Goal: Communication & Community: Participate in discussion

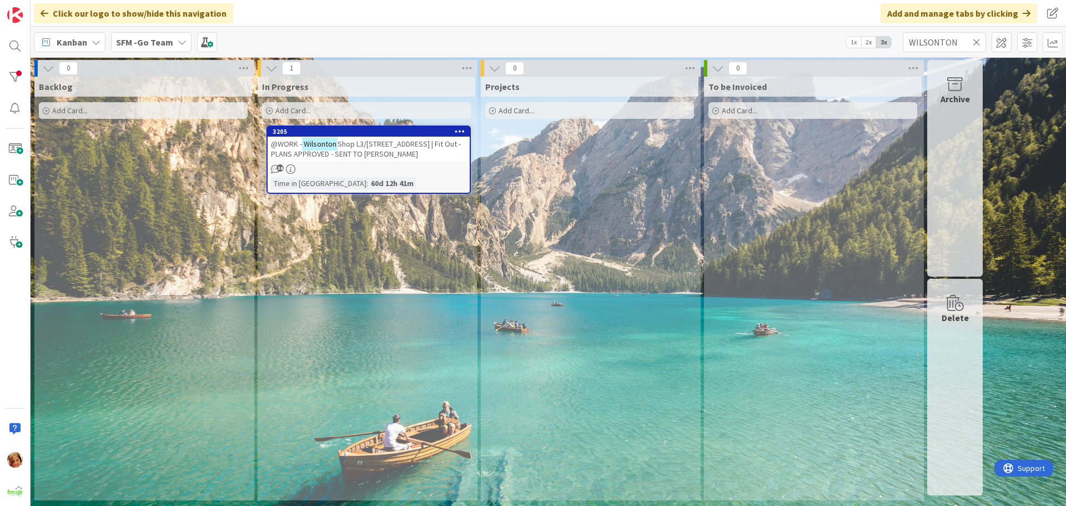
click at [977, 41] on icon at bounding box center [977, 42] width 8 height 10
click at [977, 41] on input "text" at bounding box center [944, 42] width 83 height 20
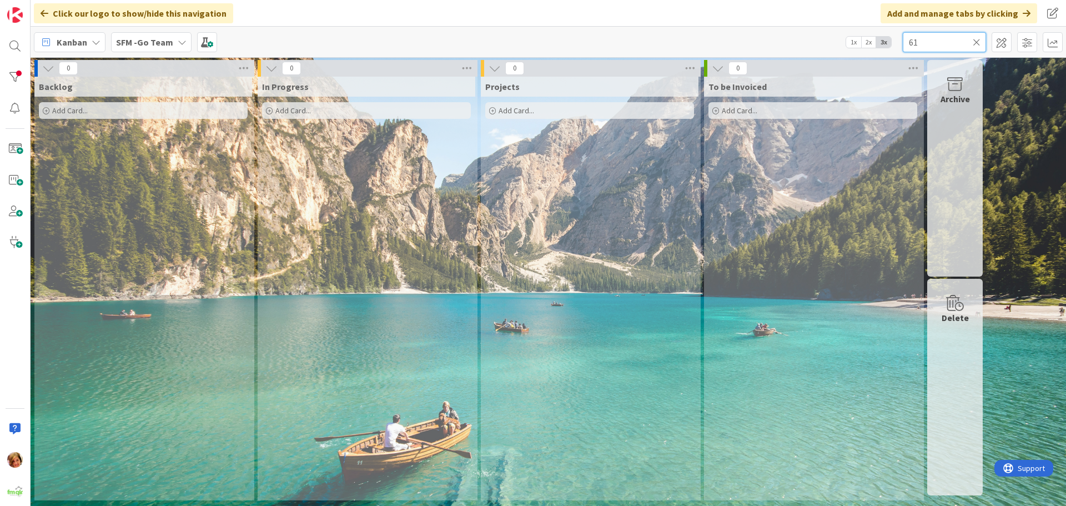
type input "6"
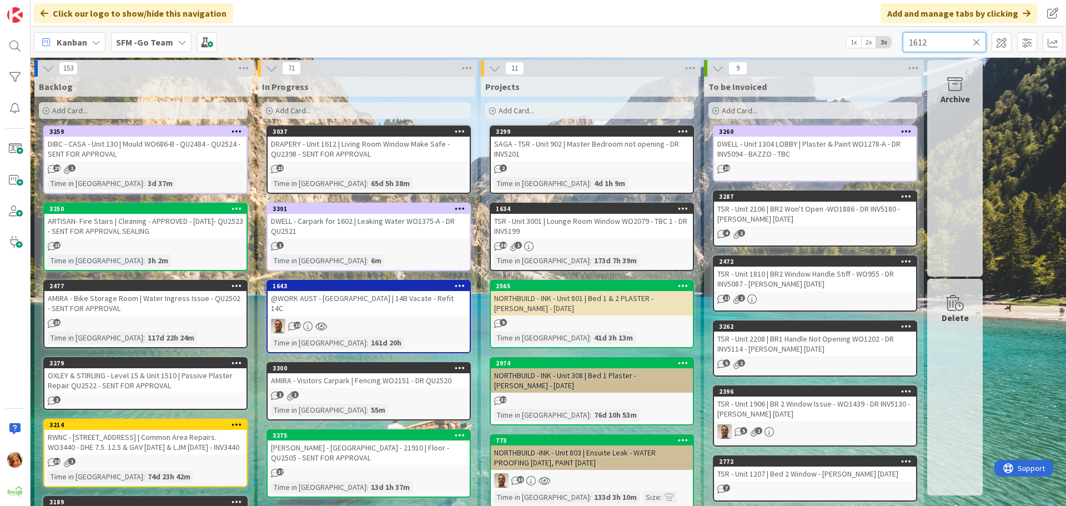
type input "1612"
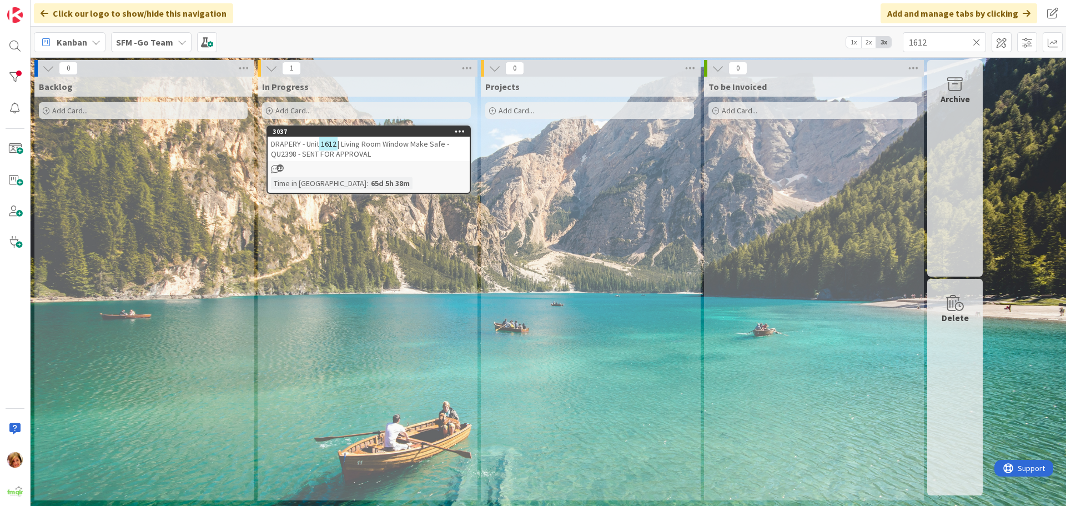
click at [380, 143] on span "| Living Room Window Make Safe - QU2398 - SENT FOR APPROVAL" at bounding box center [360, 149] width 178 height 20
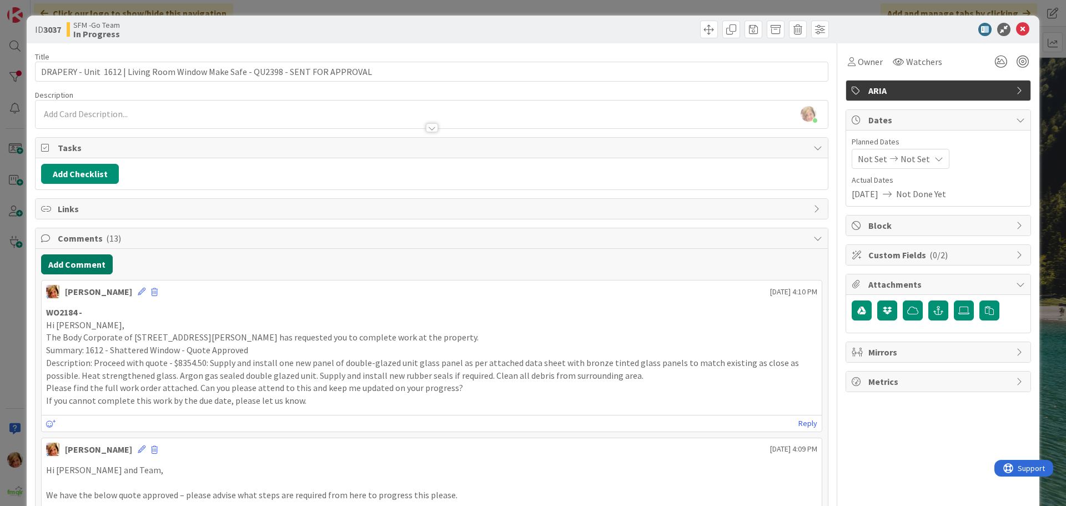
drag, startPoint x: 92, startPoint y: 267, endPoint x: 9, endPoint y: 292, distance: 86.3
click at [92, 267] on button "Add Comment" at bounding box center [77, 264] width 72 height 20
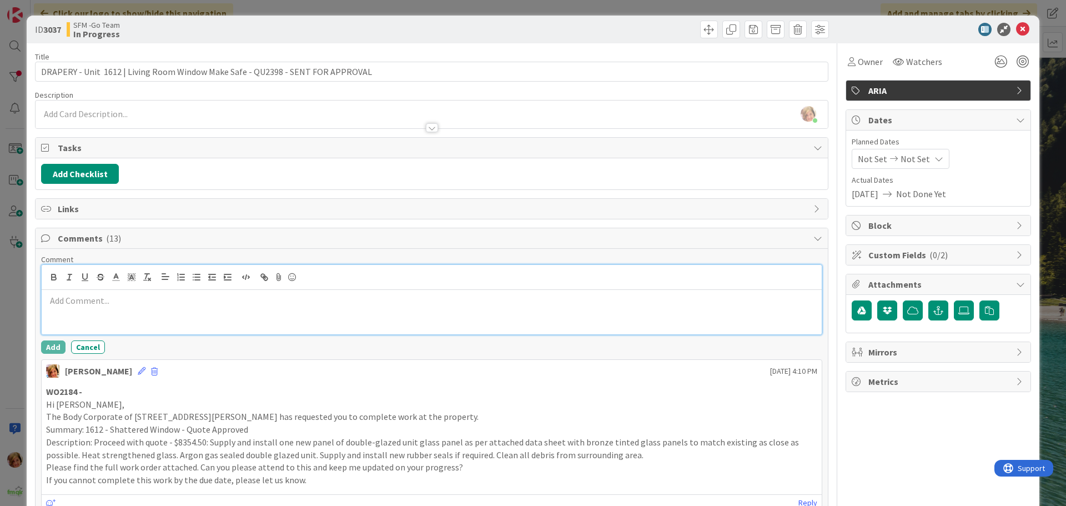
click at [92, 318] on div at bounding box center [432, 312] width 780 height 44
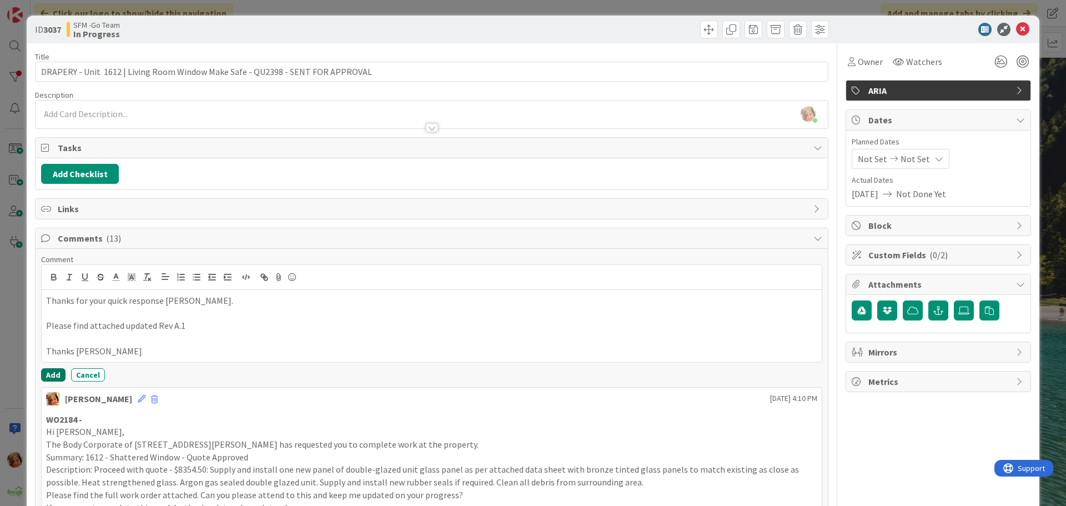
click at [57, 374] on button "Add" at bounding box center [53, 374] width 24 height 13
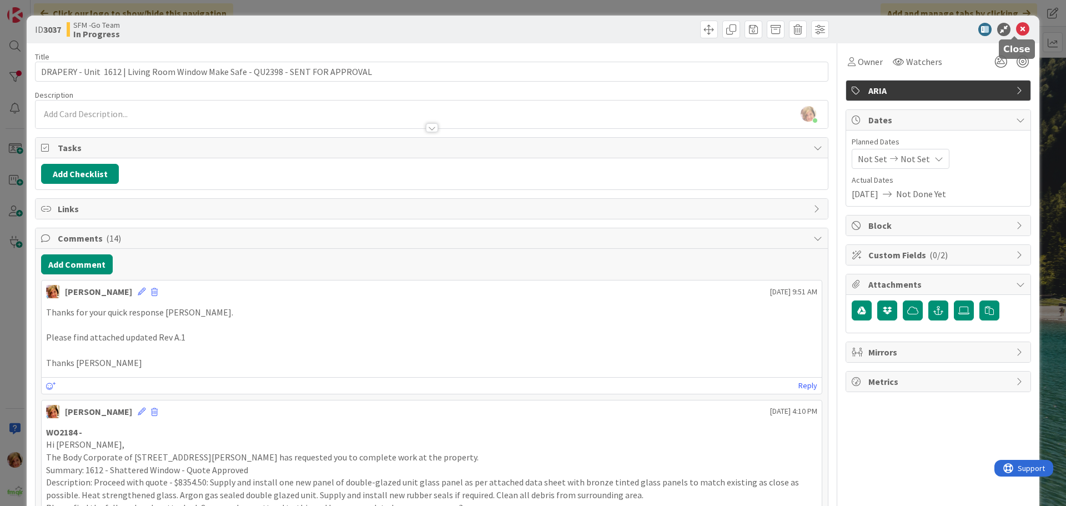
drag, startPoint x: 1018, startPoint y: 29, endPoint x: 1010, endPoint y: 30, distance: 7.8
click at [1018, 29] on icon at bounding box center [1022, 29] width 13 height 13
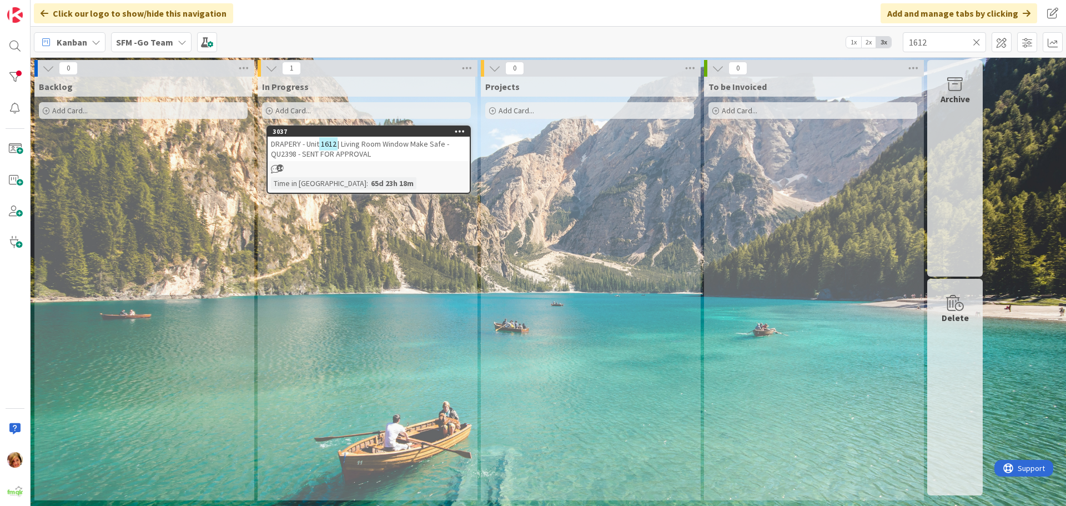
click at [979, 41] on icon at bounding box center [977, 42] width 8 height 10
click at [979, 41] on input "text" at bounding box center [944, 42] width 83 height 20
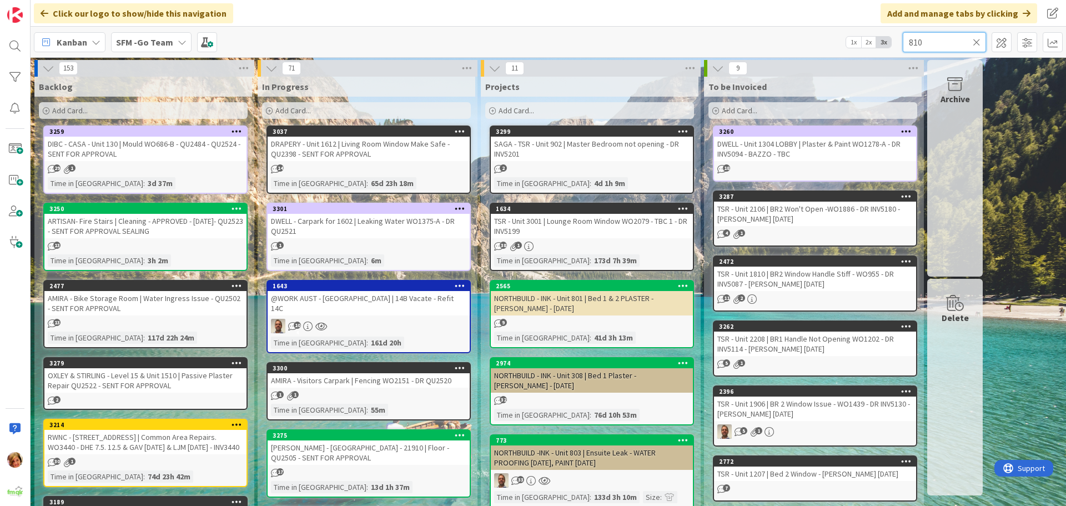
type input "810"
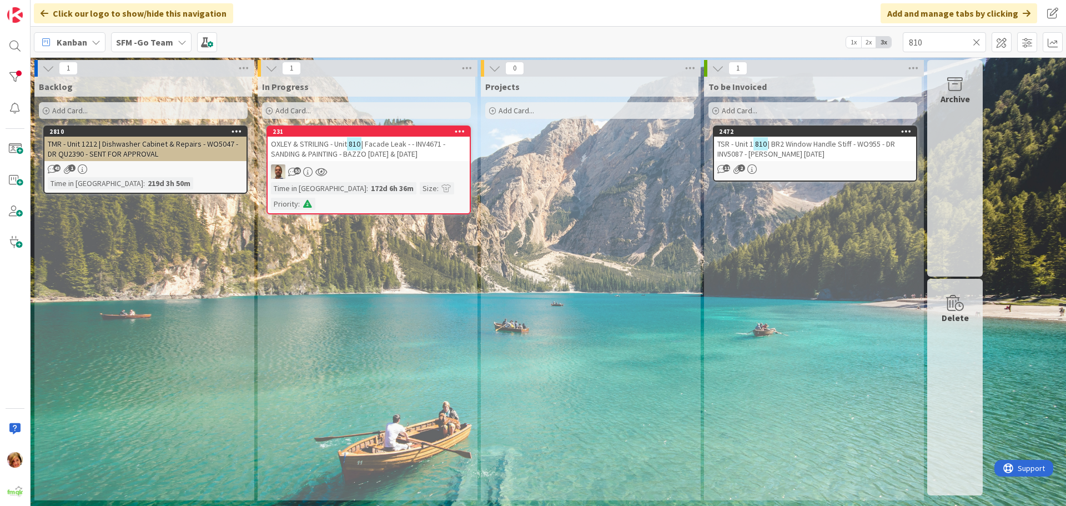
click at [389, 148] on span "| Facade Leak - - INV4671 - SANDING & PAINTING - BAZZO [DATE] & [DATE]" at bounding box center [358, 149] width 174 height 20
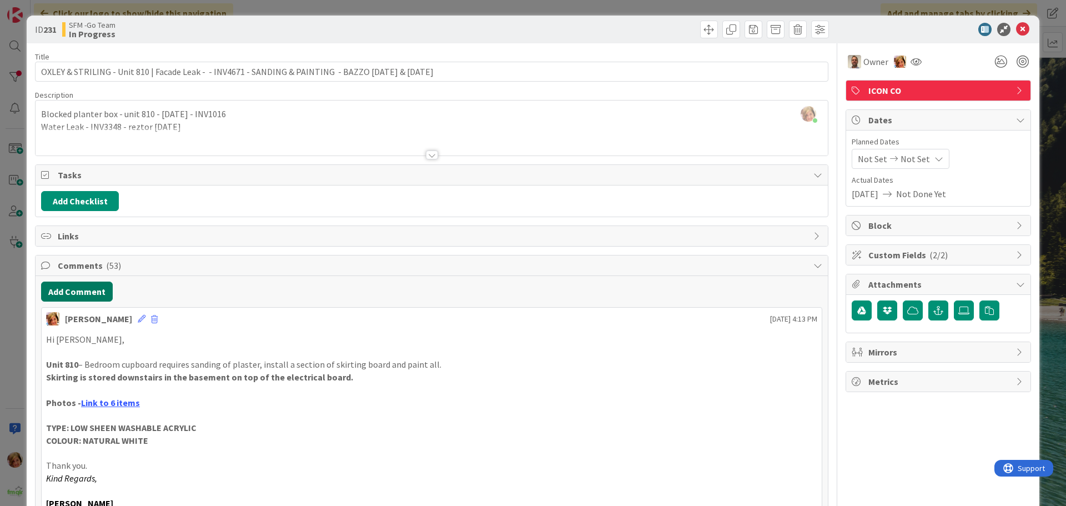
click at [89, 294] on button "Add Comment" at bounding box center [77, 292] width 72 height 20
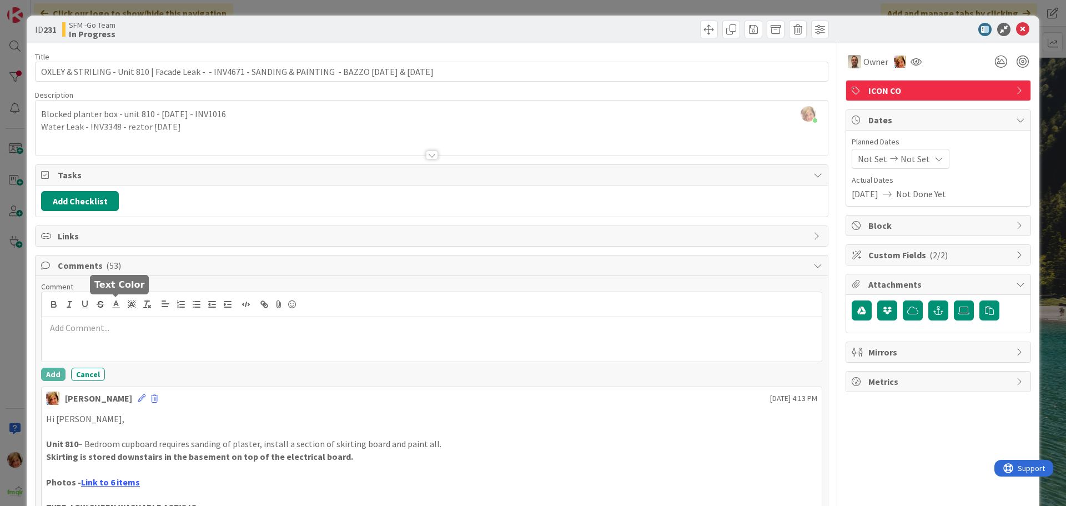
click at [148, 322] on div at bounding box center [432, 339] width 780 height 44
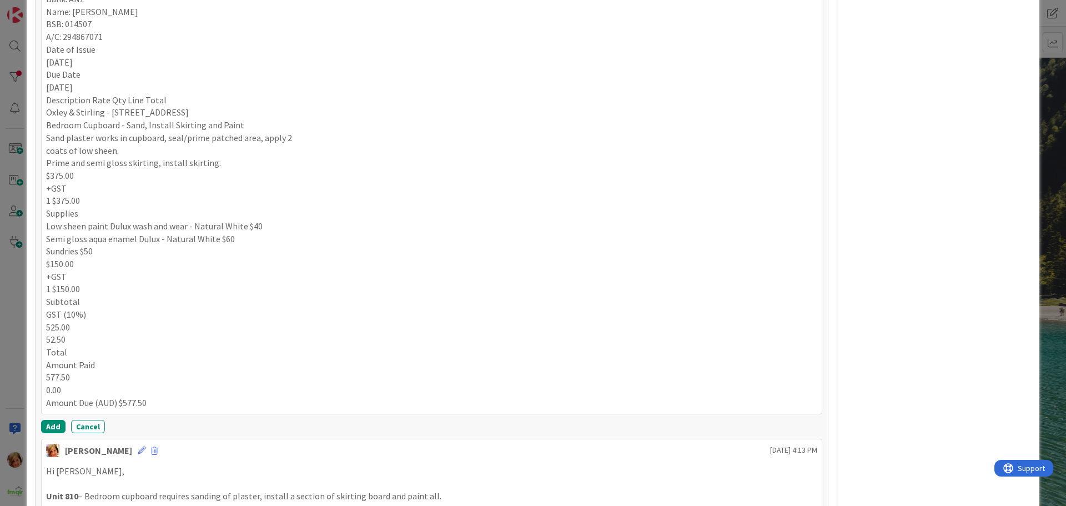
scroll to position [592, 0]
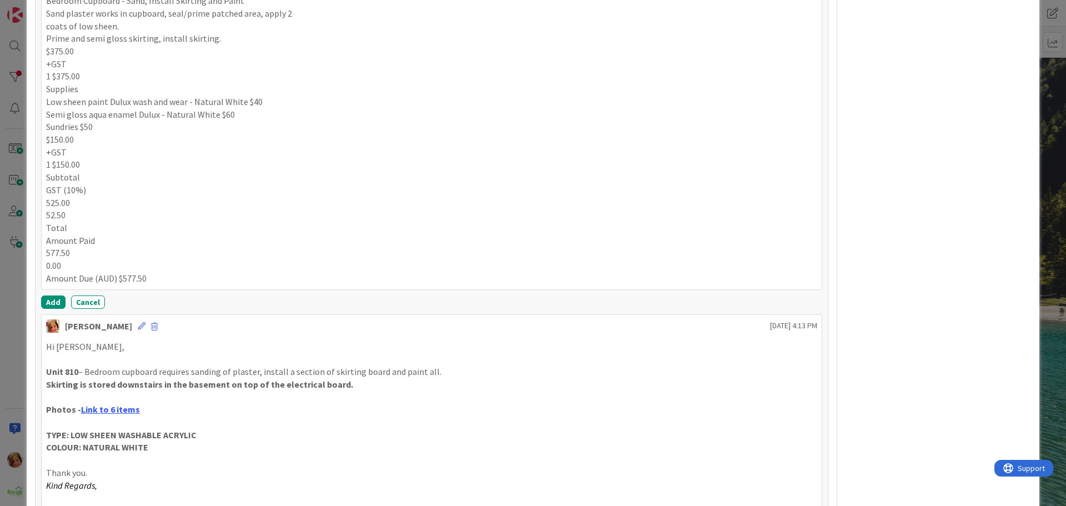
click at [54, 303] on button "Add" at bounding box center [53, 301] width 24 height 13
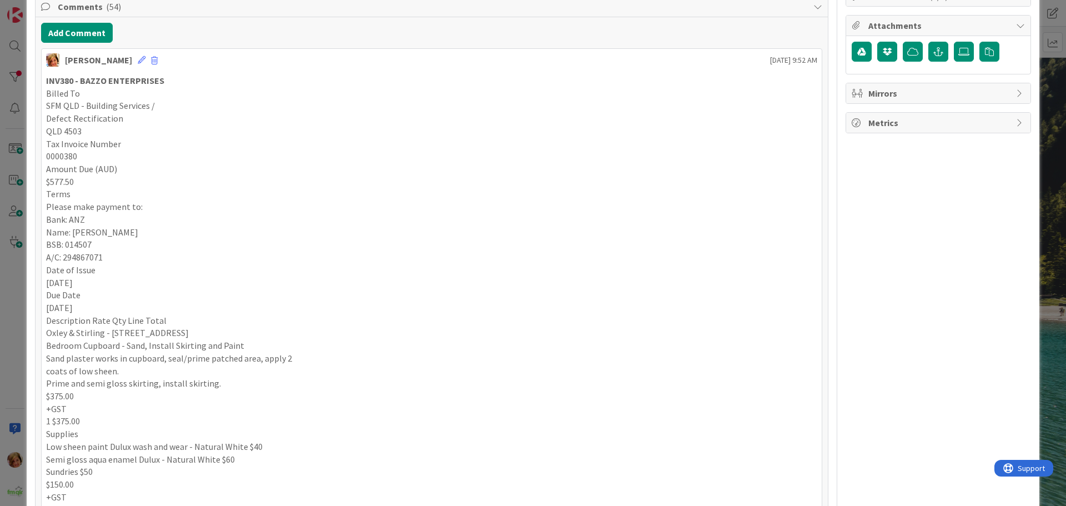
scroll to position [0, 0]
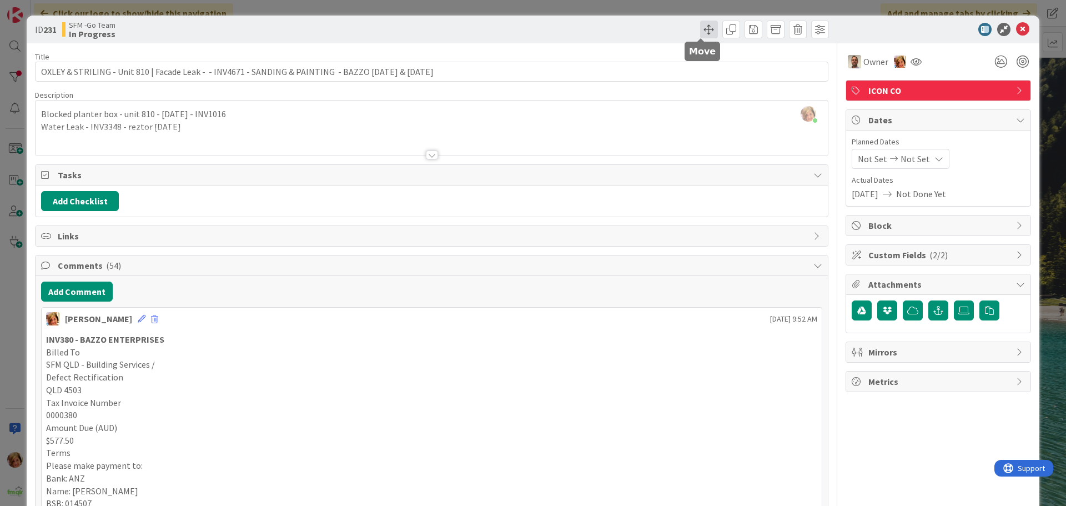
click at [704, 28] on span at bounding box center [709, 30] width 18 height 18
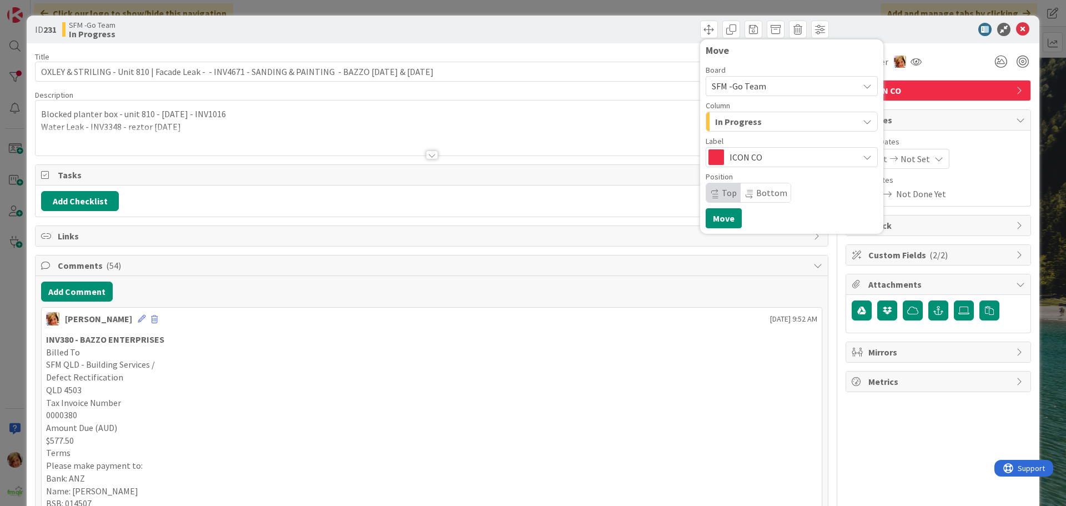
click at [801, 125] on div "In Progress" at bounding box center [786, 122] width 146 height 18
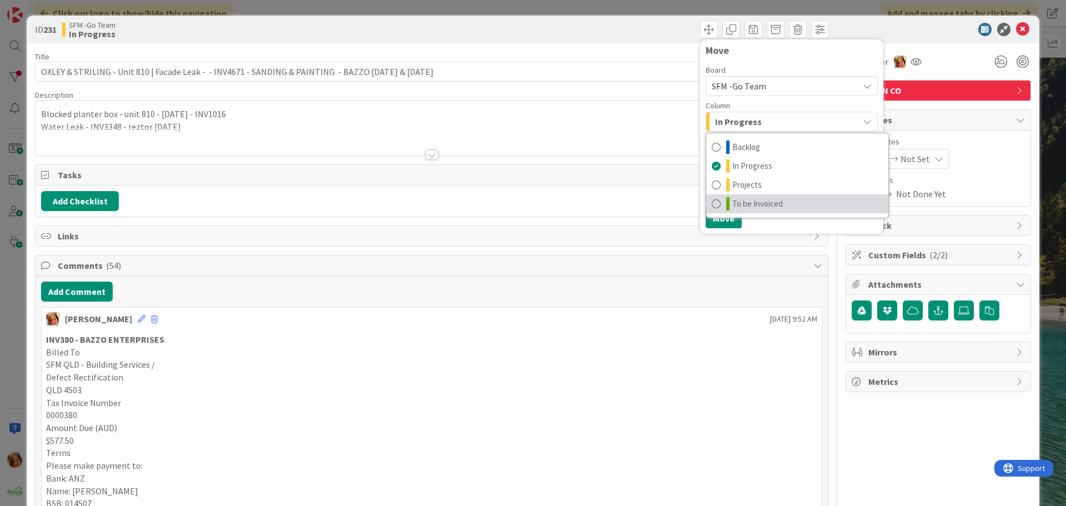
click at [798, 201] on link "To be Invoiced" at bounding box center [797, 203] width 182 height 19
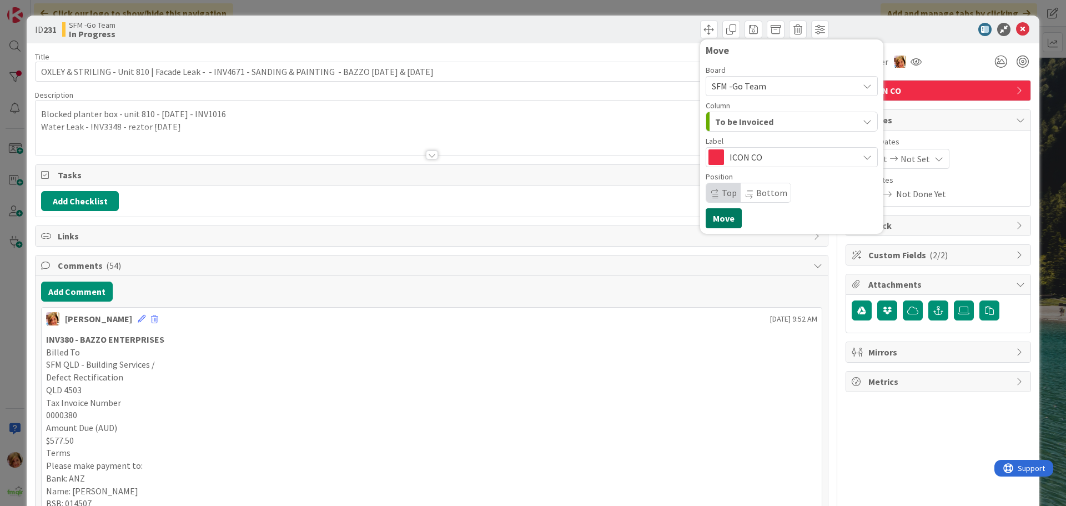
click at [712, 217] on button "Move" at bounding box center [724, 218] width 36 height 20
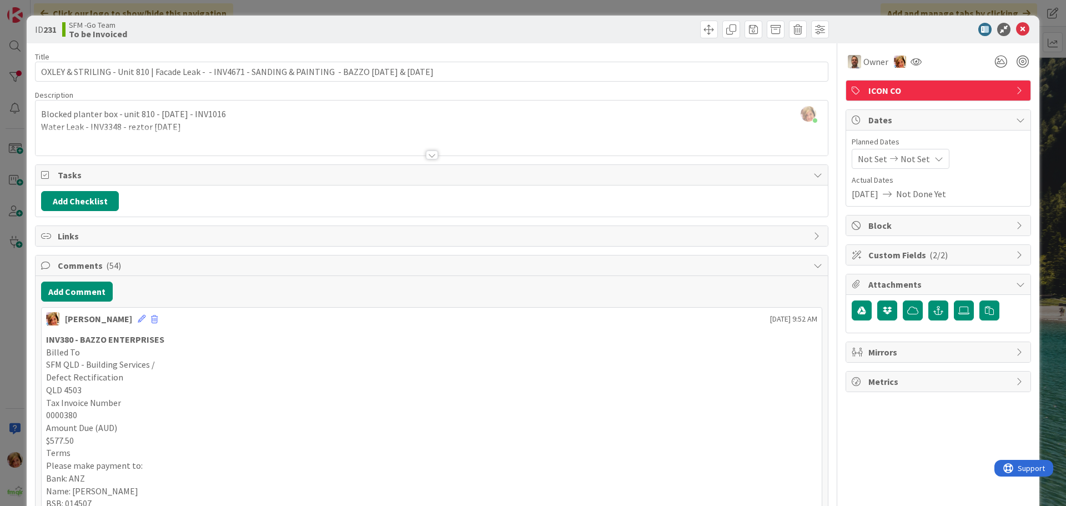
click at [659, 34] on div "Move Move" at bounding box center [632, 30] width 394 height 18
click at [1016, 29] on icon at bounding box center [1022, 29] width 13 height 13
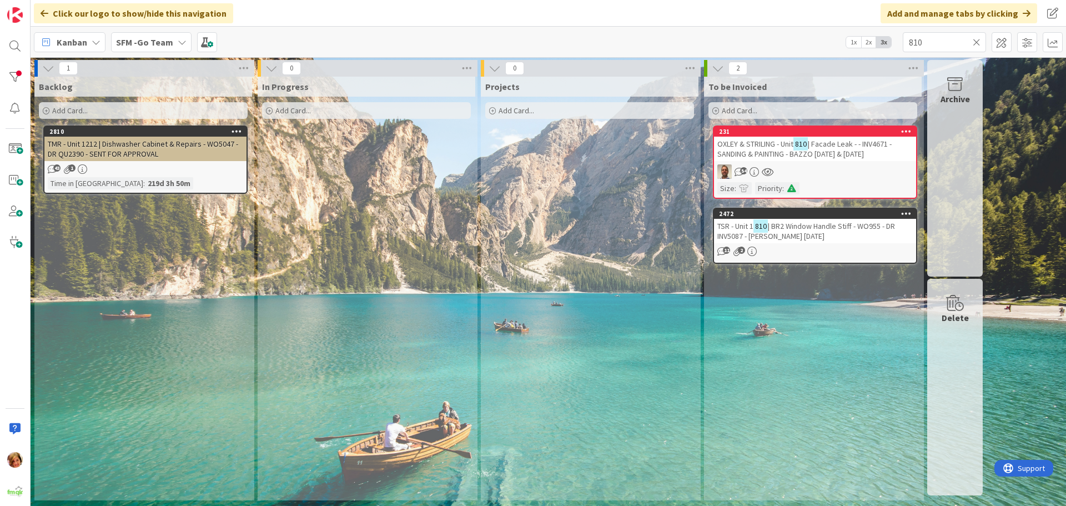
click at [979, 43] on icon at bounding box center [977, 42] width 8 height 10
click at [979, 43] on input "text" at bounding box center [944, 42] width 83 height 20
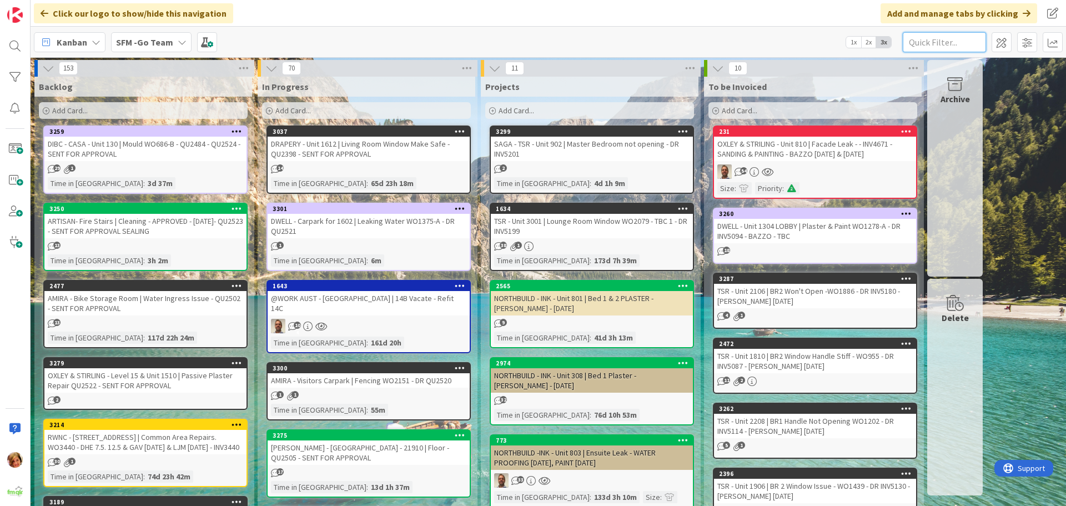
click at [979, 43] on input "text" at bounding box center [944, 42] width 83 height 20
type input "102"
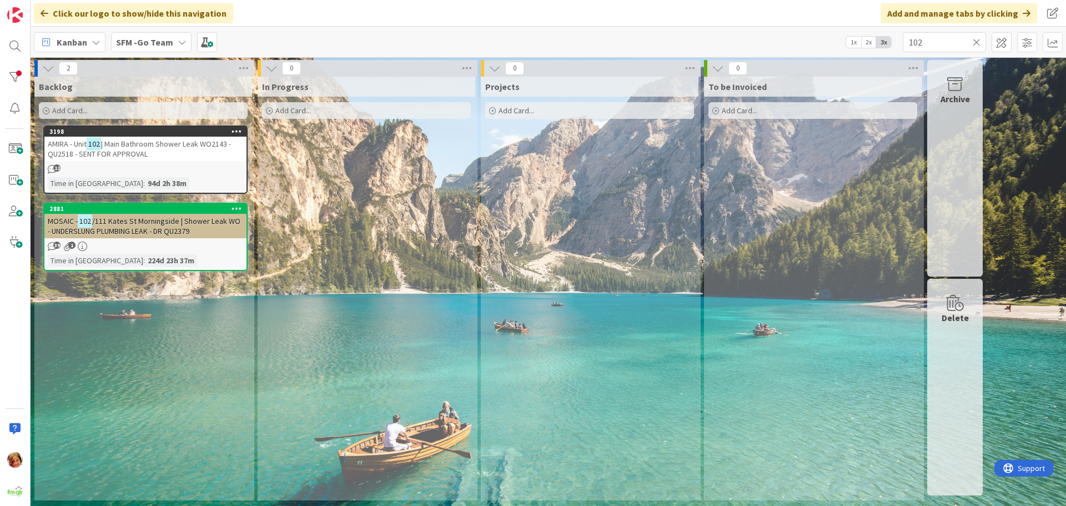
click at [129, 149] on span "| Main Bathroom Shower Leak WO2143 - QU2518 - SENT FOR APPROVAL" at bounding box center [139, 149] width 183 height 20
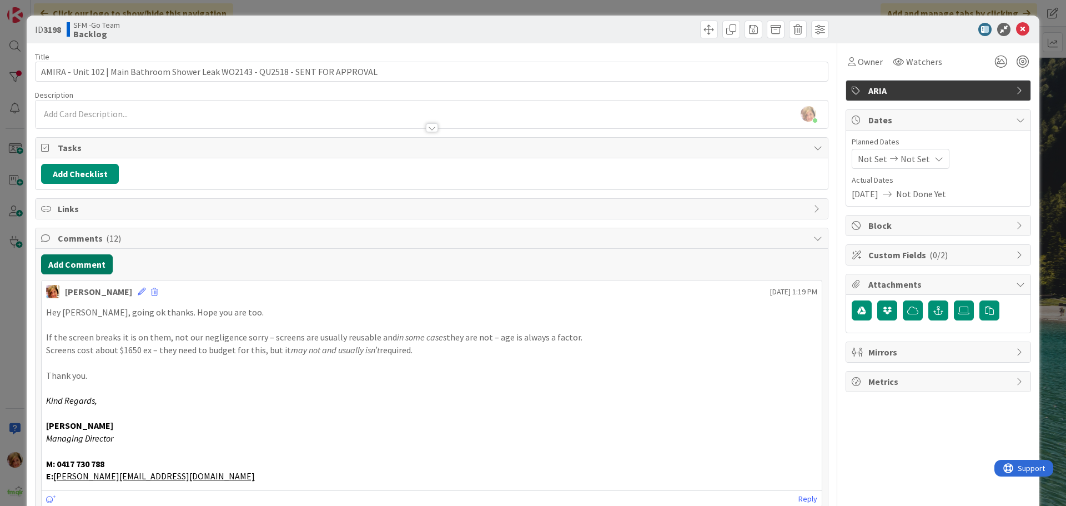
click at [94, 262] on button "Add Comment" at bounding box center [77, 264] width 72 height 20
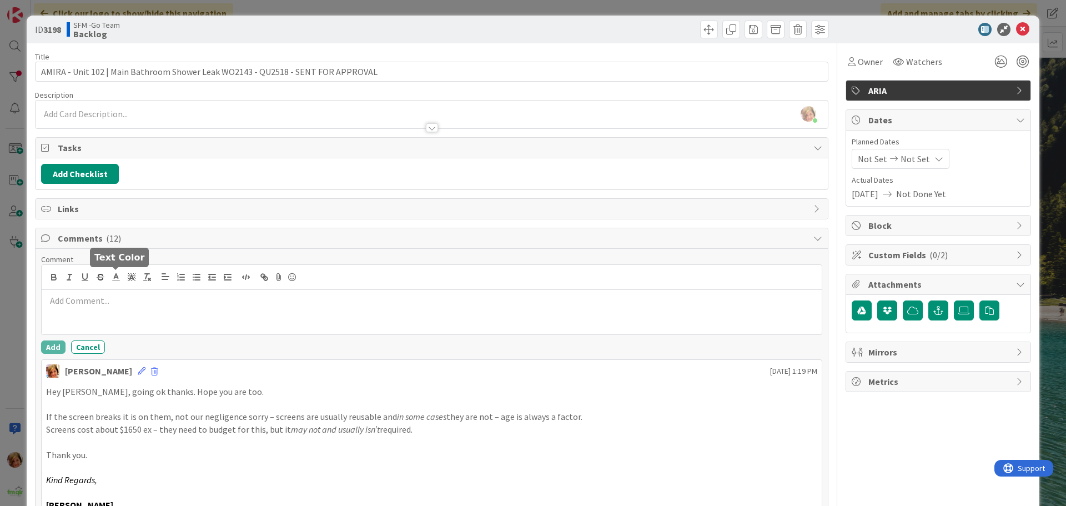
click at [113, 291] on div at bounding box center [432, 312] width 780 height 44
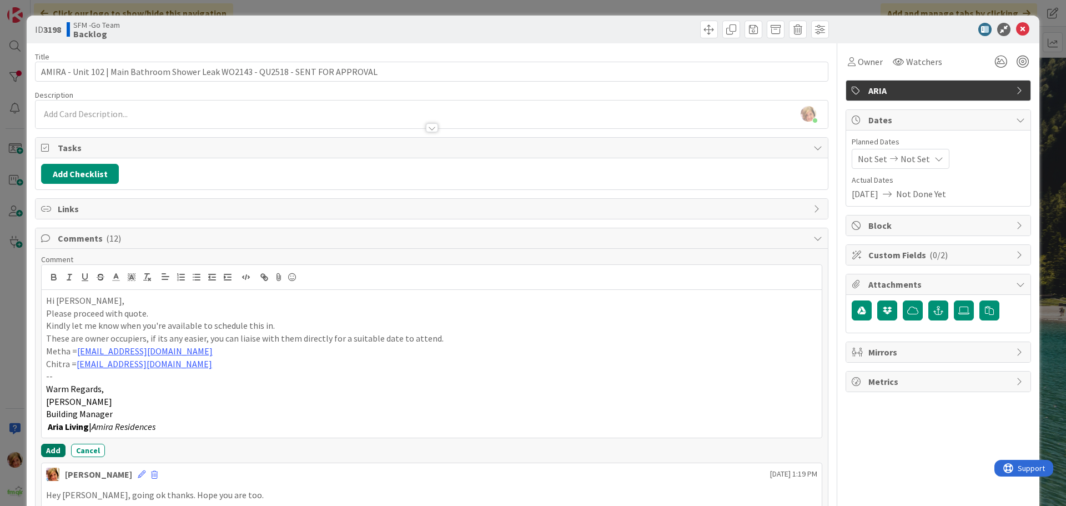
click at [54, 450] on button "Add" at bounding box center [53, 450] width 24 height 13
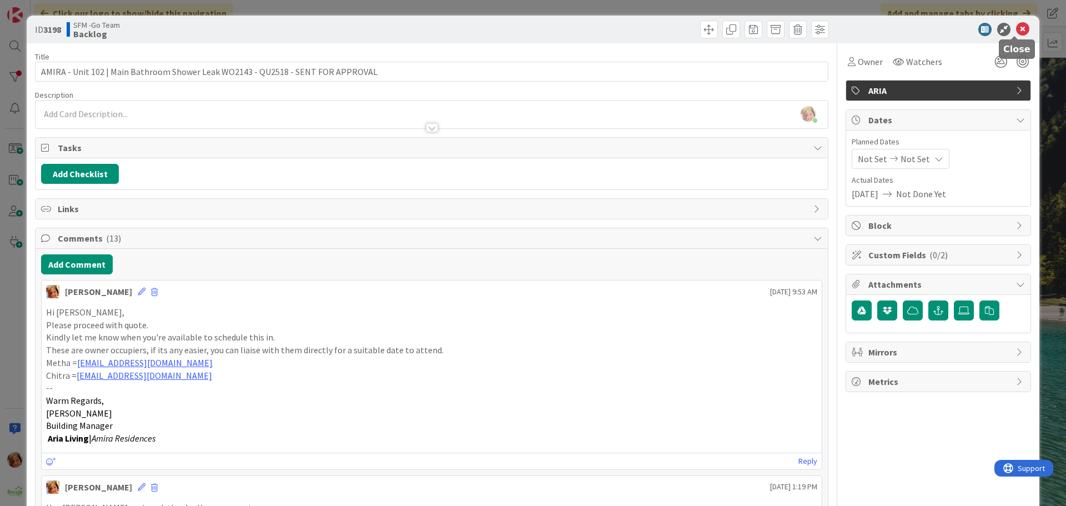
click at [1016, 31] on icon at bounding box center [1022, 29] width 13 height 13
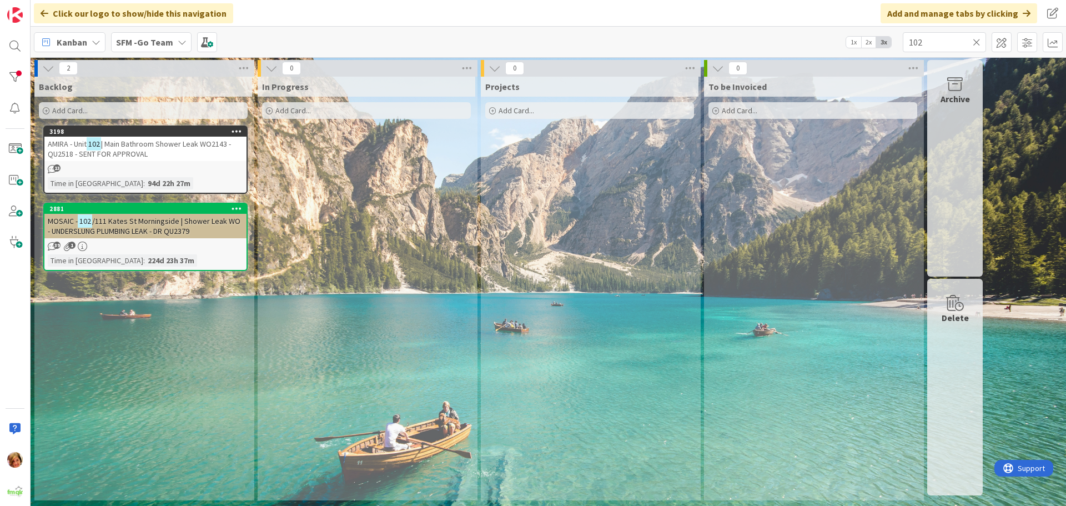
click at [977, 39] on icon at bounding box center [977, 42] width 8 height 10
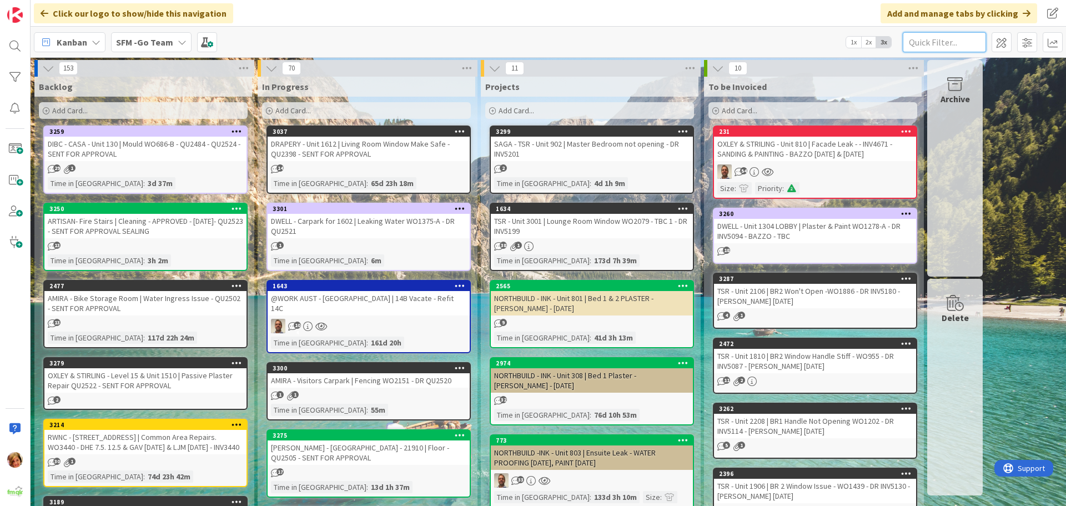
click at [976, 42] on input "text" at bounding box center [944, 42] width 83 height 20
click at [933, 43] on input "text" at bounding box center [944, 42] width 83 height 20
type input "1513"
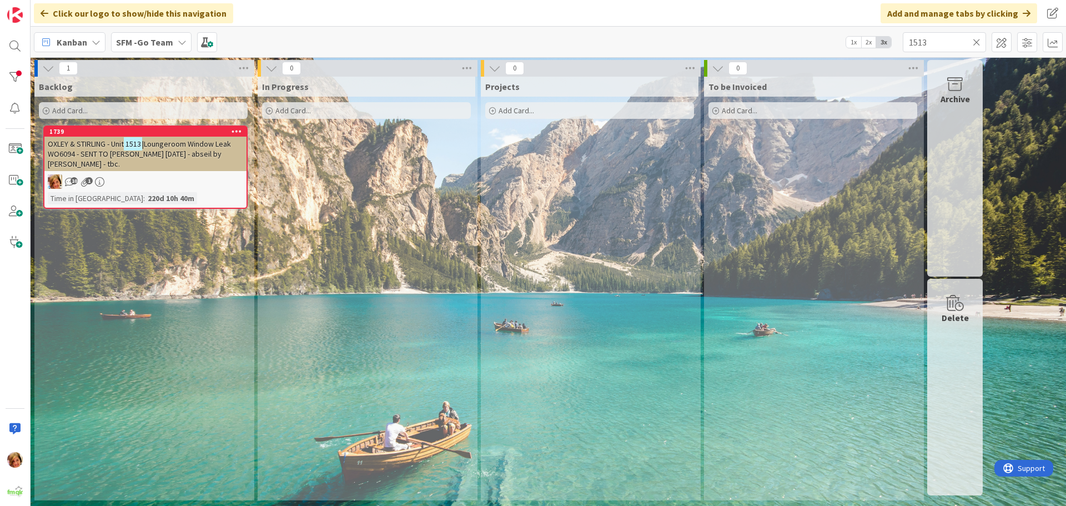
click at [185, 142] on span "|Loungeroom Window Leak WO6094 - SENT TO [PERSON_NAME] [DATE] - abseil by [PERS…" at bounding box center [139, 154] width 183 height 30
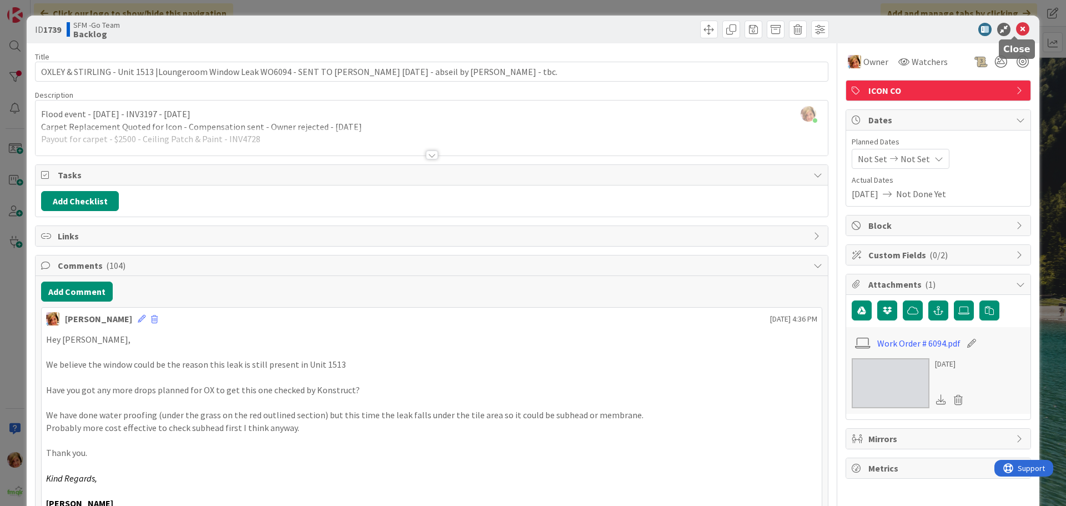
click at [1016, 31] on icon at bounding box center [1022, 29] width 13 height 13
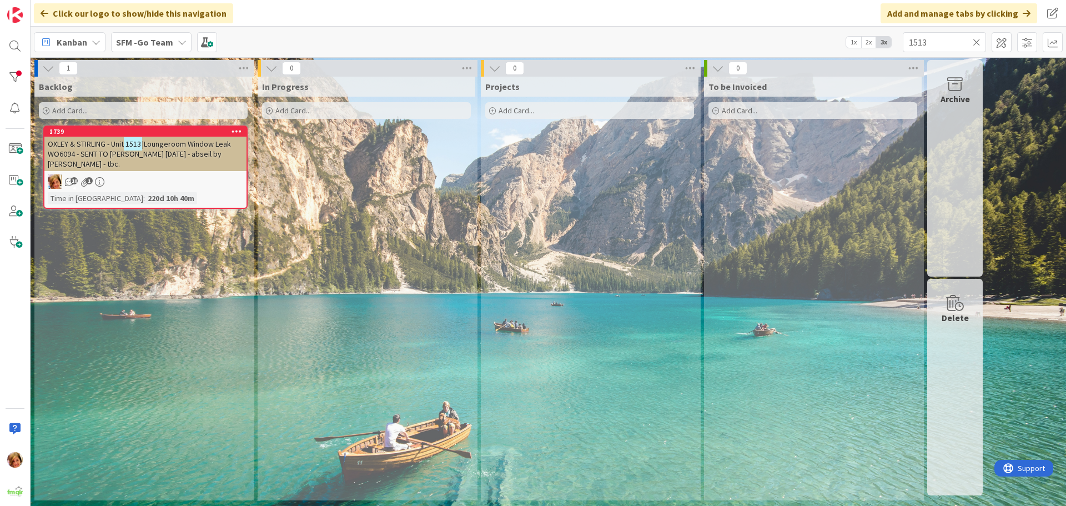
click at [166, 154] on span "|Loungeroom Window Leak WO6094 - SENT TO [PERSON_NAME] [DATE] - abseil by [PERS…" at bounding box center [139, 154] width 183 height 30
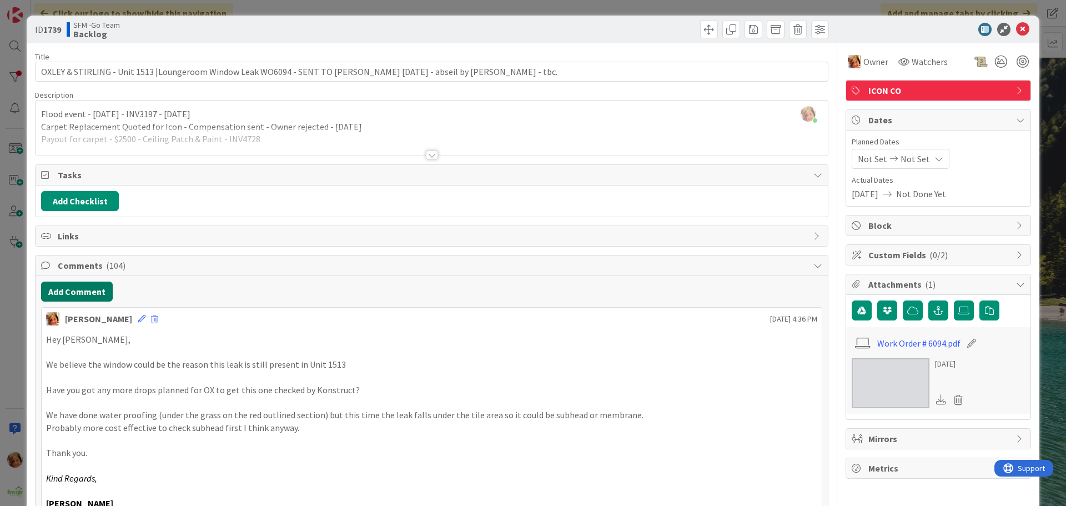
click at [78, 294] on button "Add Comment" at bounding box center [77, 292] width 72 height 20
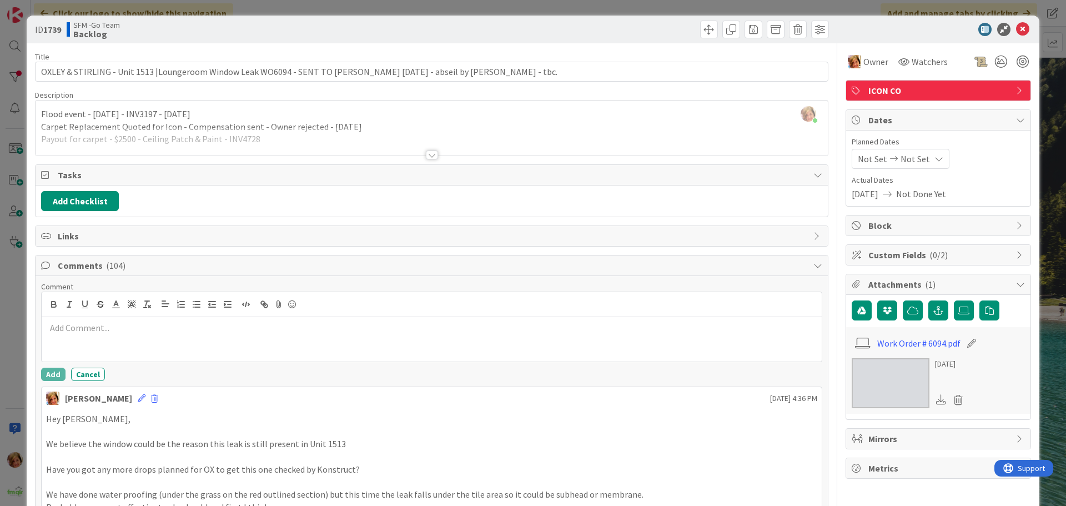
click at [99, 335] on div at bounding box center [432, 339] width 780 height 44
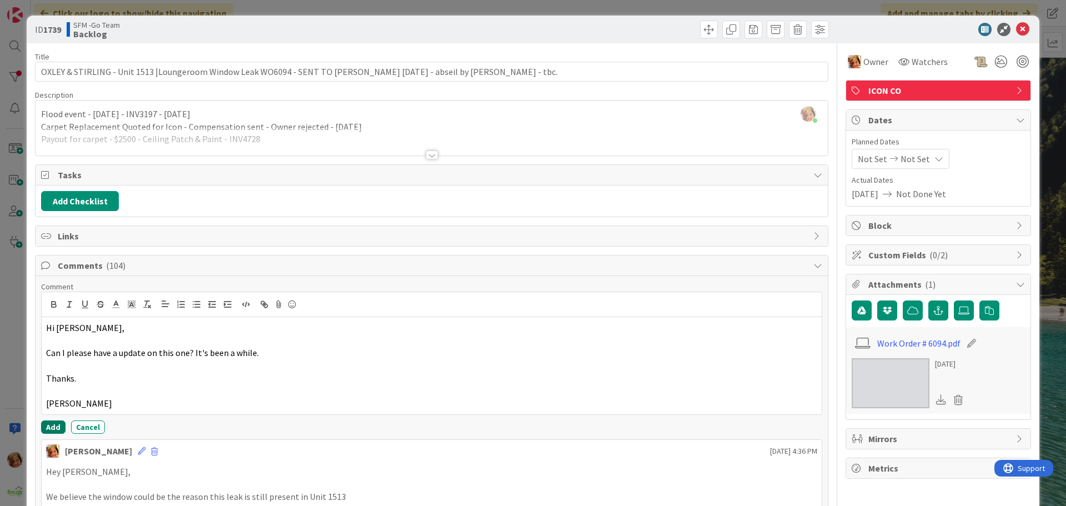
click at [53, 426] on button "Add" at bounding box center [53, 426] width 24 height 13
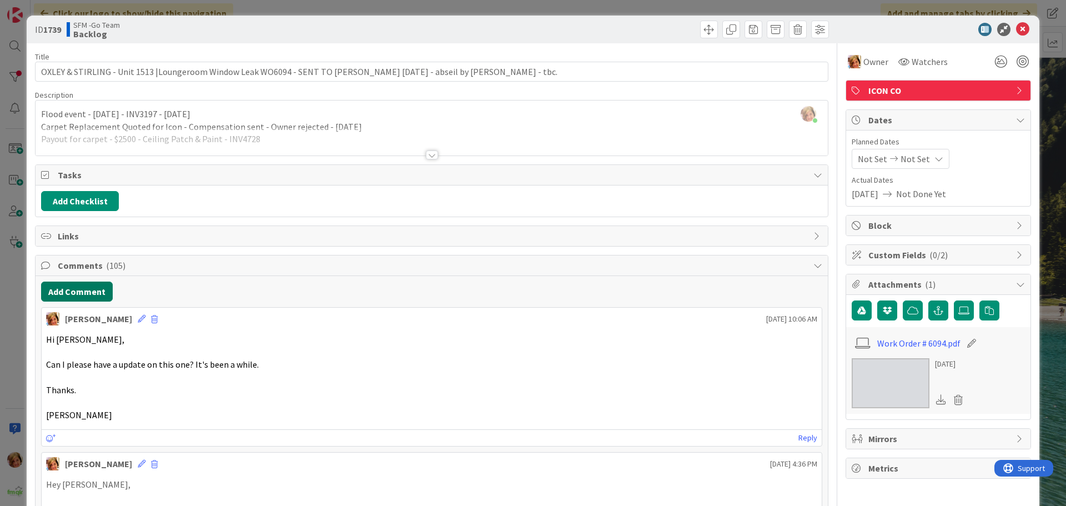
click at [91, 285] on button "Add Comment" at bounding box center [77, 292] width 72 height 20
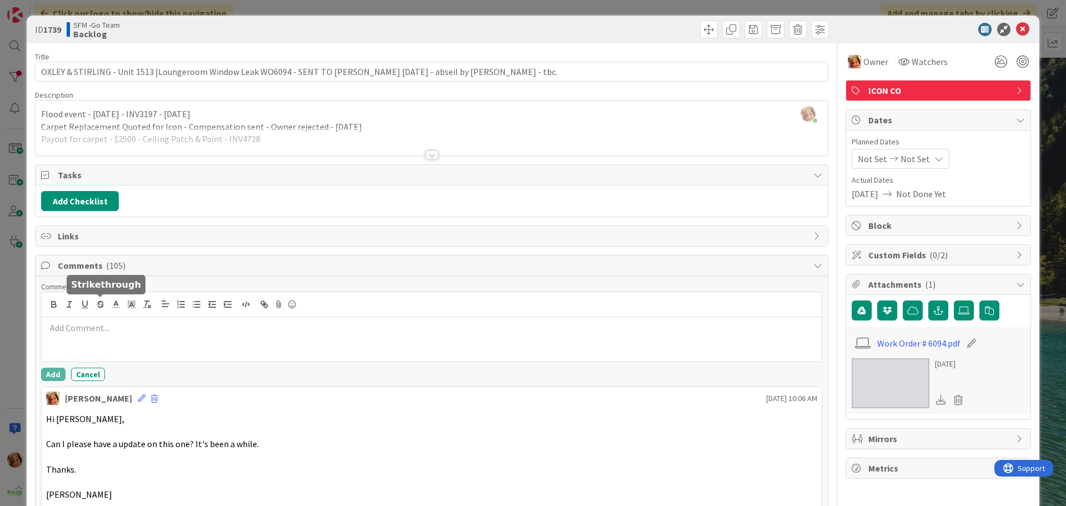
click at [112, 322] on p at bounding box center [431, 328] width 771 height 13
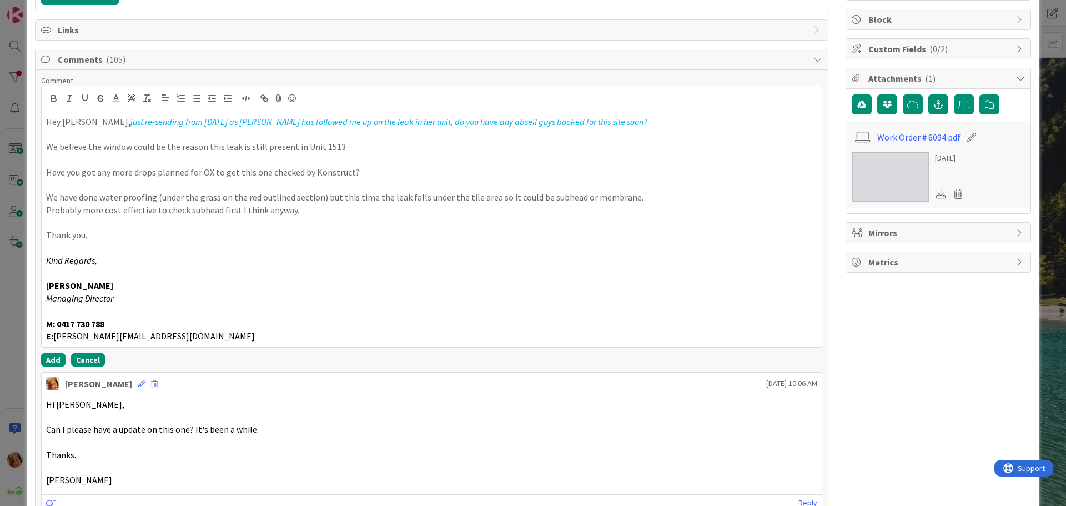
scroll to position [208, 0]
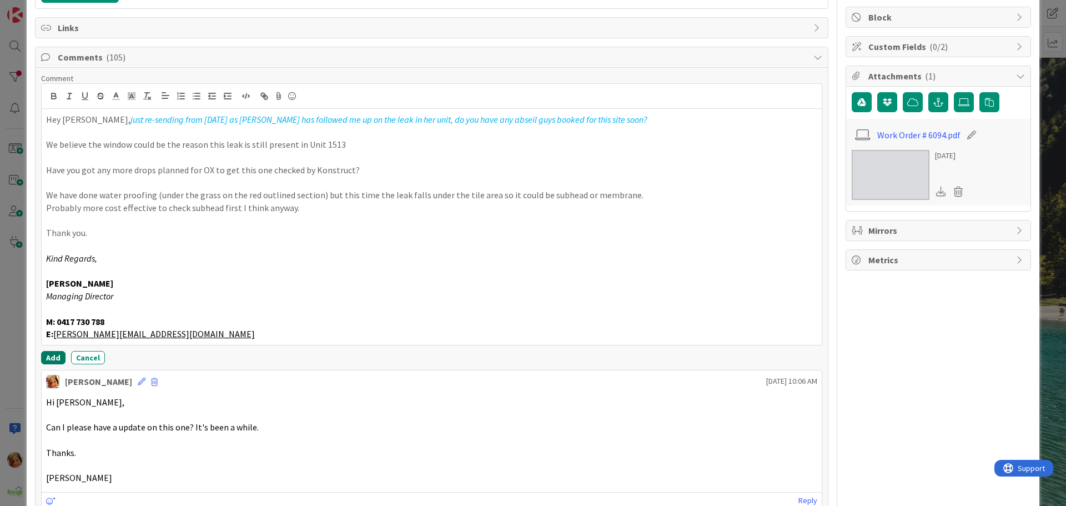
click at [46, 356] on button "Add" at bounding box center [53, 357] width 24 height 13
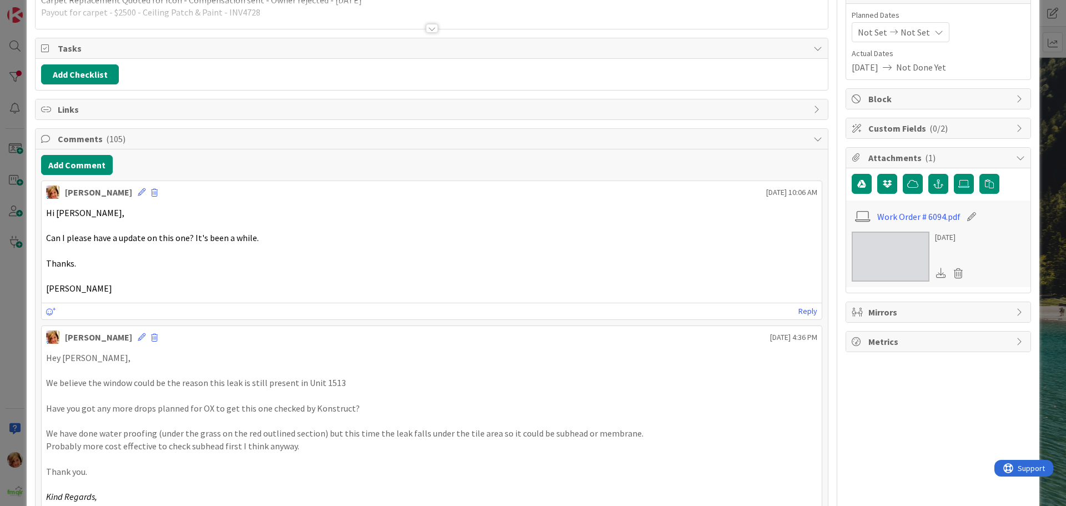
scroll to position [0, 0]
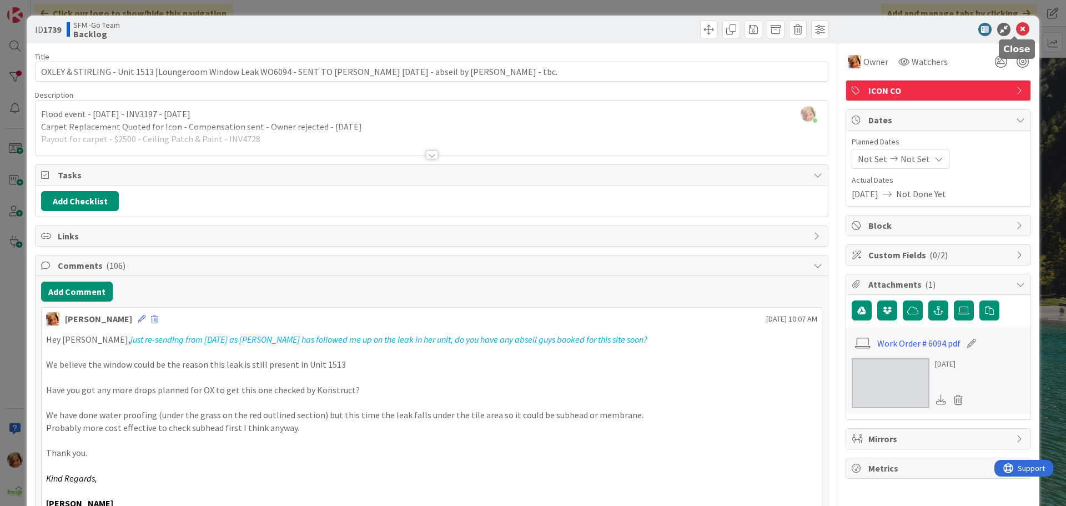
click at [1016, 30] on icon at bounding box center [1022, 29] width 13 height 13
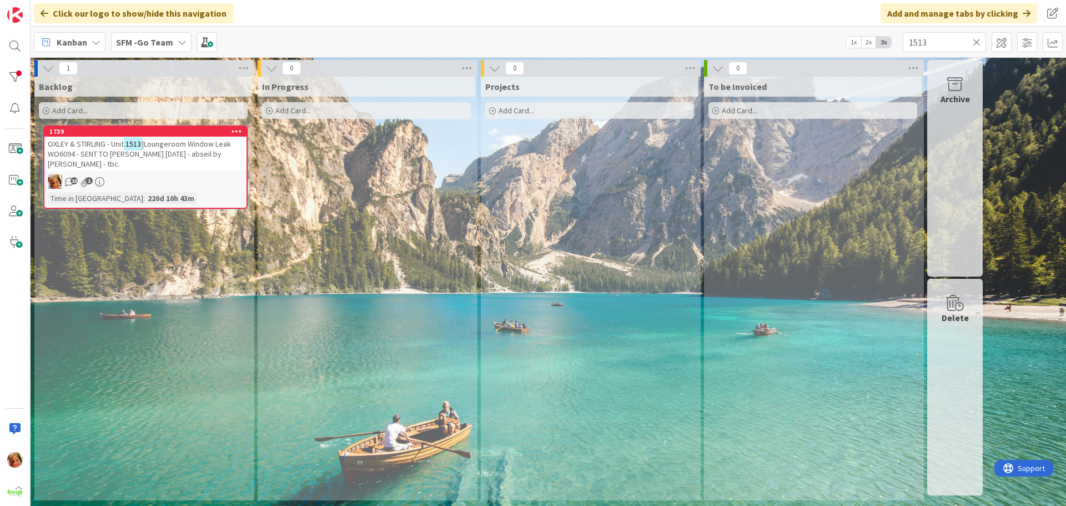
click at [977, 39] on icon at bounding box center [977, 42] width 8 height 10
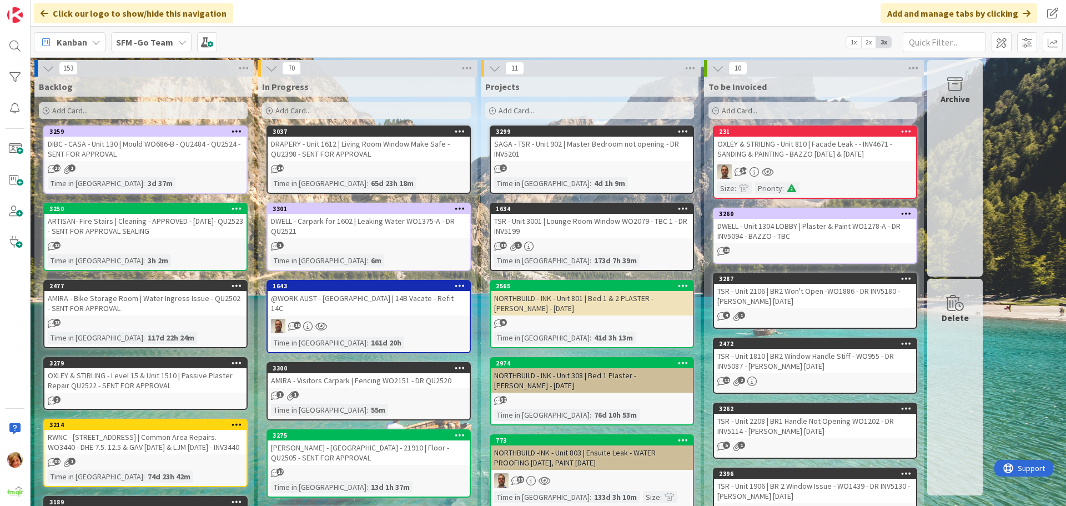
click at [369, 218] on div "DWELL - Carpark for 1602 | Leaking Water WO1375-A - DR QU2521" at bounding box center [369, 226] width 202 height 24
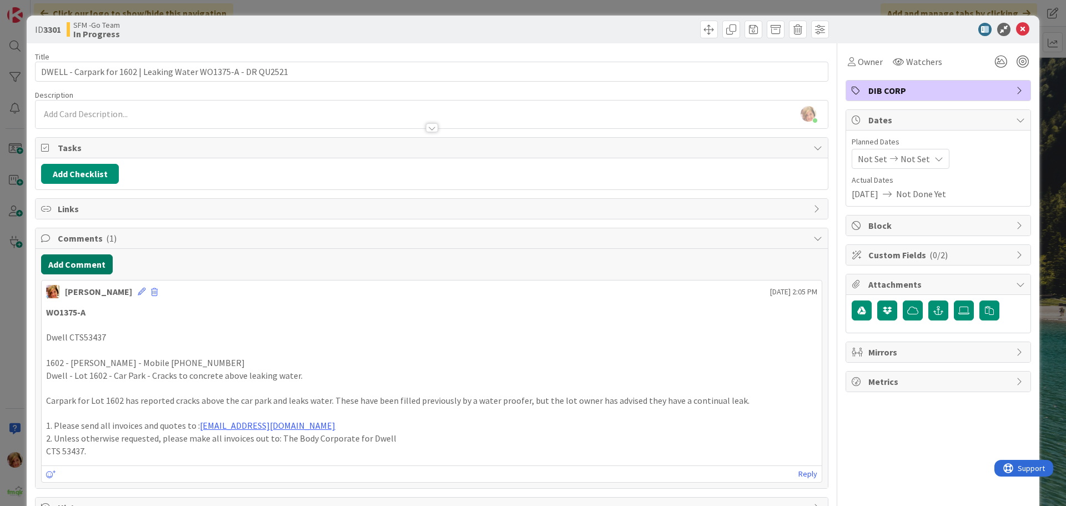
click at [79, 264] on button "Add Comment" at bounding box center [77, 264] width 72 height 20
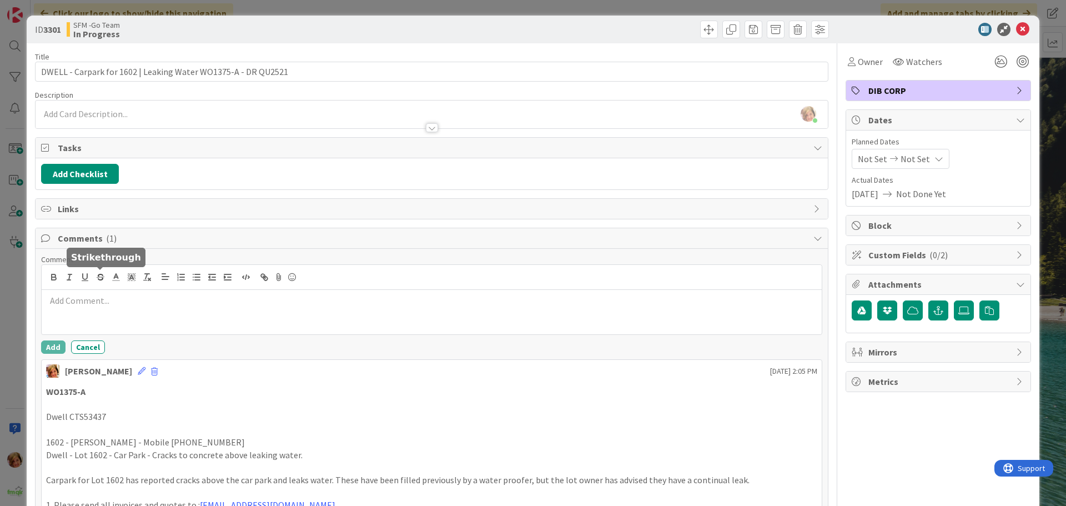
drag, startPoint x: 79, startPoint y: 264, endPoint x: 112, endPoint y: 304, distance: 52.1
click at [112, 303] on p at bounding box center [431, 300] width 771 height 13
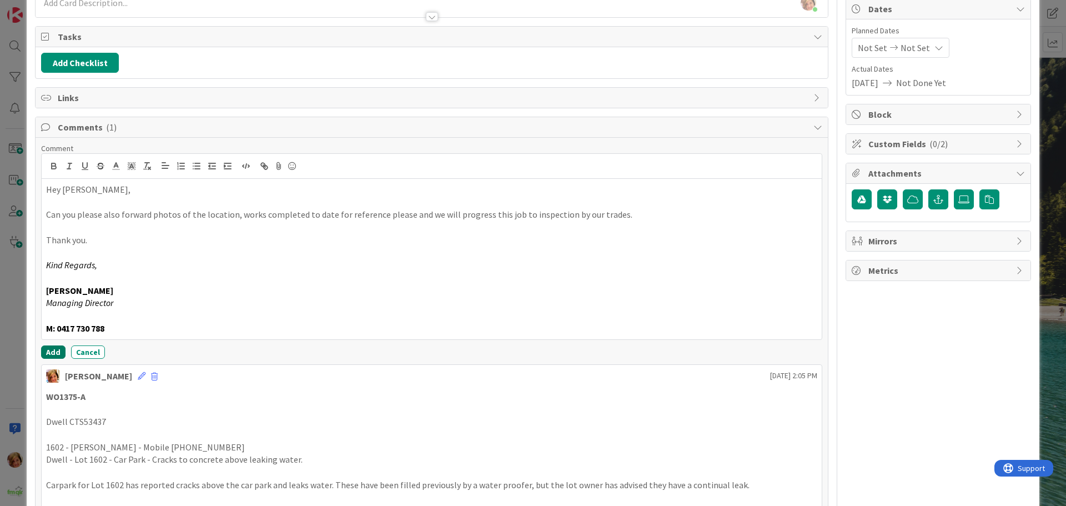
click at [50, 346] on button "Add" at bounding box center [53, 351] width 24 height 13
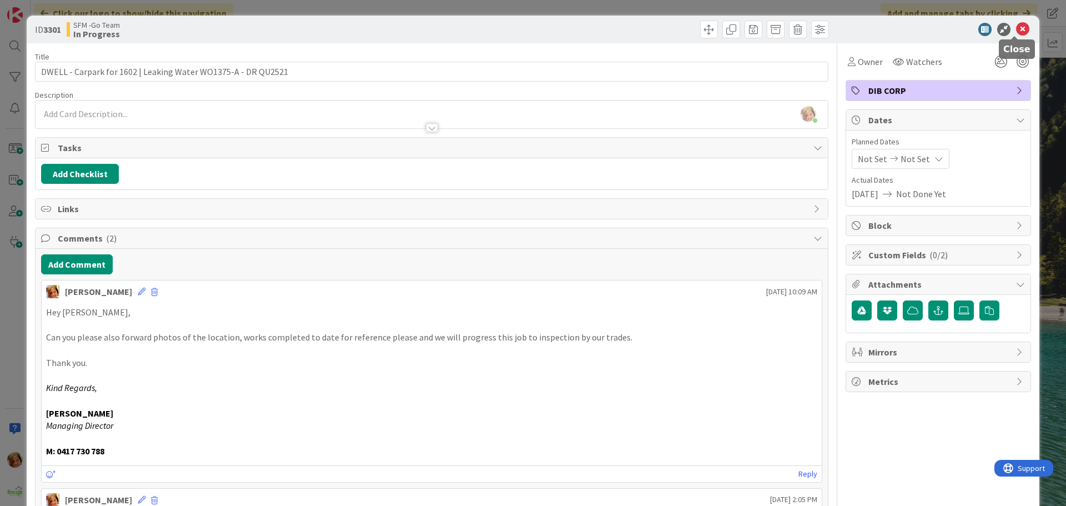
click at [1016, 29] on icon at bounding box center [1022, 29] width 13 height 13
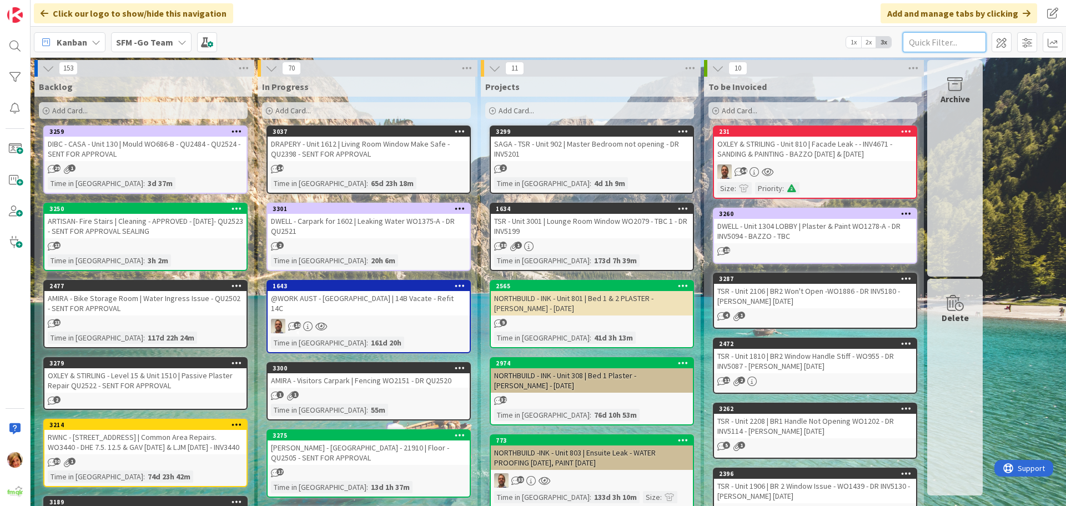
click at [950, 38] on input "text" at bounding box center [944, 42] width 83 height 20
type input "130"
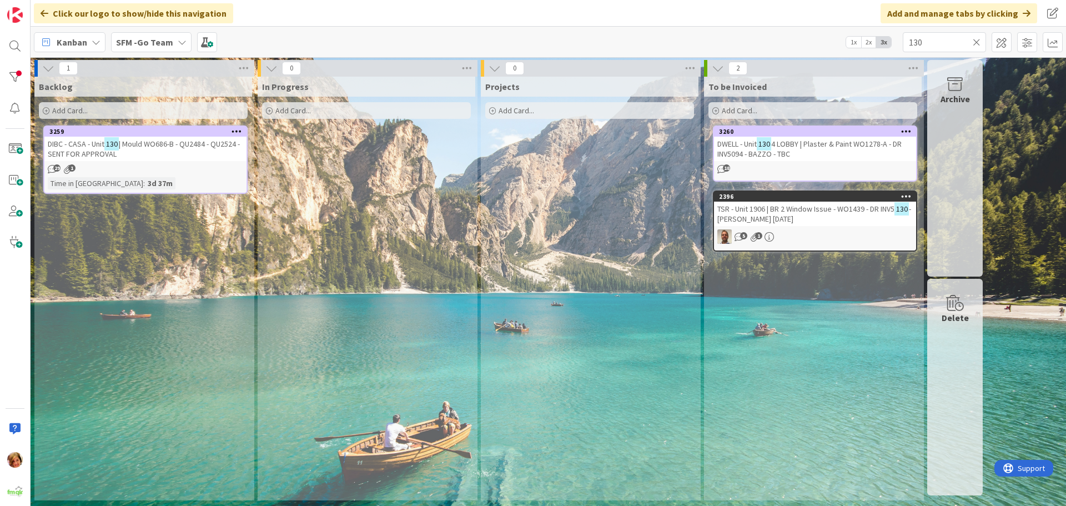
click at [977, 41] on icon at bounding box center [977, 42] width 8 height 10
click at [977, 41] on input "text" at bounding box center [944, 42] width 83 height 20
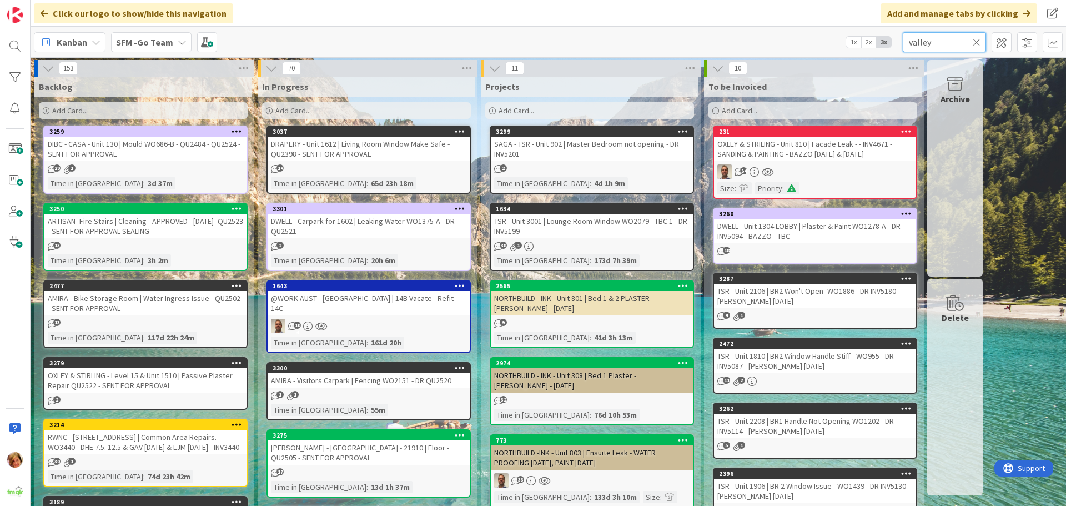
type input "valley"
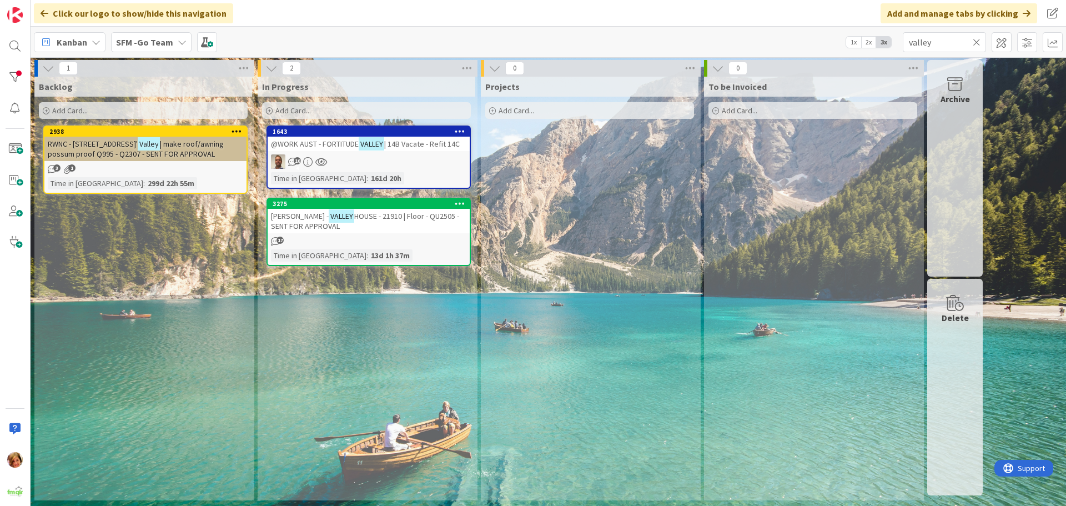
click at [354, 142] on span "@WORK AUST - FORTITUDE" at bounding box center [315, 144] width 88 height 10
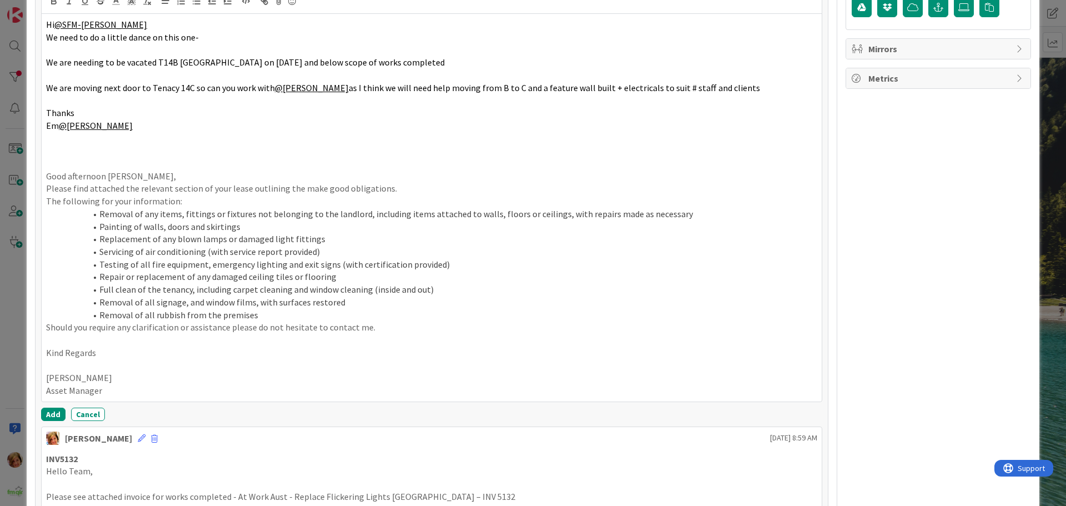
scroll to position [304, 0]
drag, startPoint x: 51, startPoint y: 413, endPoint x: 112, endPoint y: 210, distance: 211.4
click at [51, 413] on button "Add" at bounding box center [53, 413] width 24 height 13
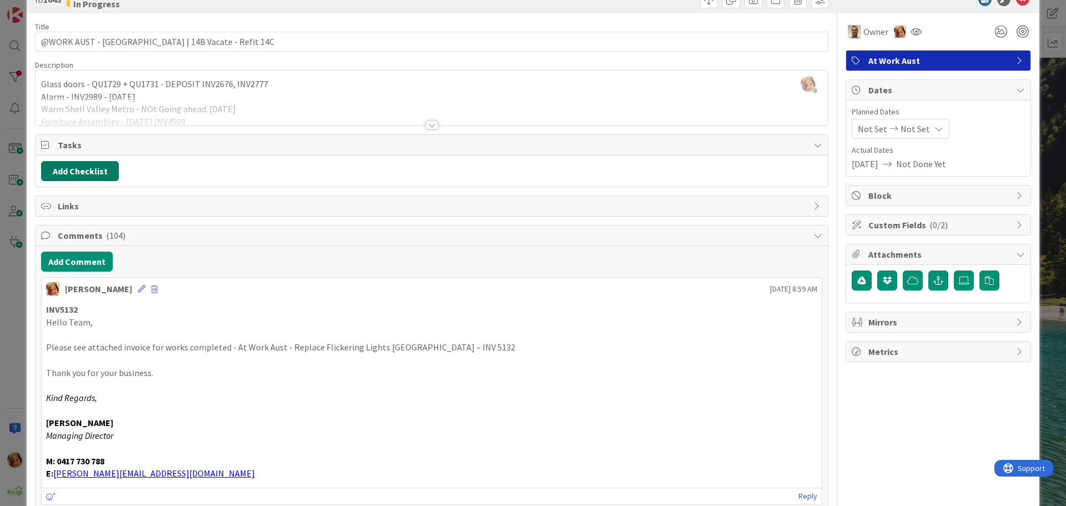
scroll to position [27, 0]
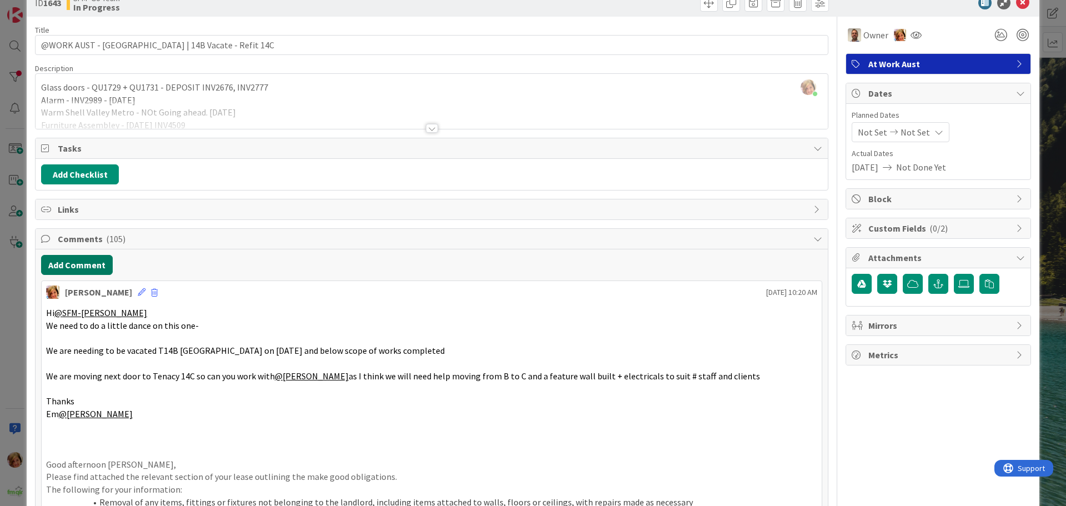
click at [87, 269] on button "Add Comment" at bounding box center [77, 265] width 72 height 20
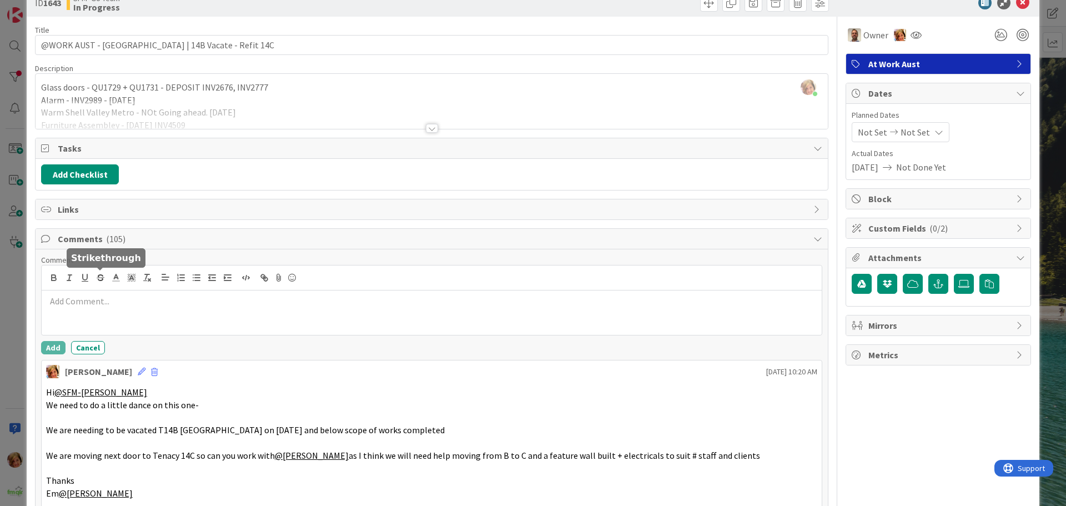
click at [108, 305] on p at bounding box center [431, 301] width 771 height 13
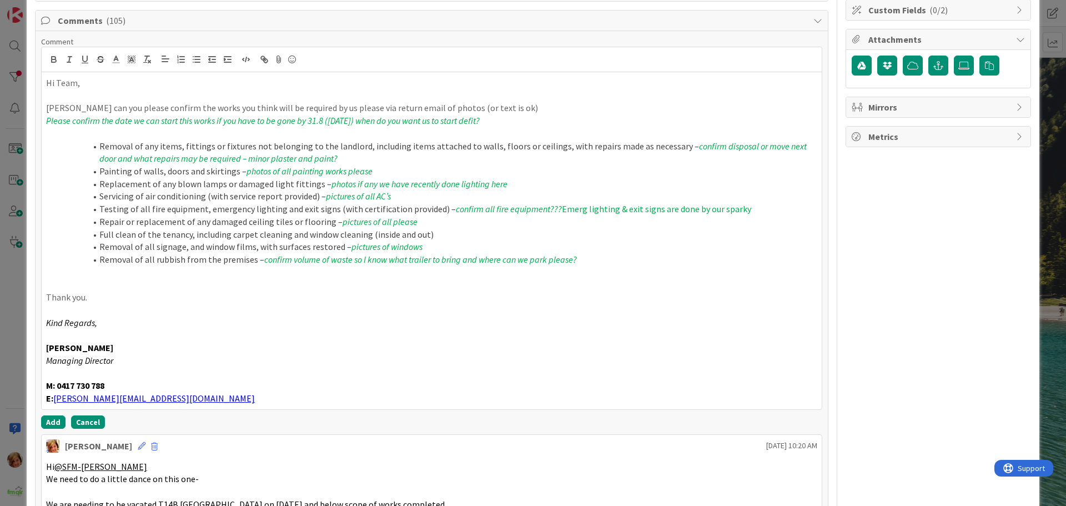
scroll to position [254, 0]
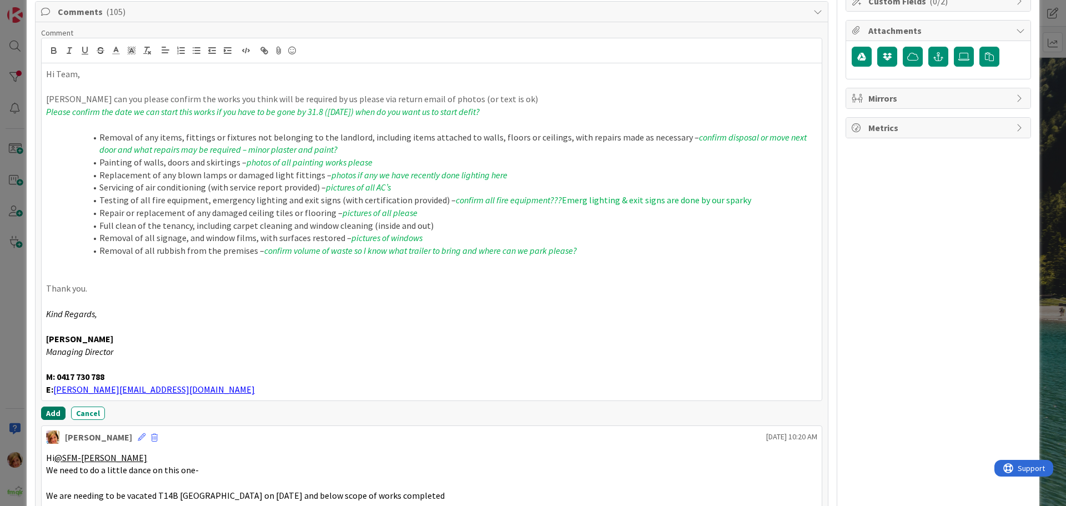
click at [51, 410] on button "Add" at bounding box center [53, 413] width 24 height 13
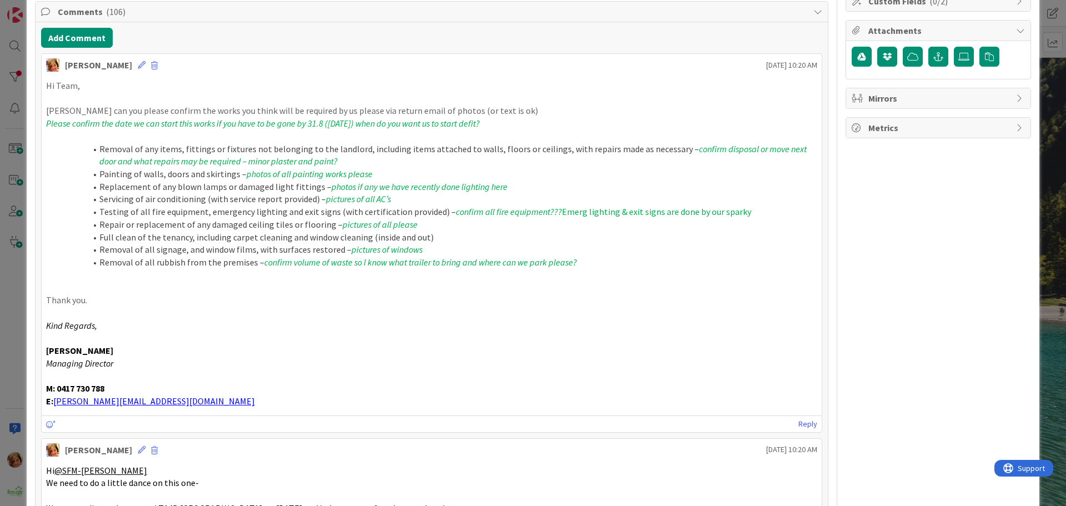
scroll to position [0, 0]
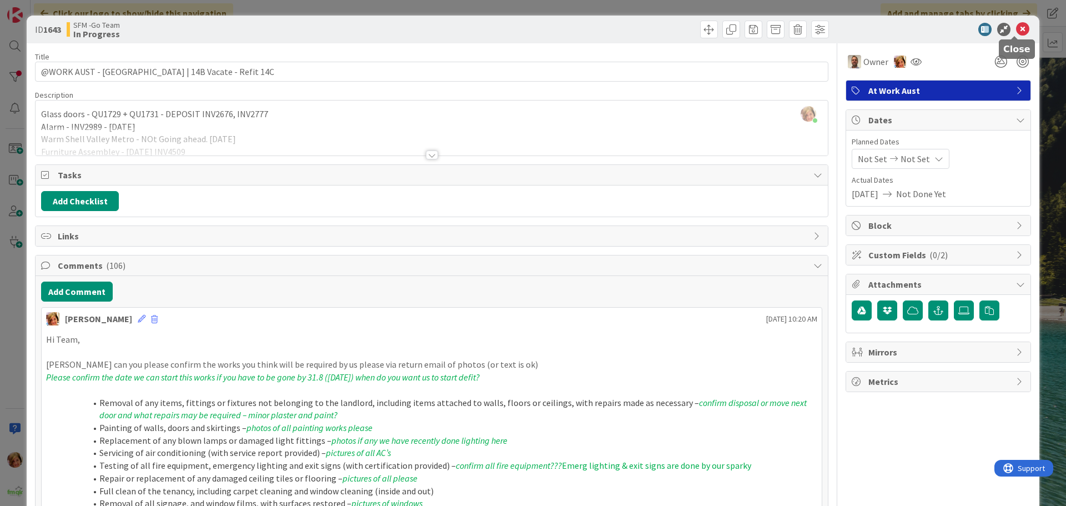
click at [1016, 26] on icon at bounding box center [1022, 29] width 13 height 13
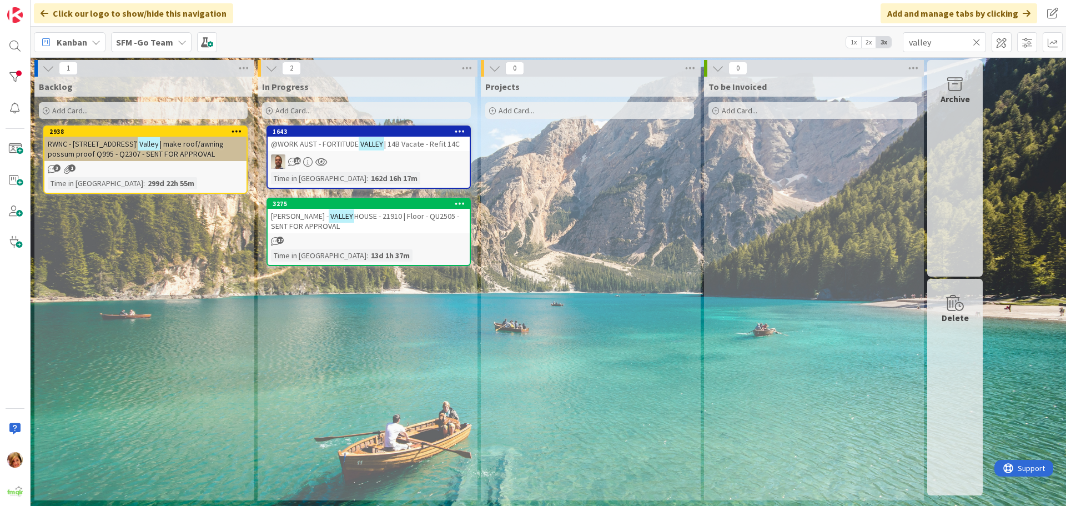
click at [974, 42] on icon at bounding box center [977, 42] width 8 height 10
click at [974, 42] on input "text" at bounding box center [944, 42] width 83 height 20
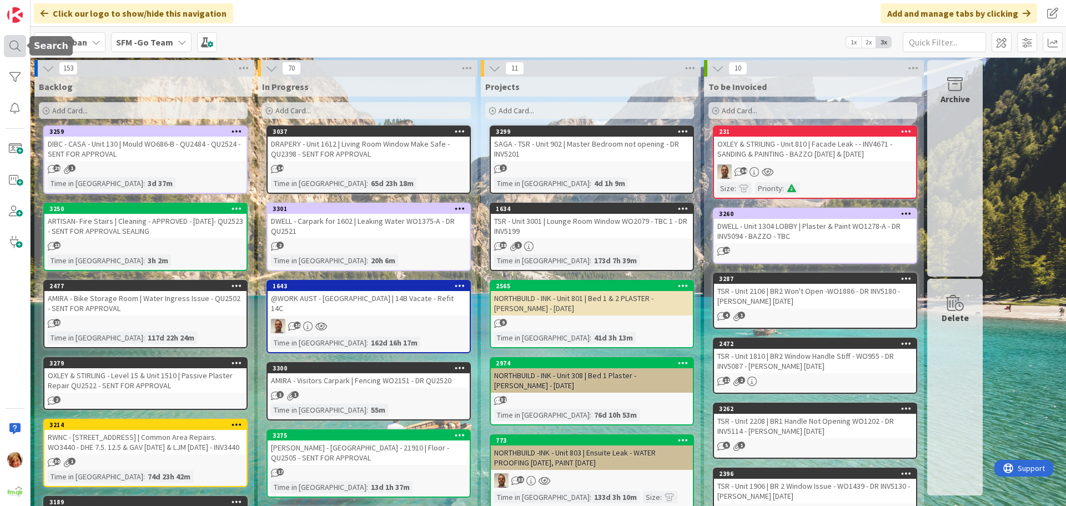
click at [15, 44] on div at bounding box center [15, 46] width 22 height 22
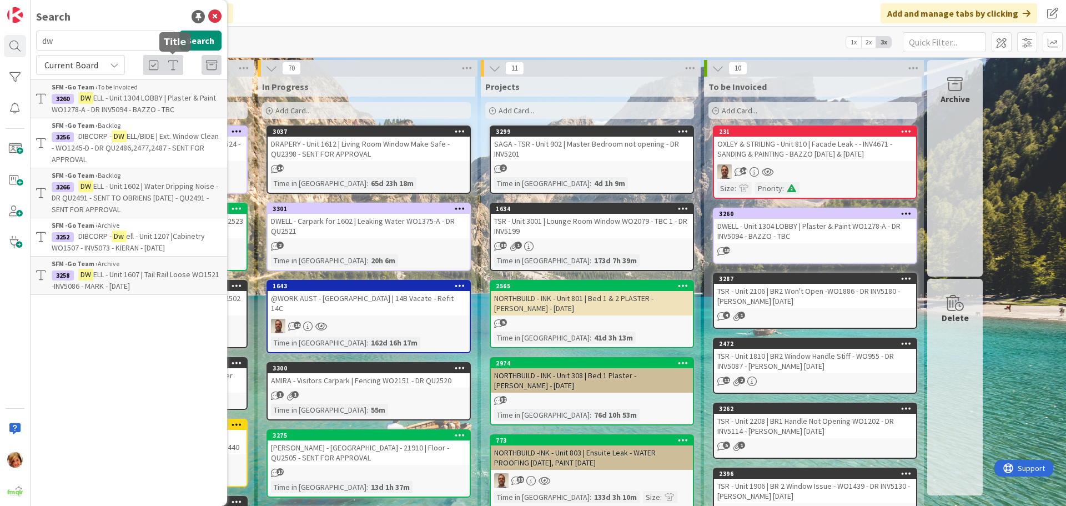
type input "d"
type input "[PERSON_NAME]"
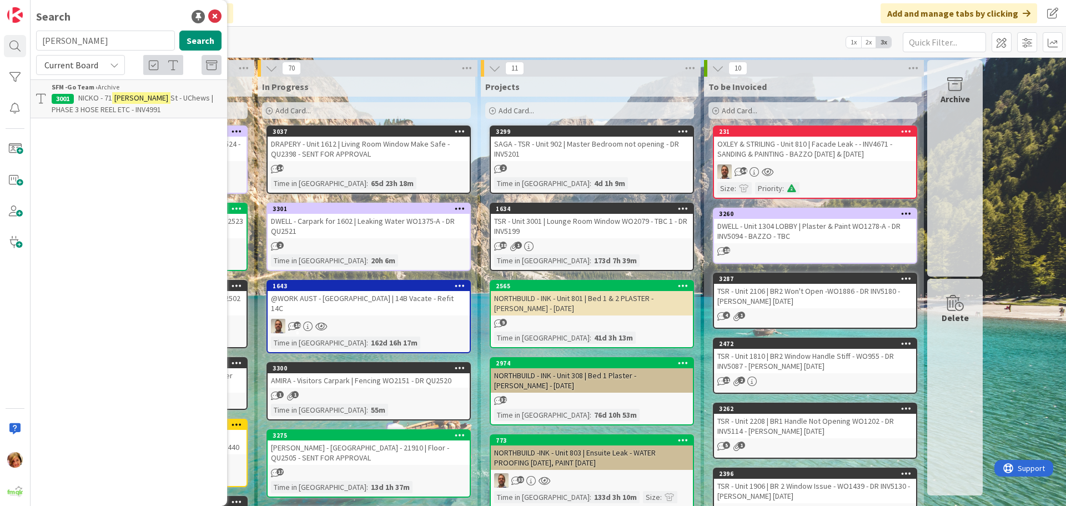
click at [97, 93] on span "NICKO - 71" at bounding box center [95, 98] width 34 height 10
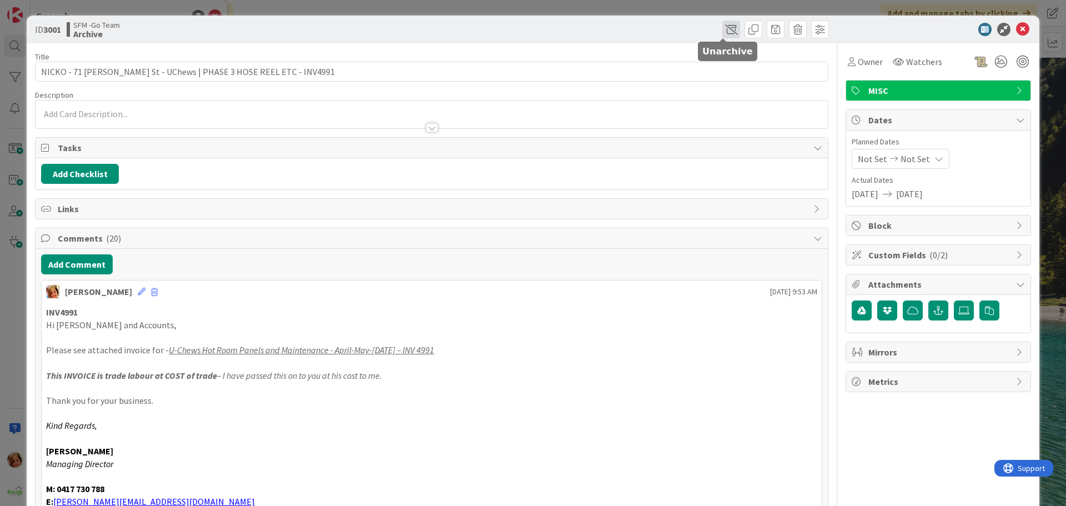
click at [723, 30] on span at bounding box center [732, 30] width 18 height 18
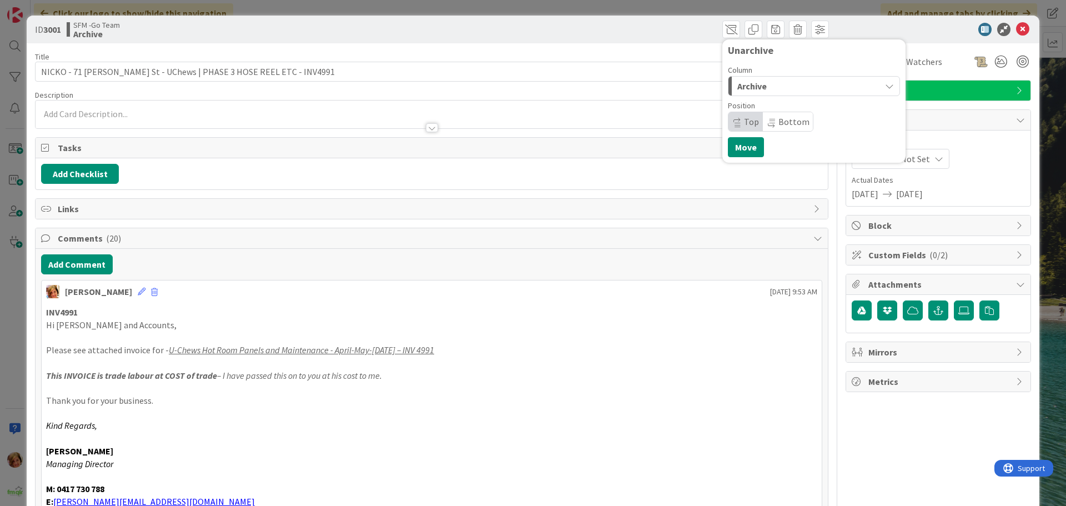
drag, startPoint x: 789, startPoint y: 88, endPoint x: 787, endPoint y: 96, distance: 8.0
click at [789, 88] on div "Archive" at bounding box center [808, 86] width 146 height 18
click at [770, 129] on span "In Progress" at bounding box center [775, 130] width 40 height 13
drag, startPoint x: 745, startPoint y: 150, endPoint x: 485, endPoint y: 159, distance: 260.1
click at [745, 150] on button "Move" at bounding box center [746, 147] width 36 height 20
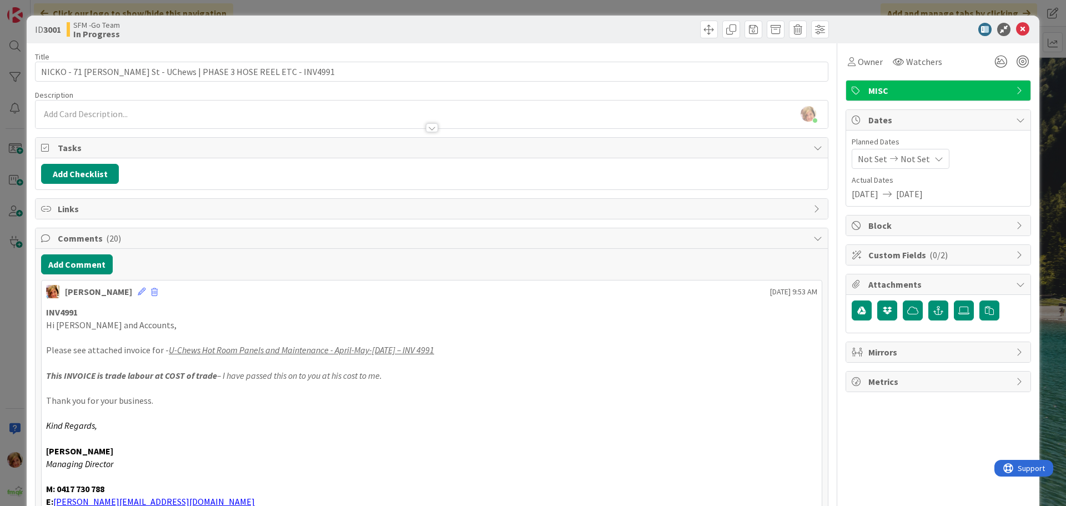
click at [108, 113] on div "[PERSON_NAME] just joined" at bounding box center [432, 115] width 793 height 28
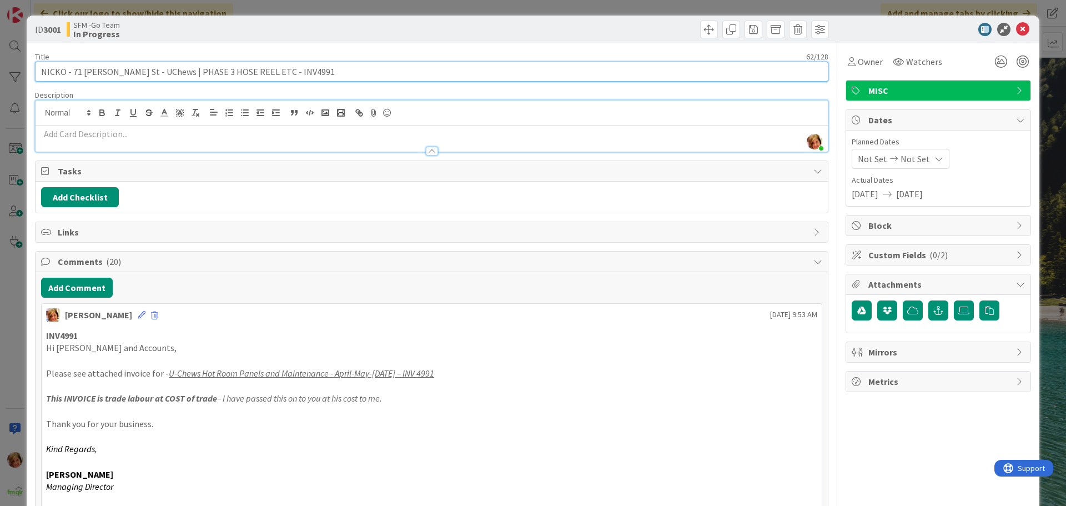
drag, startPoint x: 293, startPoint y: 73, endPoint x: 154, endPoint y: 76, distance: 138.9
click at [154, 76] on input "NICKO - 71 [PERSON_NAME] St - UChews | PHASE 3 HOSE REEL ETC - INV4991" at bounding box center [432, 72] width 794 height 20
type input "NICKO - [STREET_ADDRESS][PERSON_NAME] | Epoxy Work Outside Ovens"
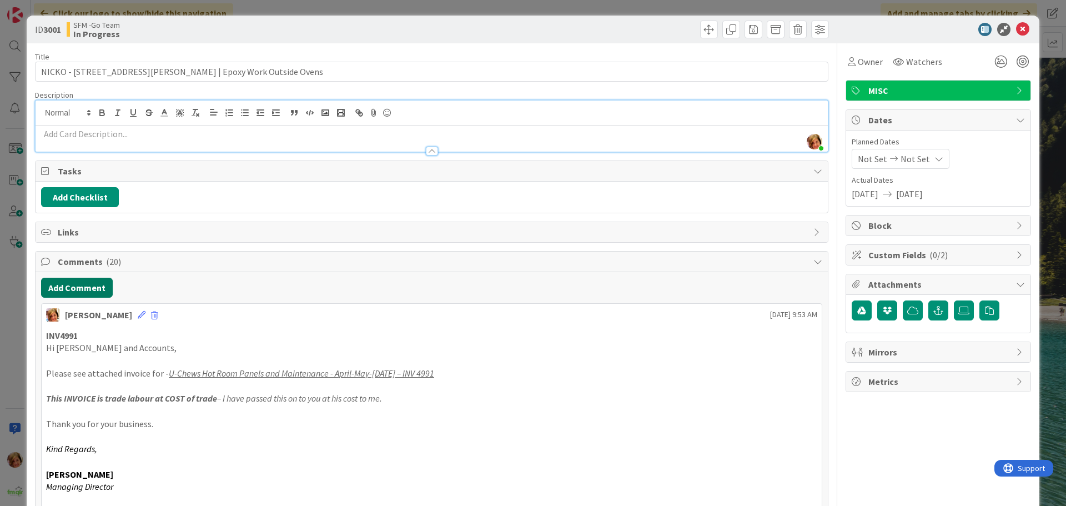
click at [79, 284] on button "Add Comment" at bounding box center [77, 288] width 72 height 20
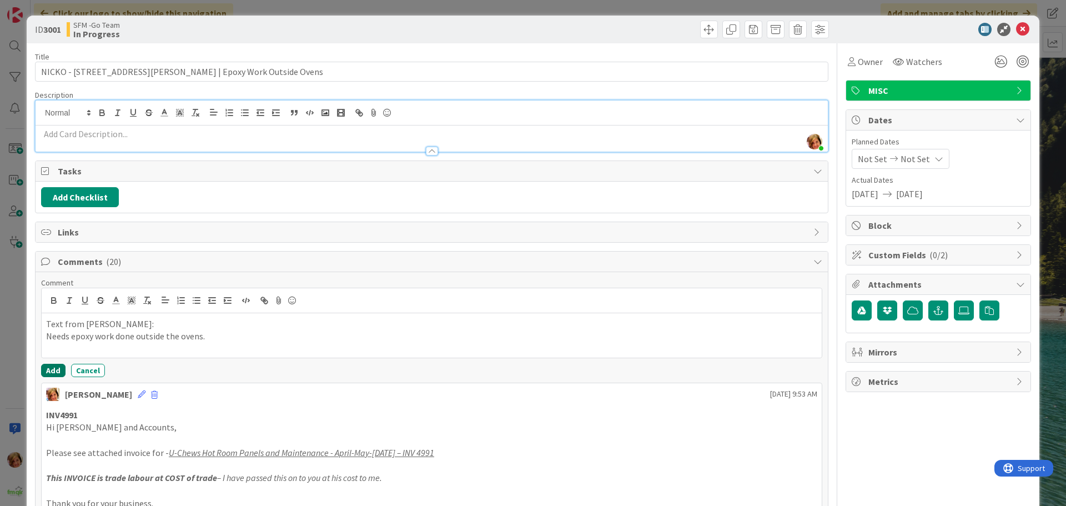
click at [58, 368] on button "Add" at bounding box center [53, 370] width 24 height 13
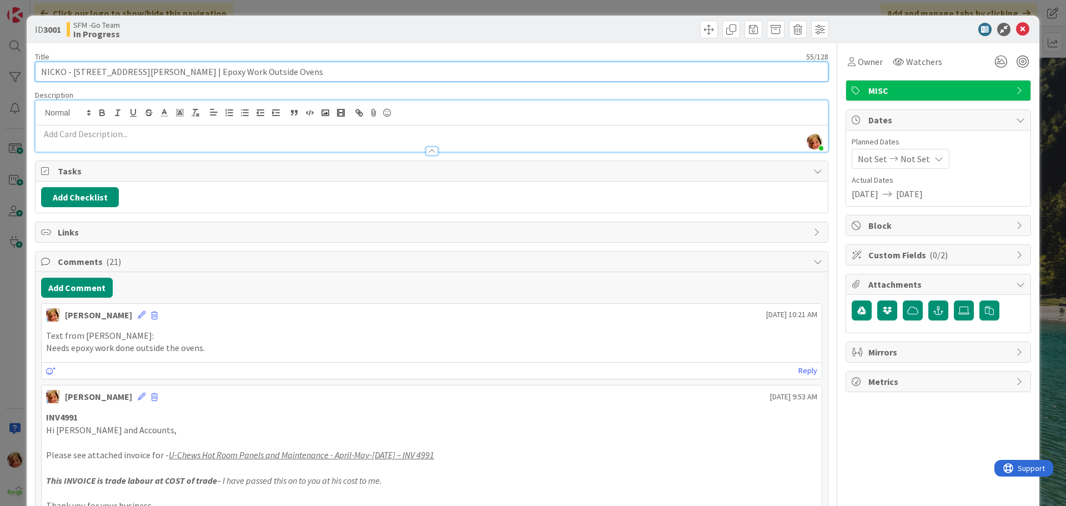
click at [287, 72] on input "NICKO - [STREET_ADDRESS][PERSON_NAME] | Epoxy Work Outside Ovens" at bounding box center [432, 72] width 794 height 20
type input "[PERSON_NAME] - 71 [PERSON_NAME] St - UChews | Epoxy Work Outside Ovens - DR IN…"
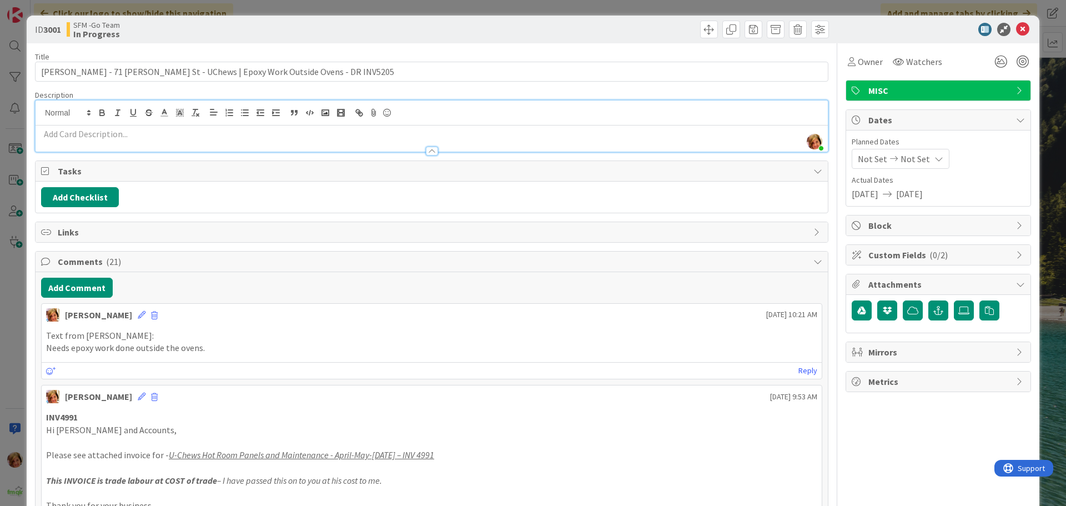
click at [506, 33] on div "Move Move" at bounding box center [632, 30] width 394 height 18
click at [1016, 31] on icon at bounding box center [1022, 29] width 13 height 13
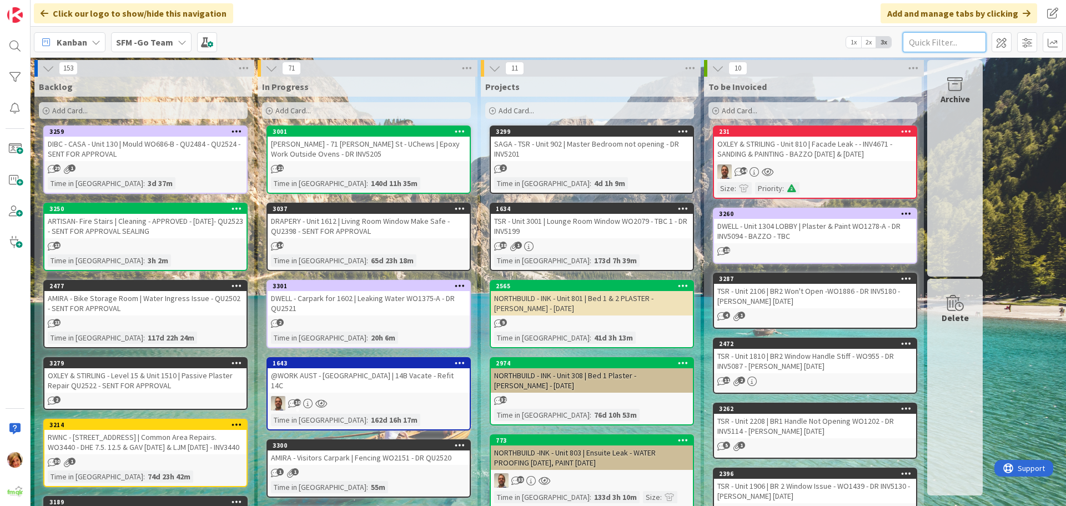
click at [941, 44] on input "text" at bounding box center [944, 42] width 83 height 20
type input "102"
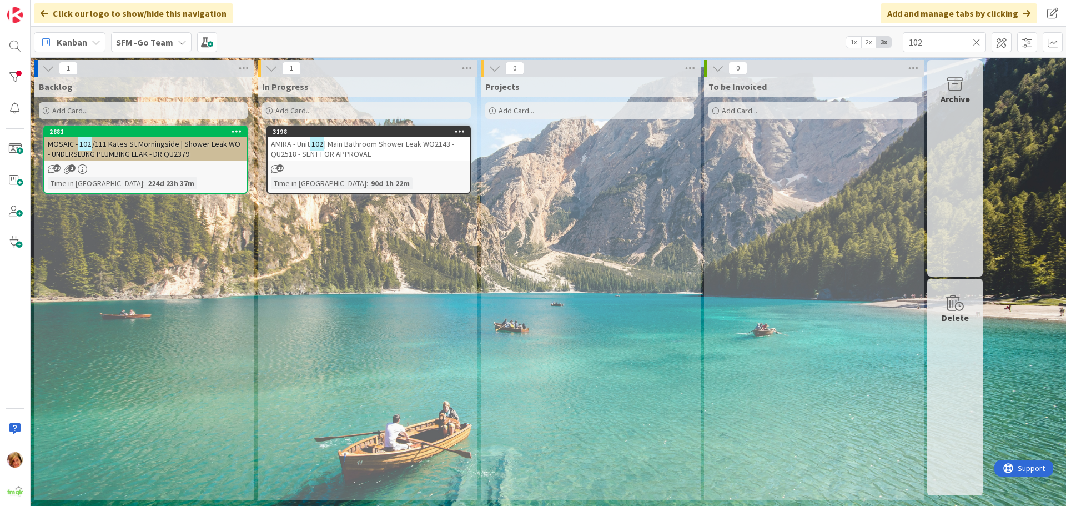
click at [349, 146] on span "| Main Bathroom Shower Leak WO2143 - QU2518 - SENT FOR APPROVAL" at bounding box center [362, 149] width 183 height 20
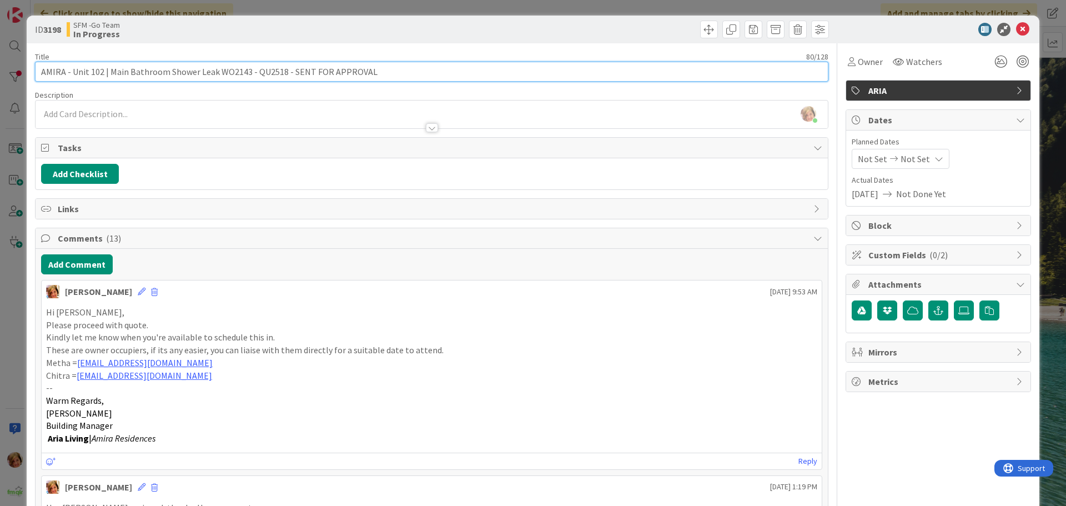
drag, startPoint x: 390, startPoint y: 74, endPoint x: 289, endPoint y: 72, distance: 100.6
click at [289, 72] on input "AMIRA - Unit 102 | Main Bathroom Shower Leak WO2143 - QU2518 - SENT FOR APPROVAL" at bounding box center [432, 72] width 794 height 20
click at [357, 68] on input "AMIRA - Unit 102 | Main Bathroom Shower Leak WO2143 - QU2518 - APPROVED -" at bounding box center [432, 72] width 794 height 20
click at [109, 72] on input "AMIRA - Unit 102 | Main Bathroom Shower Leak WO2143 - QU2518 - APPROVED -" at bounding box center [432, 72] width 794 height 20
click at [128, 71] on input "AMIRA - Unit 102 | Main Bathroom Shower Leak WO2143 - QU2518 - APPROVED -" at bounding box center [432, 72] width 794 height 20
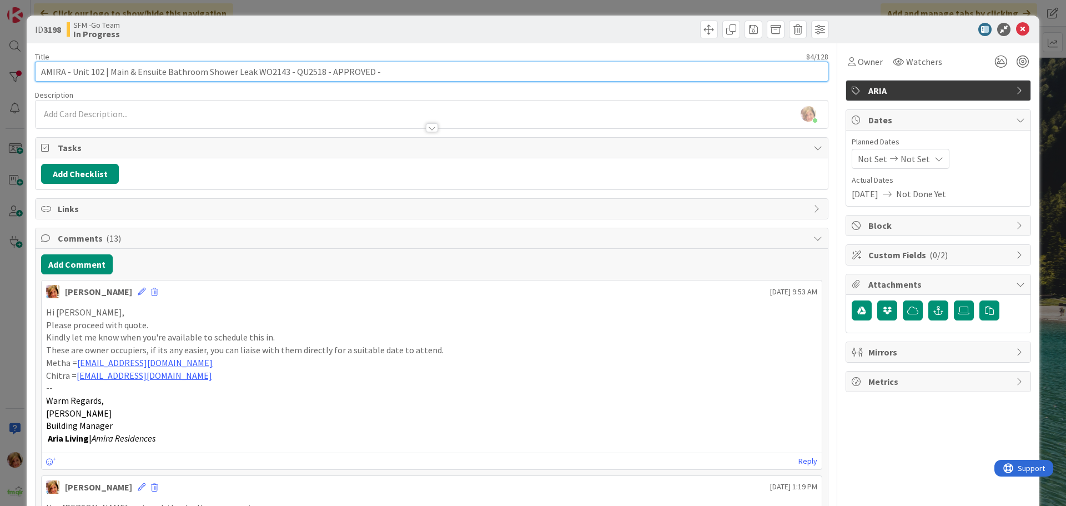
click at [203, 71] on input "AMIRA - Unit 102 | Main & Ensuite Bathroom Shower Leak WO2143 - QU2518 - APPROV…" at bounding box center [432, 72] width 794 height 20
click at [340, 72] on input "AMIRA - Unit 102 | Main & Ensuite Shower Leak WO2143 - QU2518 - APPROVED -" at bounding box center [432, 72] width 794 height 20
type input "AMIRA - Unit 102 | Main & Ensuite Shower Leak WO2143 - QU2518 - APPROVED - [PER…"
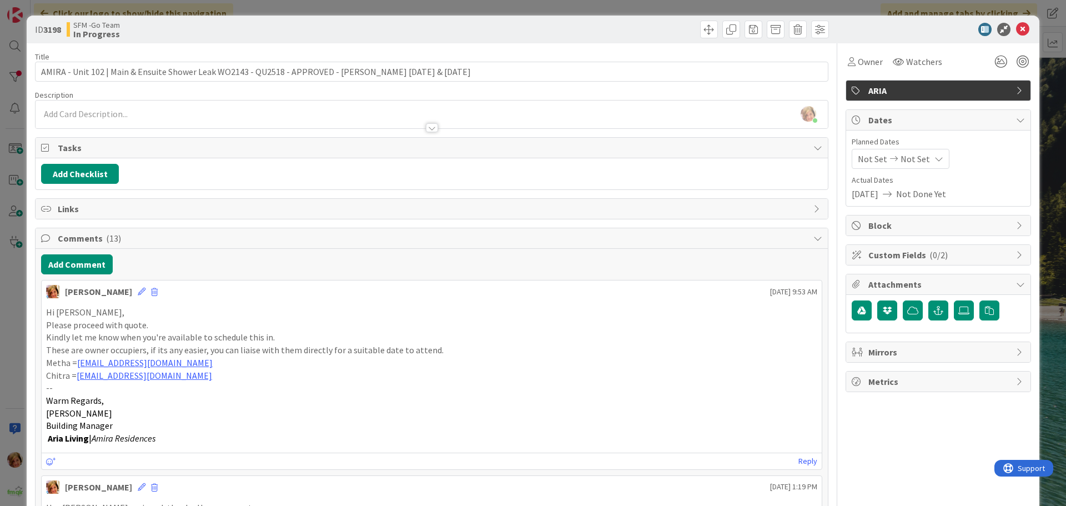
drag, startPoint x: 515, startPoint y: 29, endPoint x: 640, endPoint y: 59, distance: 129.2
click at [515, 29] on div at bounding box center [632, 30] width 394 height 18
click at [1016, 32] on icon at bounding box center [1022, 29] width 13 height 13
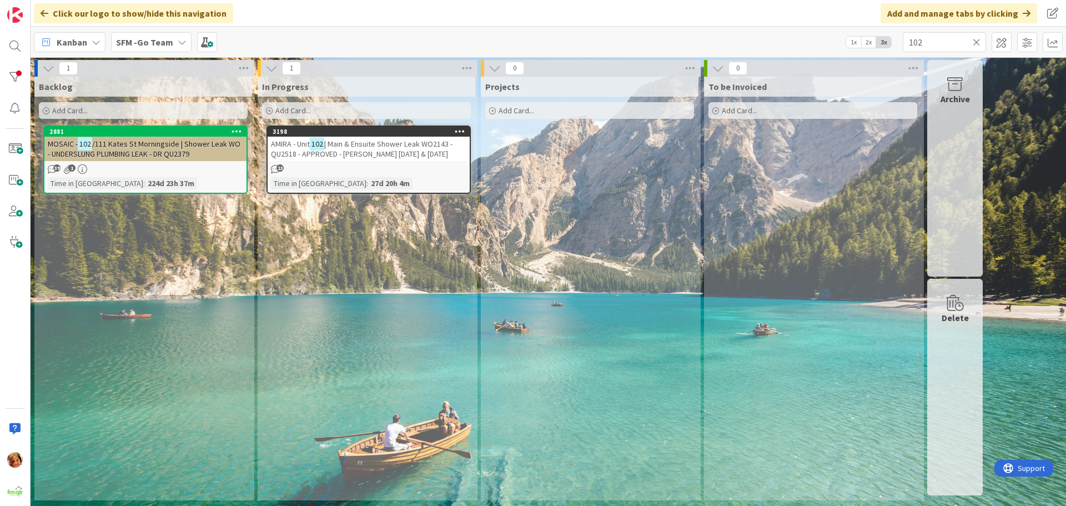
click at [975, 40] on icon at bounding box center [977, 42] width 8 height 10
click at [975, 40] on input "text" at bounding box center [944, 42] width 83 height 20
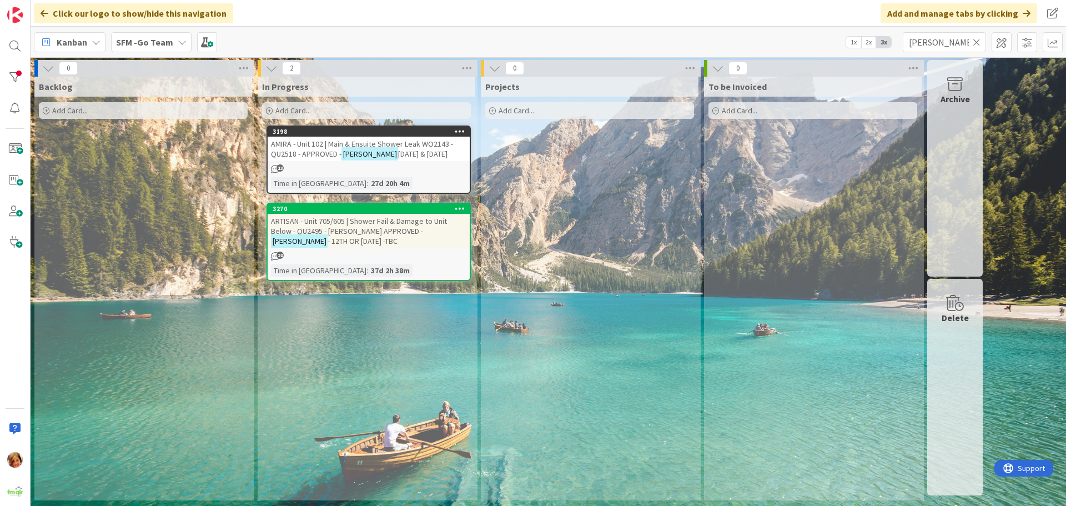
click at [335, 227] on span "ARTISAN - Unit 705/605 | Shower Fail & Damage to Unit Below - QU2495 - [PERSON_…" at bounding box center [359, 226] width 176 height 20
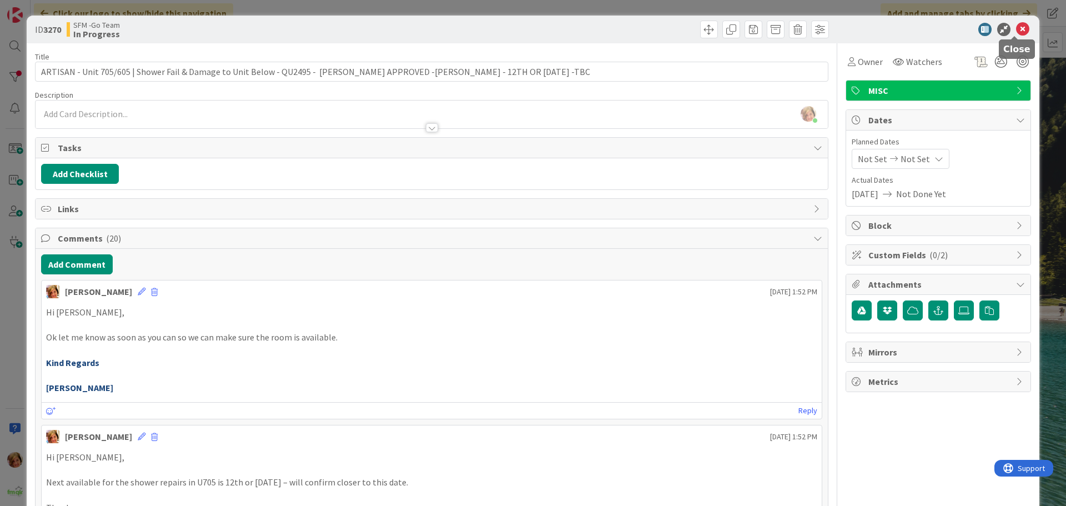
click at [1016, 26] on icon at bounding box center [1022, 29] width 13 height 13
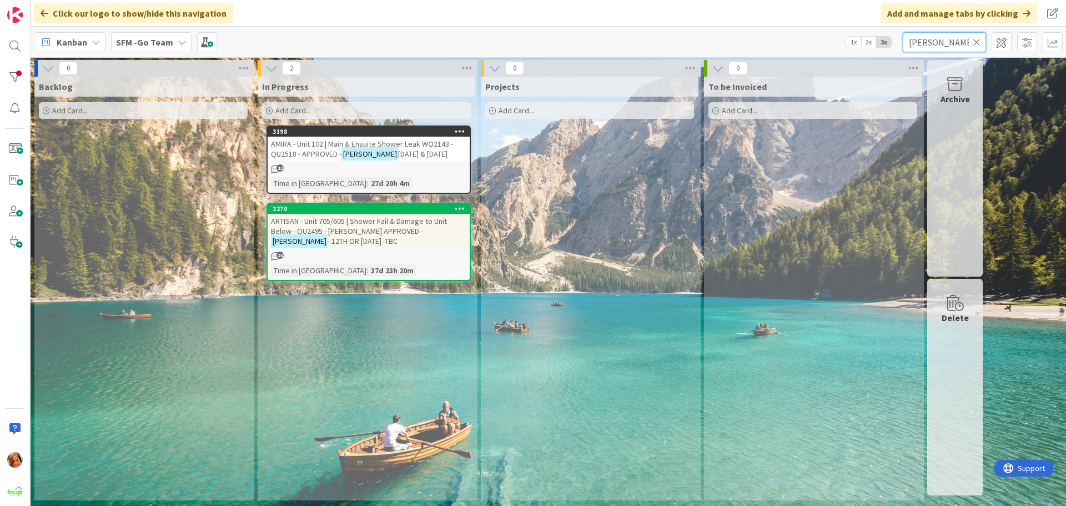
click at [934, 43] on input "[PERSON_NAME]" at bounding box center [944, 42] width 83 height 20
type input "b"
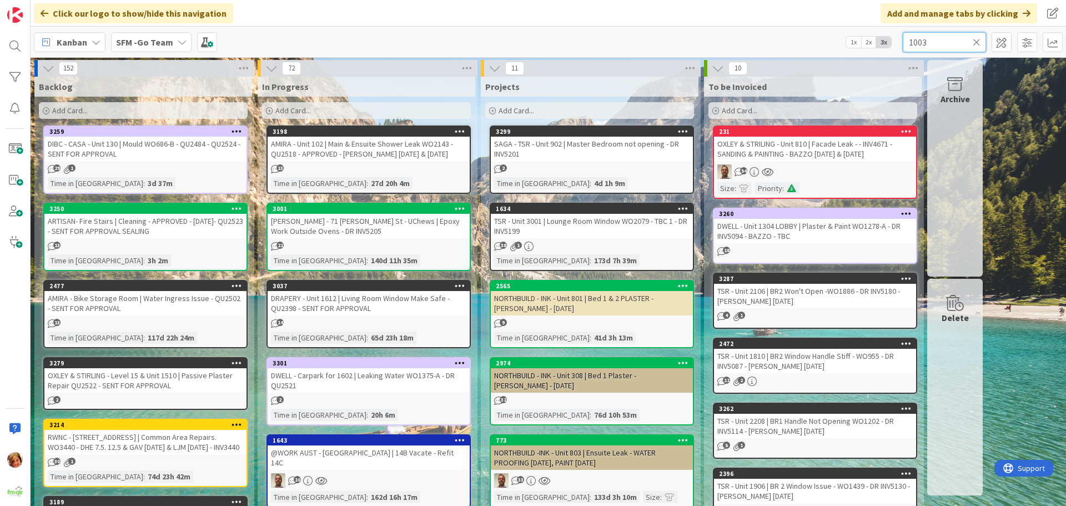
type input "1003"
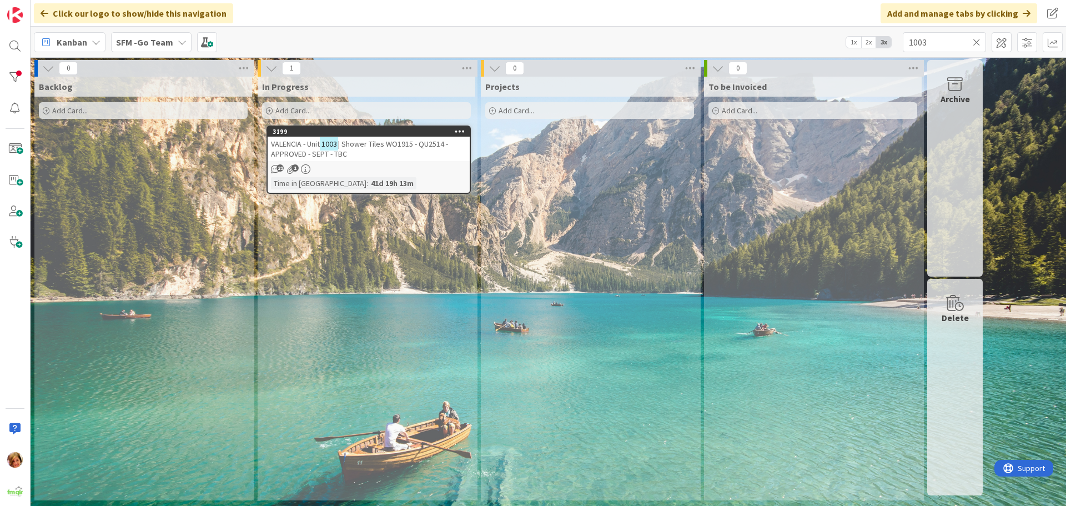
click at [376, 149] on div "VALENCIA - Unit 1003 | Shower Tiles WO1915 - QU2514 - APPROVED - SEPT - TBC" at bounding box center [369, 149] width 202 height 24
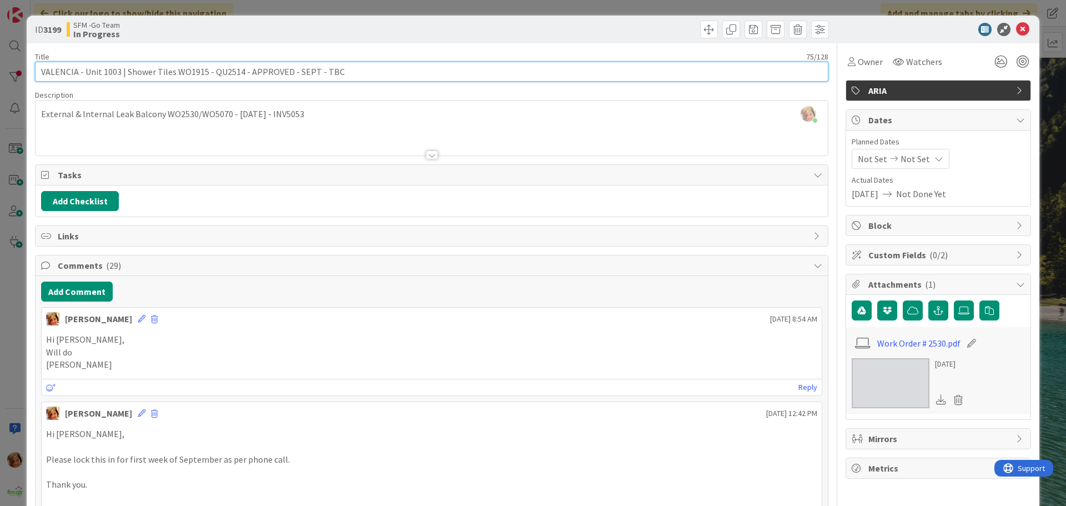
drag, startPoint x: 365, startPoint y: 72, endPoint x: 294, endPoint y: 72, distance: 70.5
click at [294, 72] on input "VALENCIA - Unit 1003 | Shower Tiles WO1915 - QU2514 - APPROVED - SEPT - TBC" at bounding box center [432, 72] width 794 height 20
type input "VALENCIA - Unit 1003 | Shower Tiles WO1915 - QU2514 - APPROVED - 1,2,[DATE] - […"
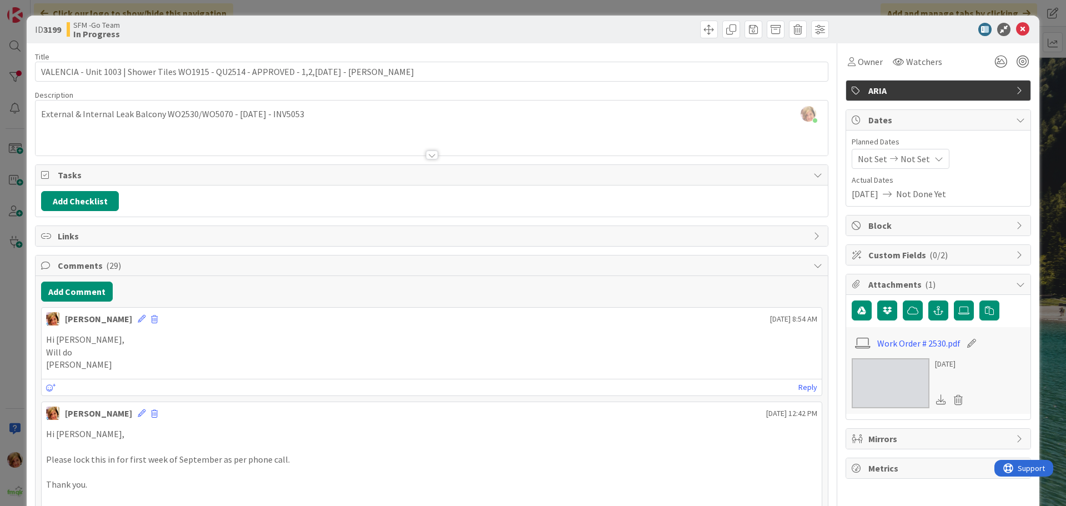
click at [559, 24] on div at bounding box center [632, 30] width 394 height 18
click at [1017, 29] on icon at bounding box center [1022, 29] width 13 height 13
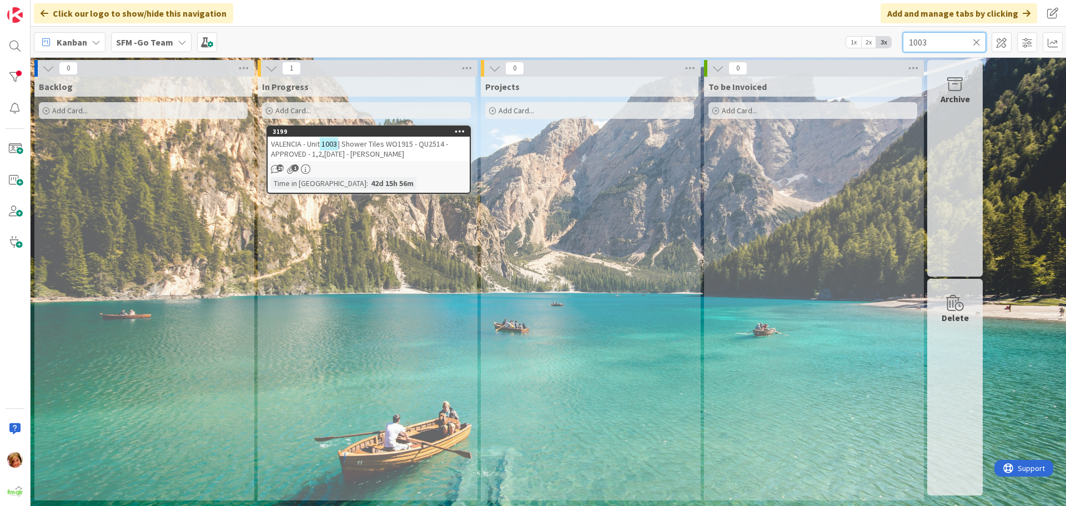
click at [949, 45] on input "1003" at bounding box center [944, 42] width 83 height 20
type input "1"
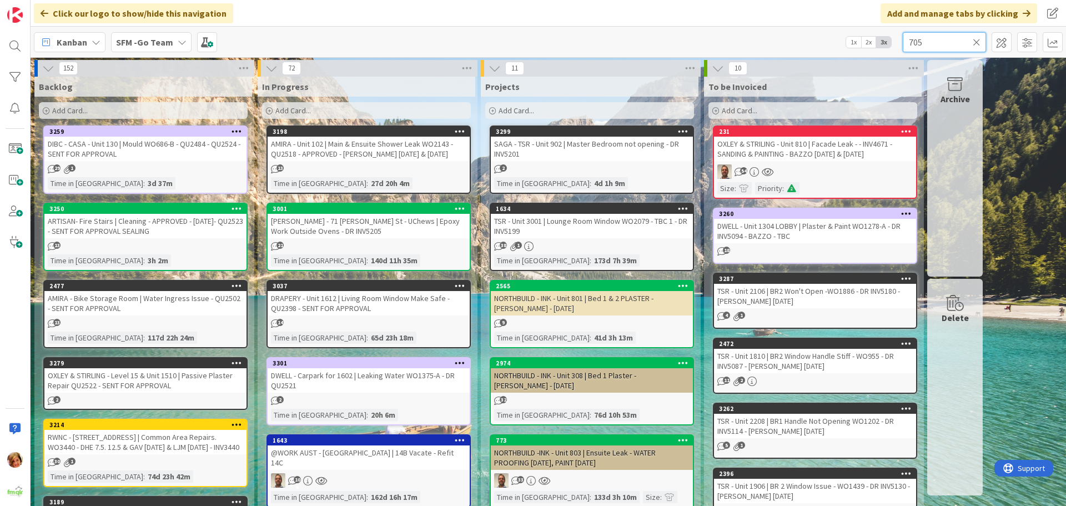
type input "705"
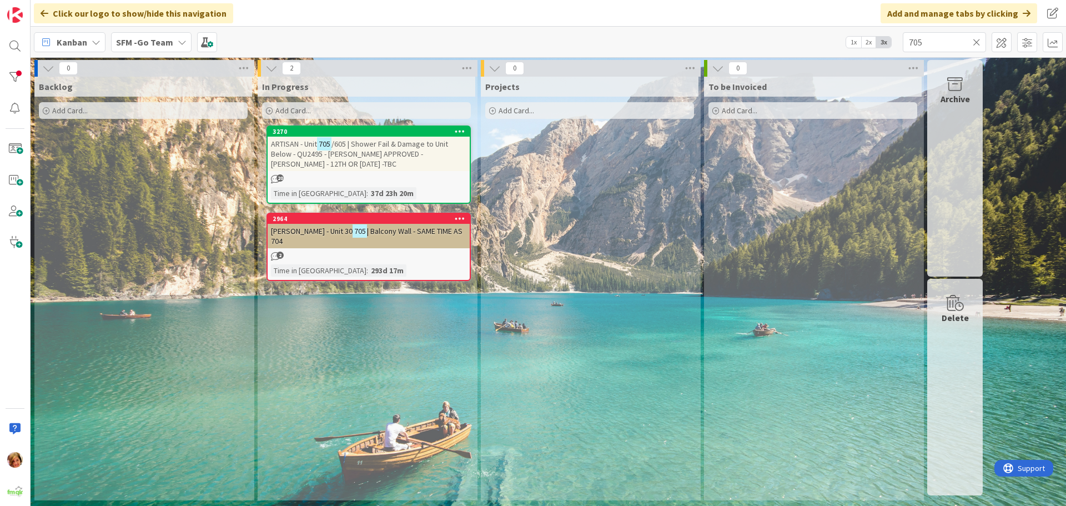
click at [399, 151] on span "/605 | Shower Fail & Damage to Unit Below - QU2495 - [PERSON_NAME] APPROVED -[P…" at bounding box center [359, 154] width 177 height 30
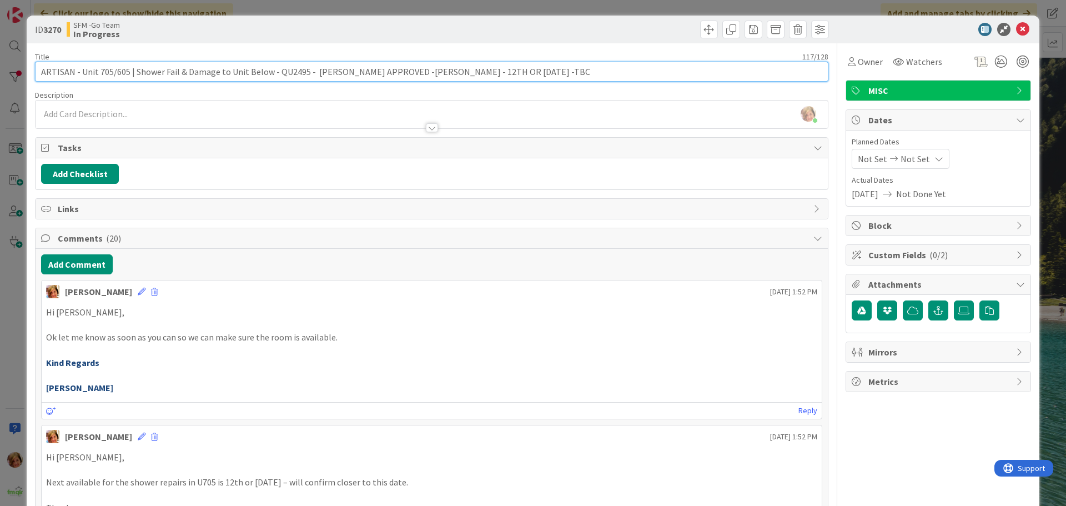
drag, startPoint x: 519, startPoint y: 74, endPoint x: 405, endPoint y: 78, distance: 113.9
click at [413, 78] on input "ARTISAN - Unit 705/605 | Shower Fail & Damage to Unit Below - QU2495 - [PERSON_…" at bounding box center [432, 72] width 794 height 20
type input "ARTISAN - Unit 705/605 | Shower Fail & Damage to Unit Below - QU2495 - [PERSON_…"
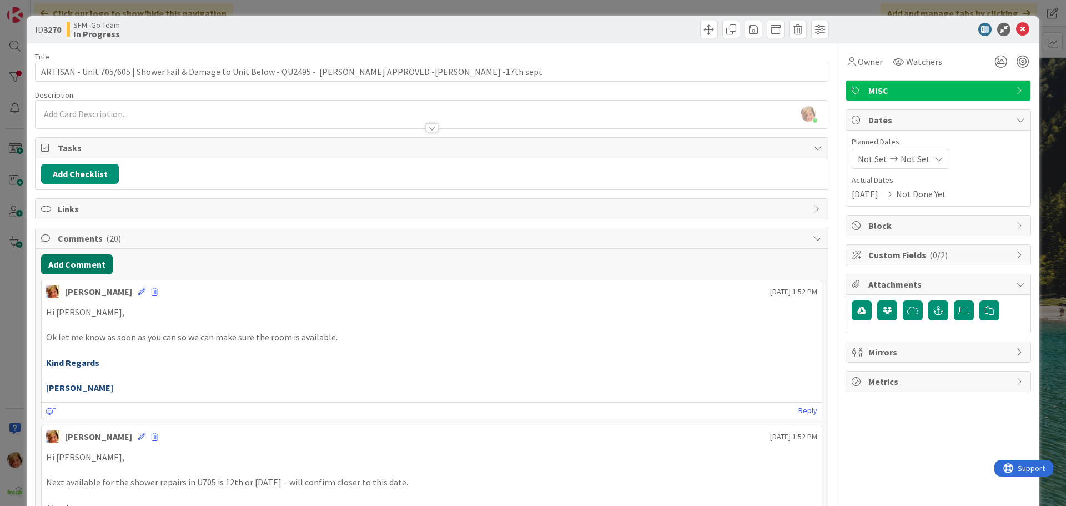
click at [76, 267] on button "Add Comment" at bounding box center [77, 264] width 72 height 20
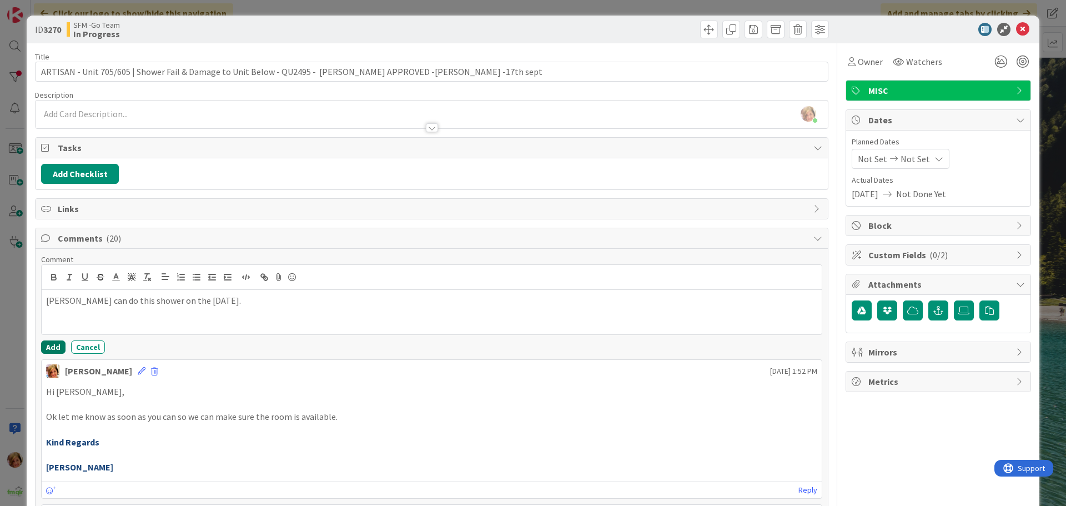
click at [51, 345] on button "Add" at bounding box center [53, 346] width 24 height 13
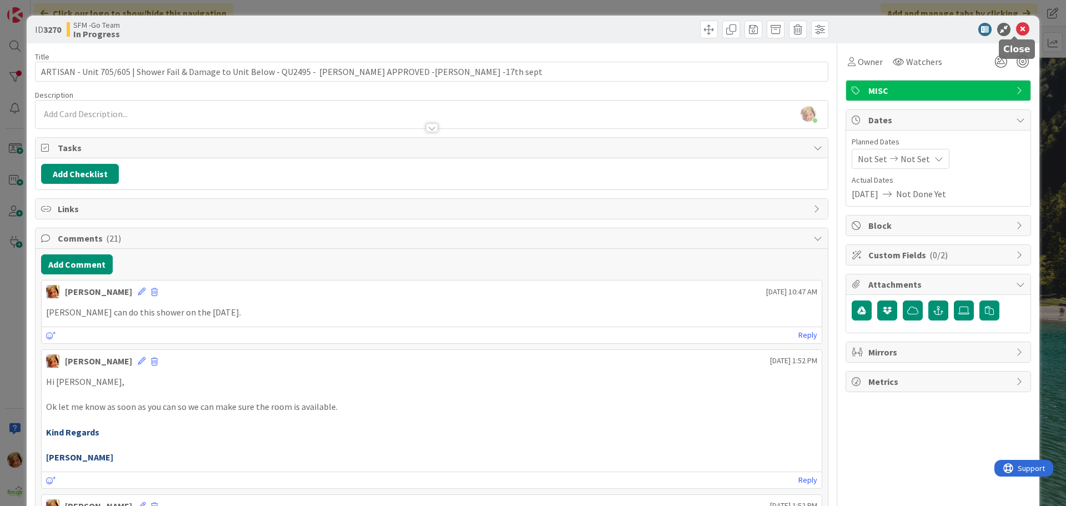
click at [1016, 28] on icon at bounding box center [1022, 29] width 13 height 13
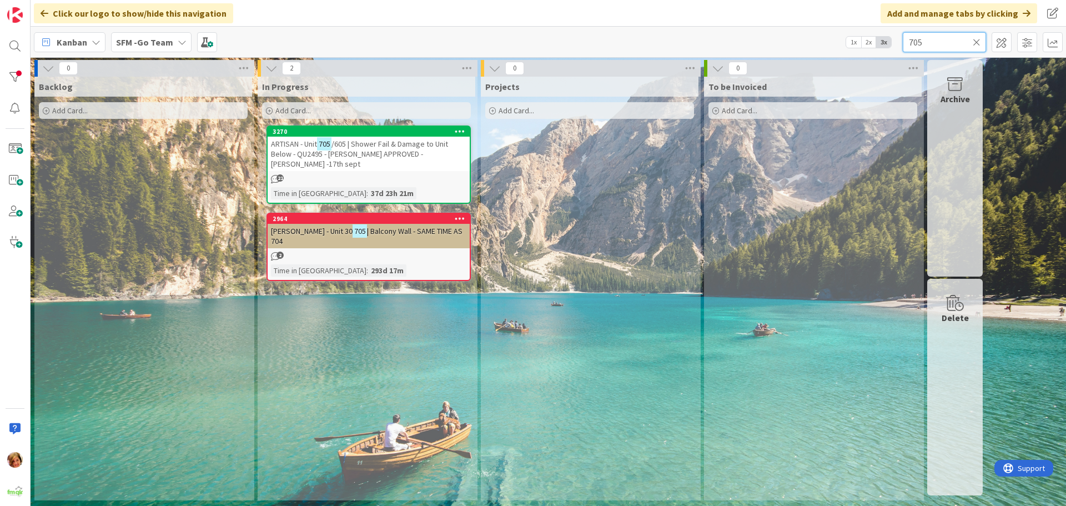
click at [940, 42] on input "705" at bounding box center [944, 42] width 83 height 20
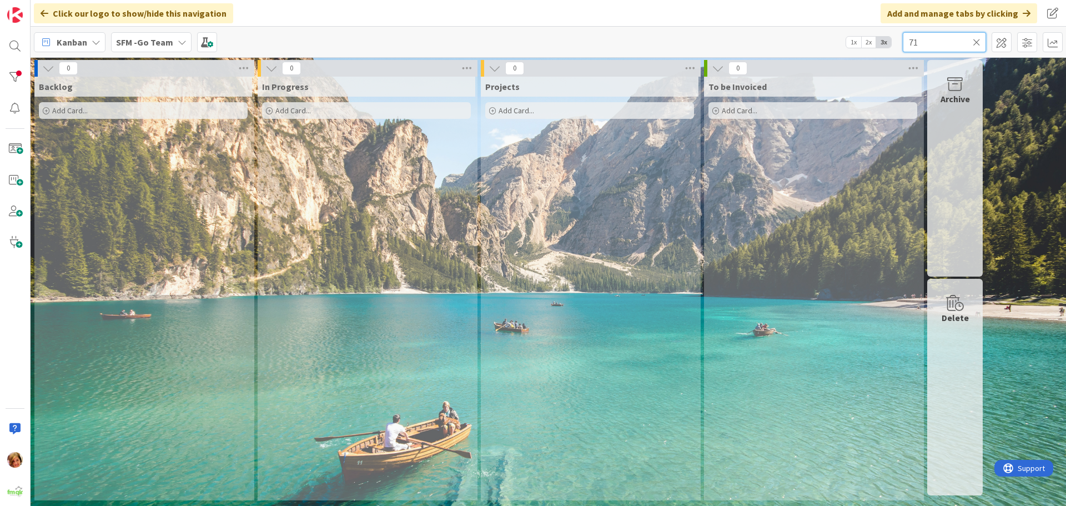
type input "7"
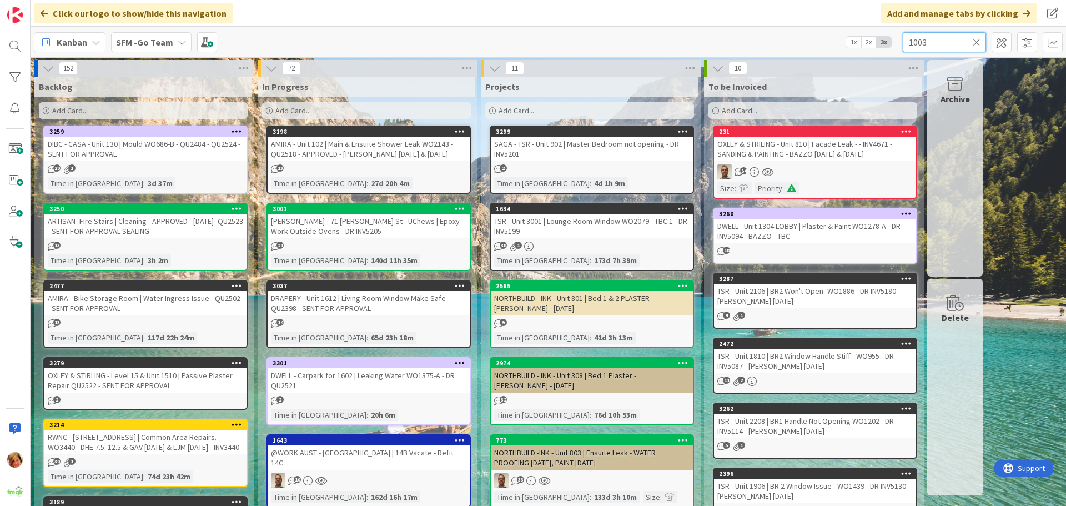
type input "1003"
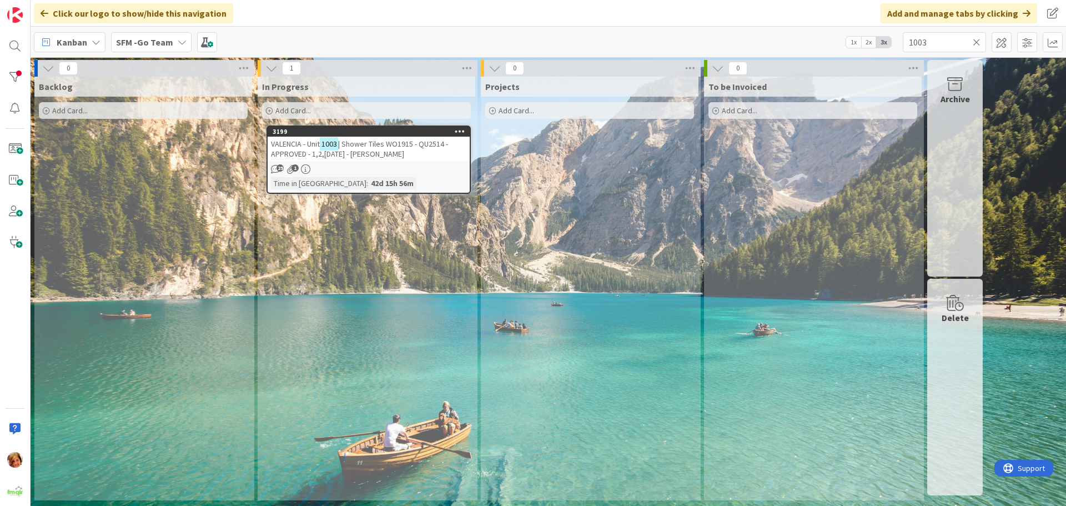
click at [344, 142] on span "| Shower Tiles WO1915 - QU2514 - APPROVED - 1,2,[DATE] - [PERSON_NAME]" at bounding box center [359, 149] width 177 height 20
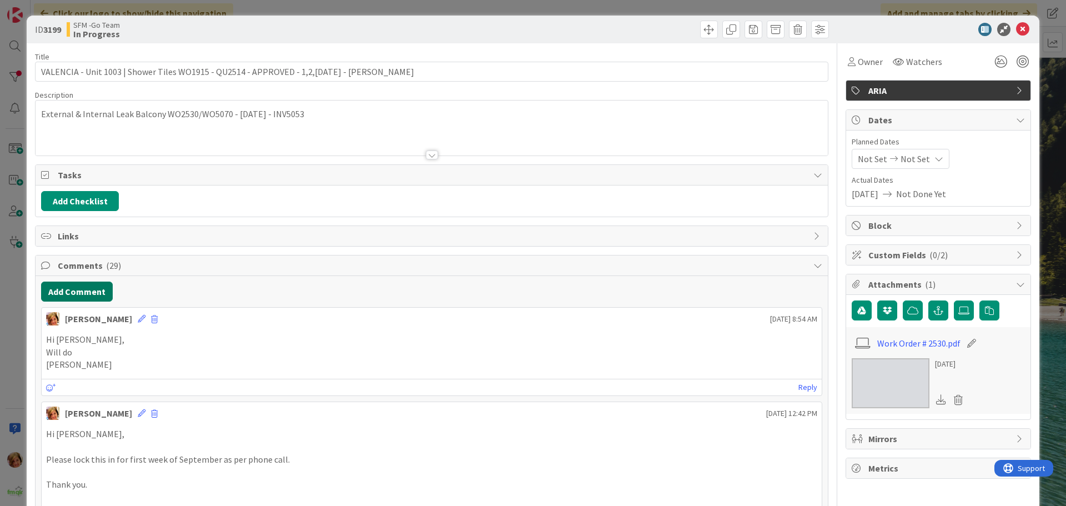
click at [76, 289] on button "Add Comment" at bounding box center [77, 292] width 72 height 20
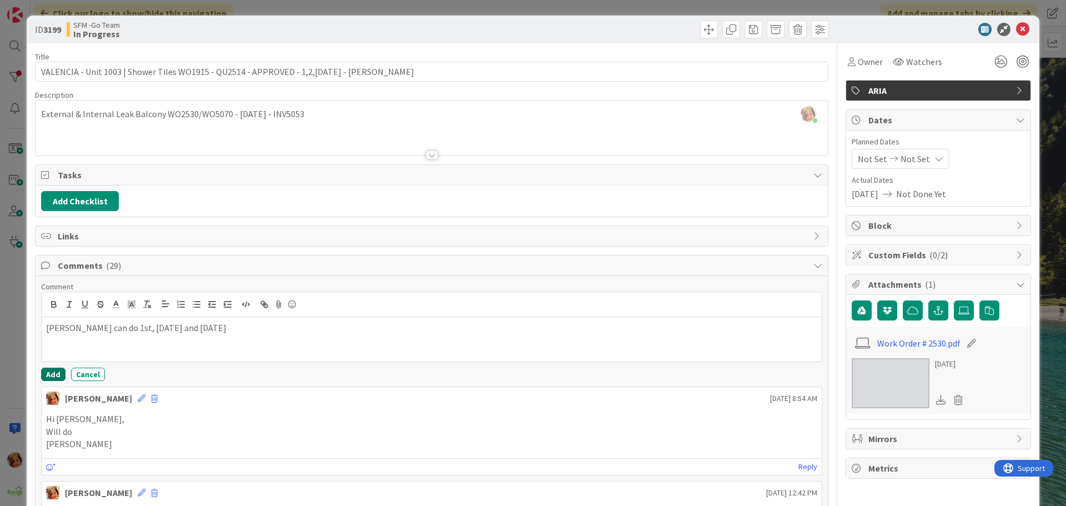
click at [57, 376] on button "Add" at bounding box center [53, 374] width 24 height 13
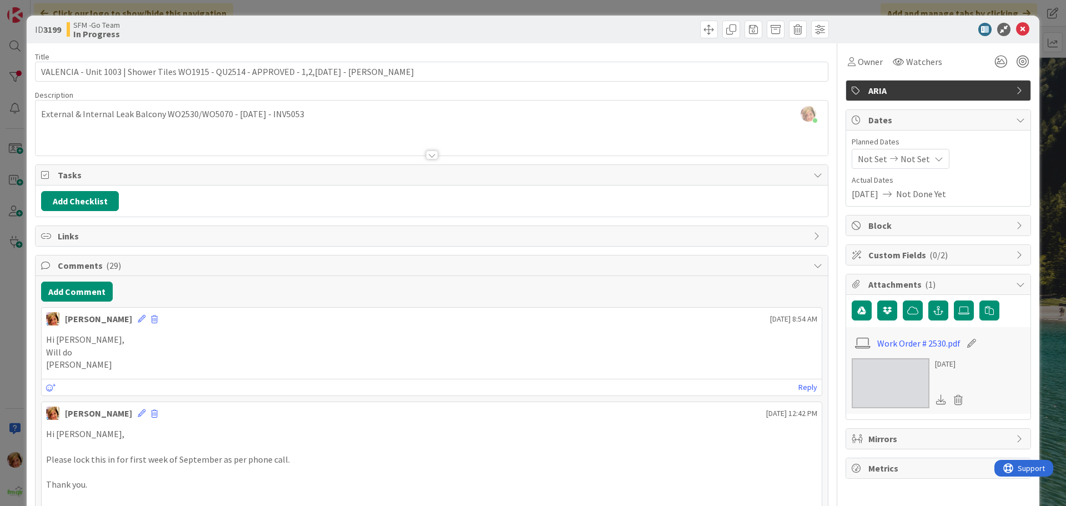
click at [678, 27] on div at bounding box center [632, 30] width 394 height 18
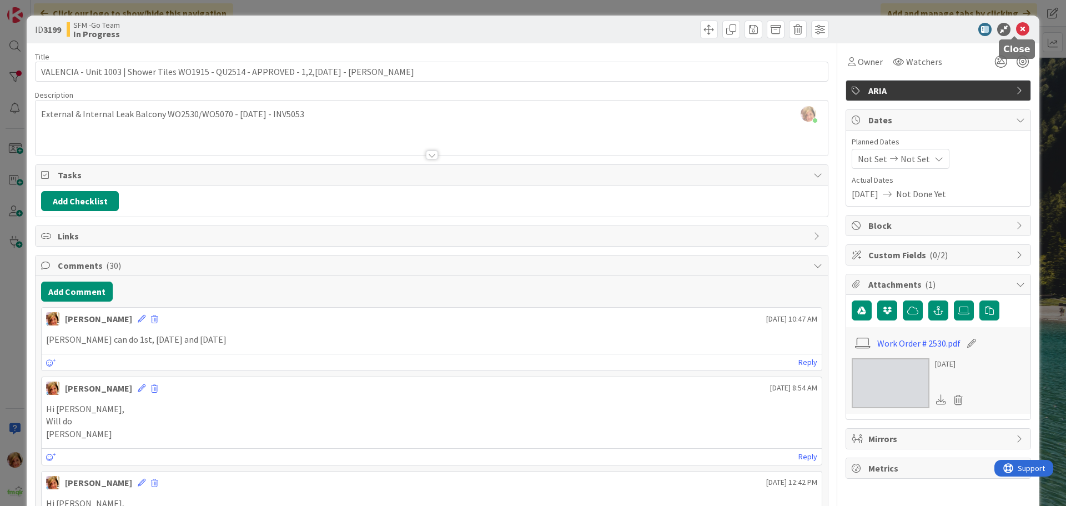
click at [1017, 29] on icon at bounding box center [1022, 29] width 13 height 13
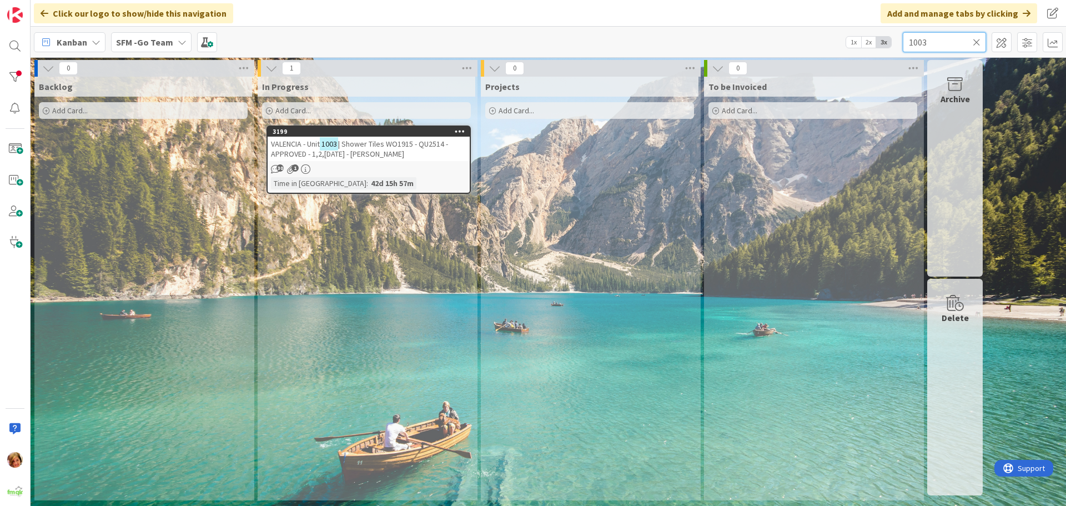
click at [941, 45] on input "1003" at bounding box center [944, 42] width 83 height 20
type input "1"
type input "[PERSON_NAME]"
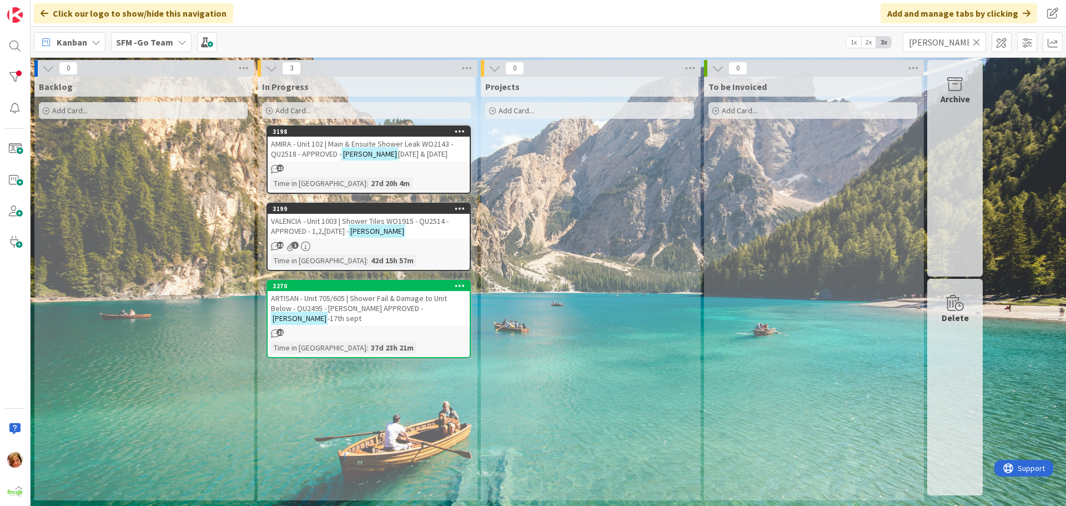
click at [386, 138] on div "AMIRA - Unit 102 | Main & Ensuite Shower Leak WO2143 - QU2518 - APPROVED - [PER…" at bounding box center [369, 149] width 202 height 24
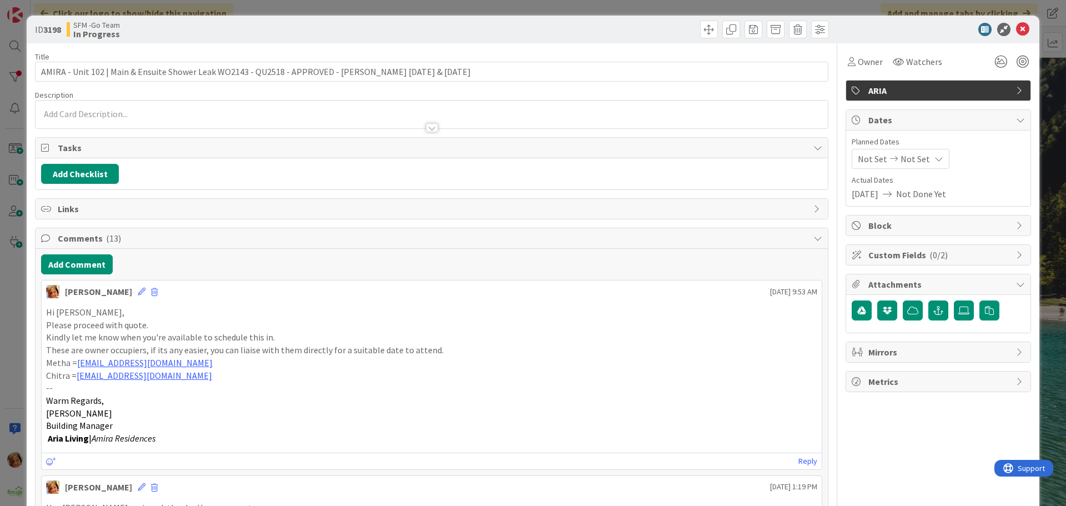
click at [72, 312] on p "Hi [PERSON_NAME]," at bounding box center [431, 312] width 771 height 13
click at [77, 265] on button "Add Comment" at bounding box center [77, 264] width 72 height 20
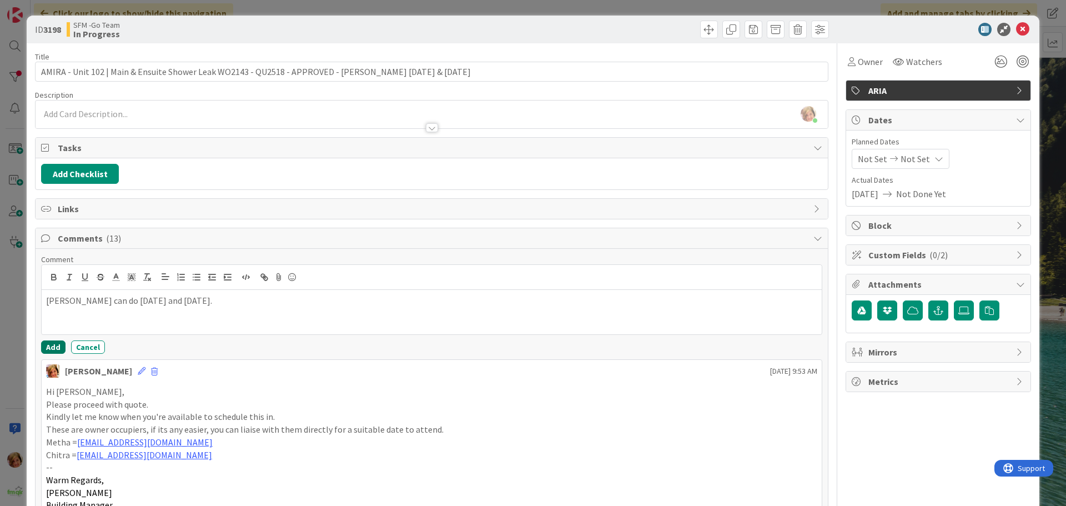
click at [51, 349] on button "Add" at bounding box center [53, 346] width 24 height 13
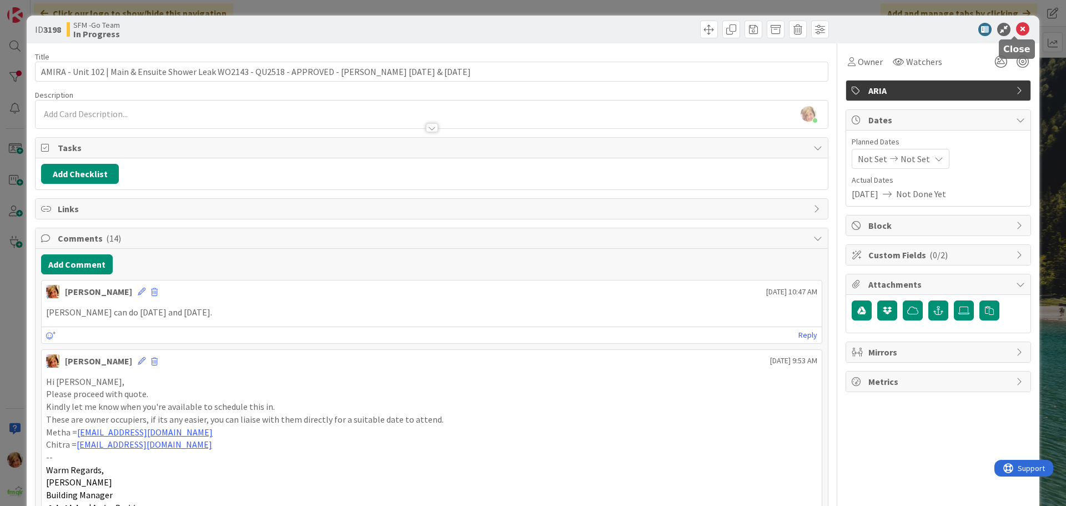
click at [1021, 30] on icon at bounding box center [1022, 29] width 13 height 13
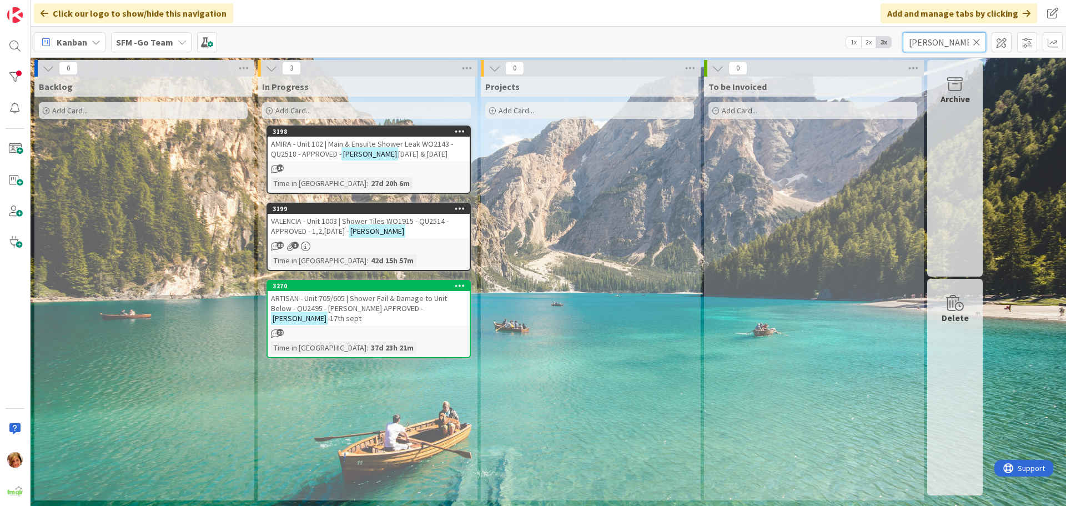
click at [959, 42] on input "[PERSON_NAME]" at bounding box center [944, 42] width 83 height 20
type input "b"
type input "fortit"
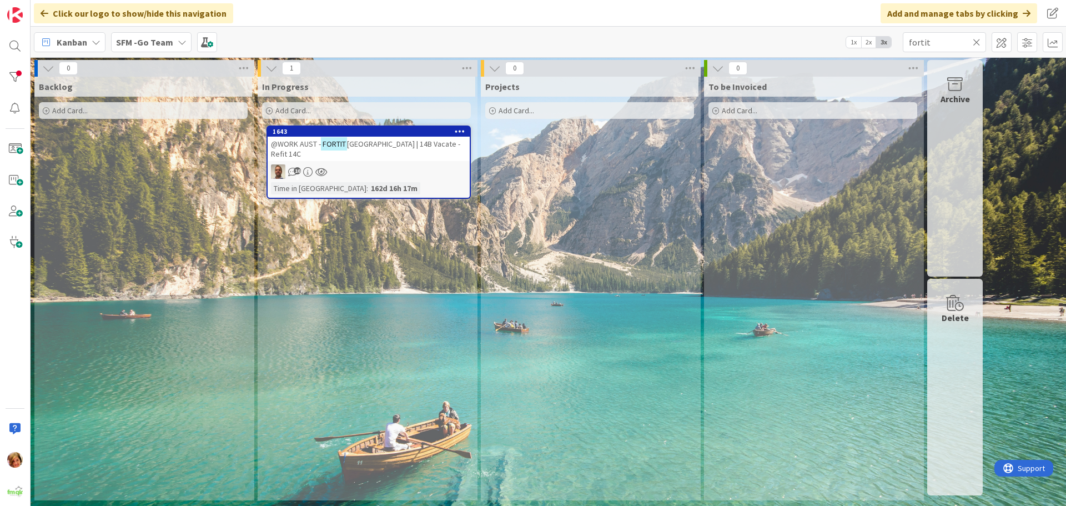
click at [374, 146] on span "[GEOGRAPHIC_DATA] | 14B Vacate - Refit 14C" at bounding box center [365, 149] width 189 height 20
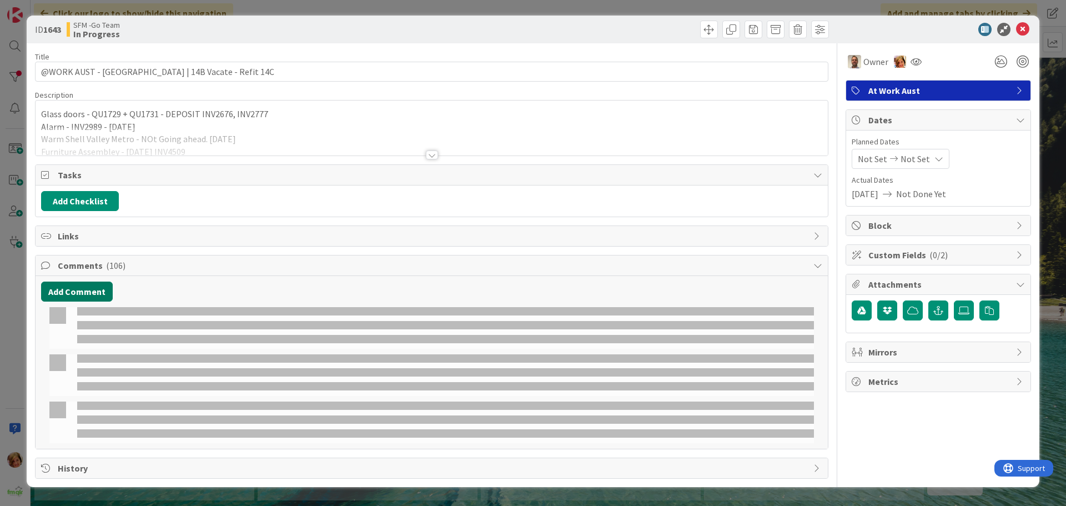
click at [84, 284] on button "Add Comment" at bounding box center [77, 292] width 72 height 20
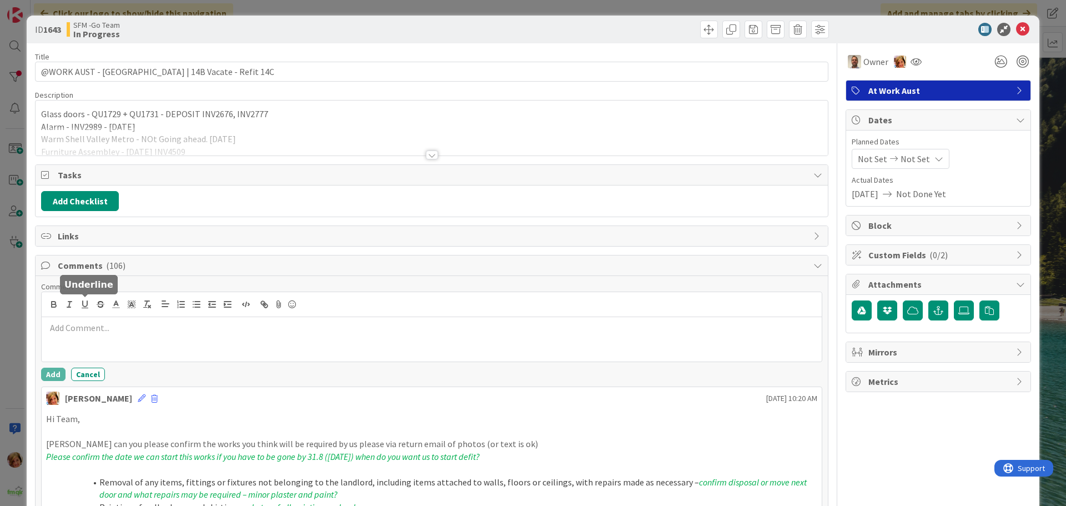
click at [111, 335] on div at bounding box center [432, 339] width 780 height 44
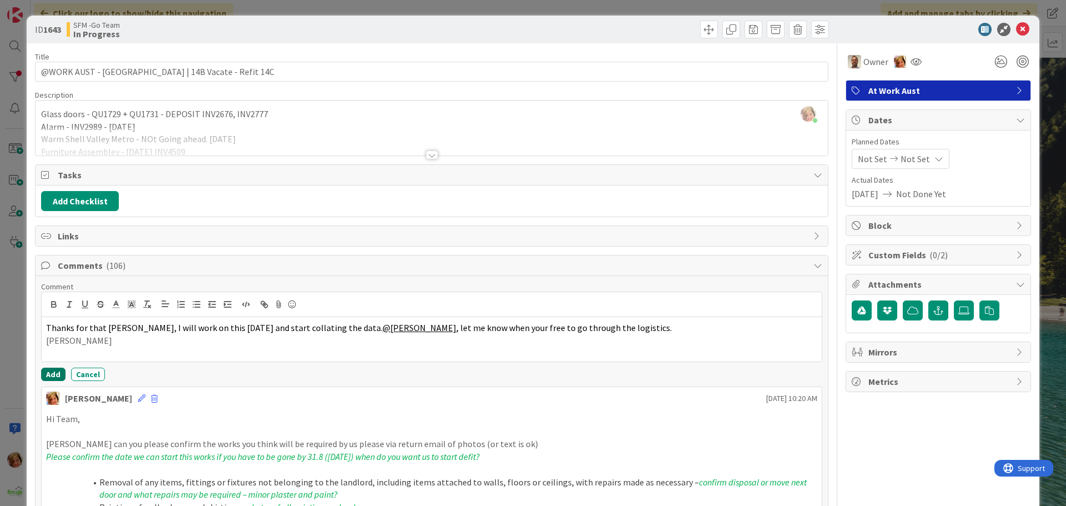
click at [49, 372] on button "Add" at bounding box center [53, 374] width 24 height 13
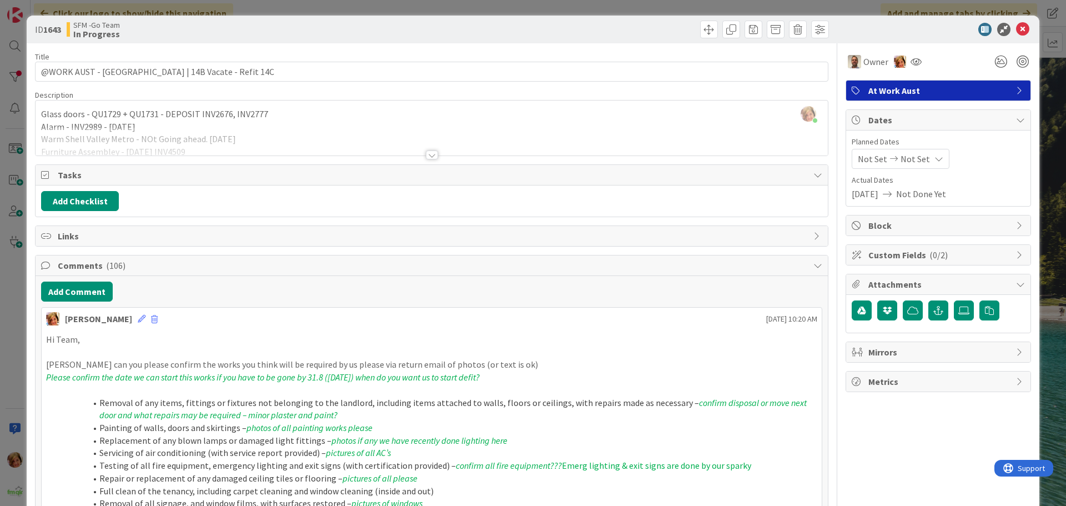
click at [443, 24] on div at bounding box center [632, 30] width 394 height 18
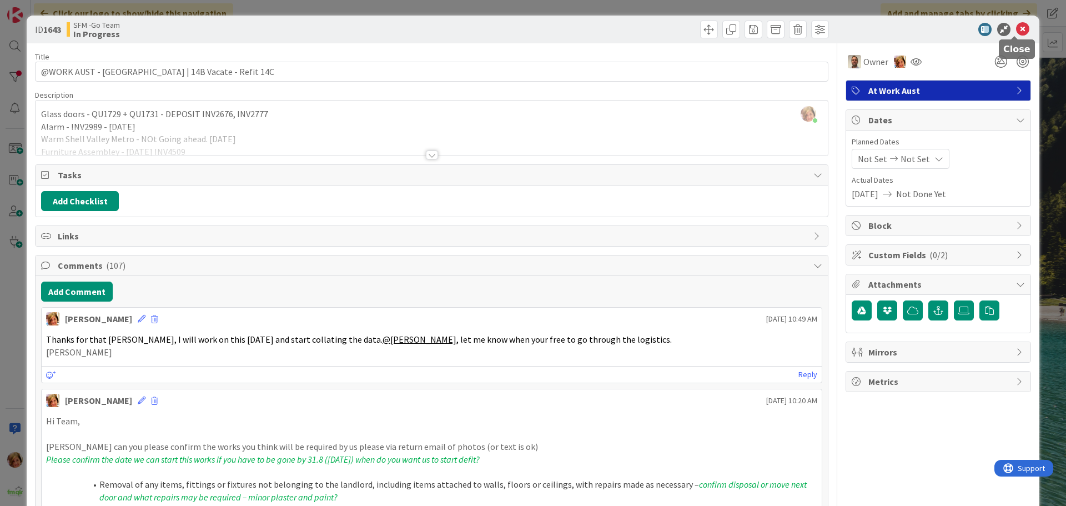
click at [1016, 29] on icon at bounding box center [1022, 29] width 13 height 13
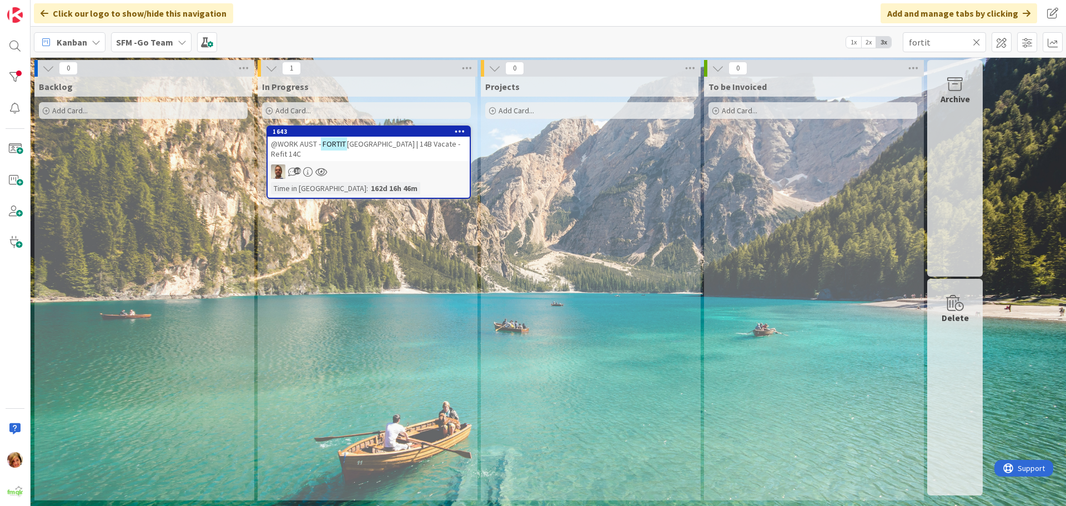
click at [975, 42] on icon at bounding box center [977, 42] width 8 height 10
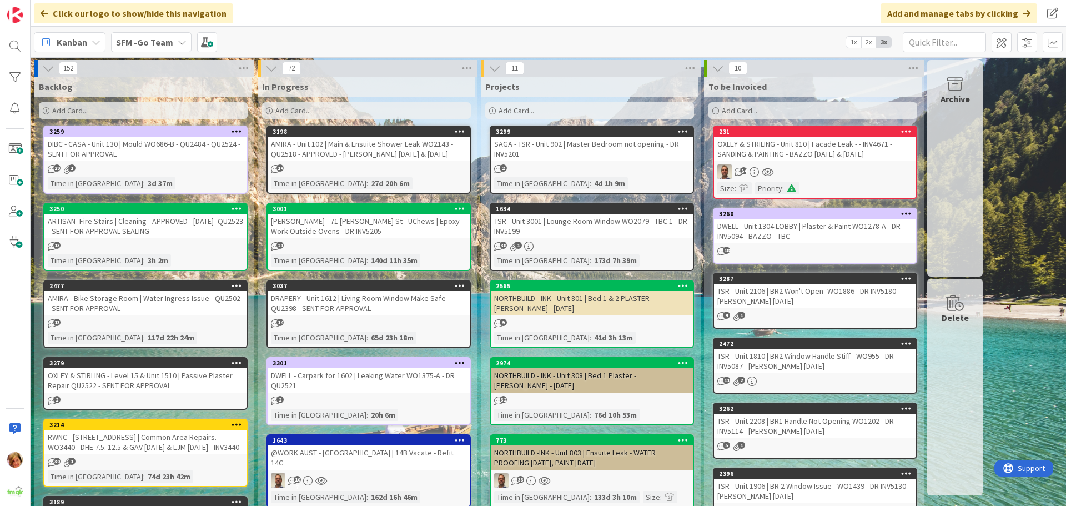
drag, startPoint x: 318, startPoint y: 152, endPoint x: 35, endPoint y: 225, distance: 292.6
click at [318, 152] on div "AMIRA - Unit 102 | Main & Ensuite Shower Leak WO2143 - QU2518 - APPROVED - [PER…" at bounding box center [369, 149] width 202 height 24
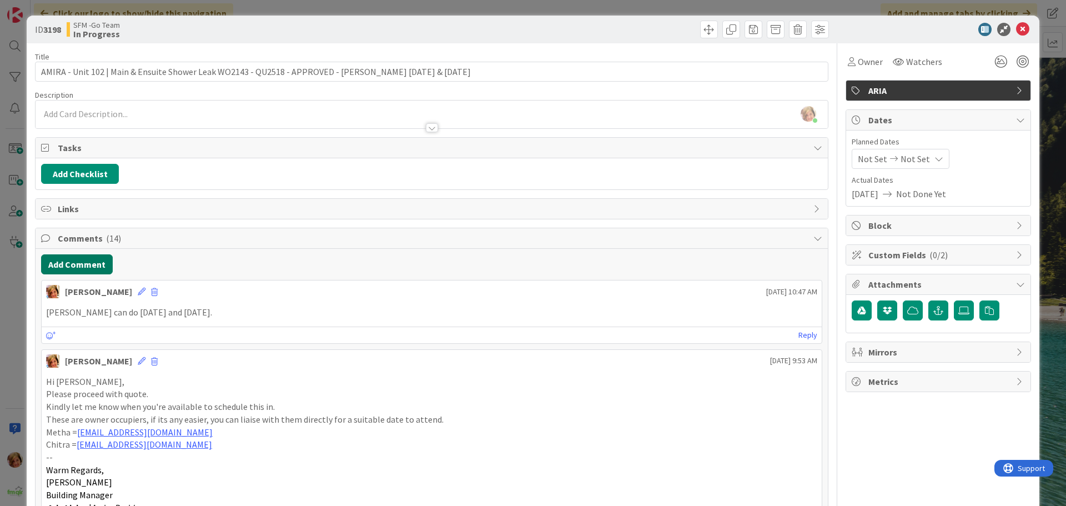
click at [81, 271] on button "Add Comment" at bounding box center [77, 264] width 72 height 20
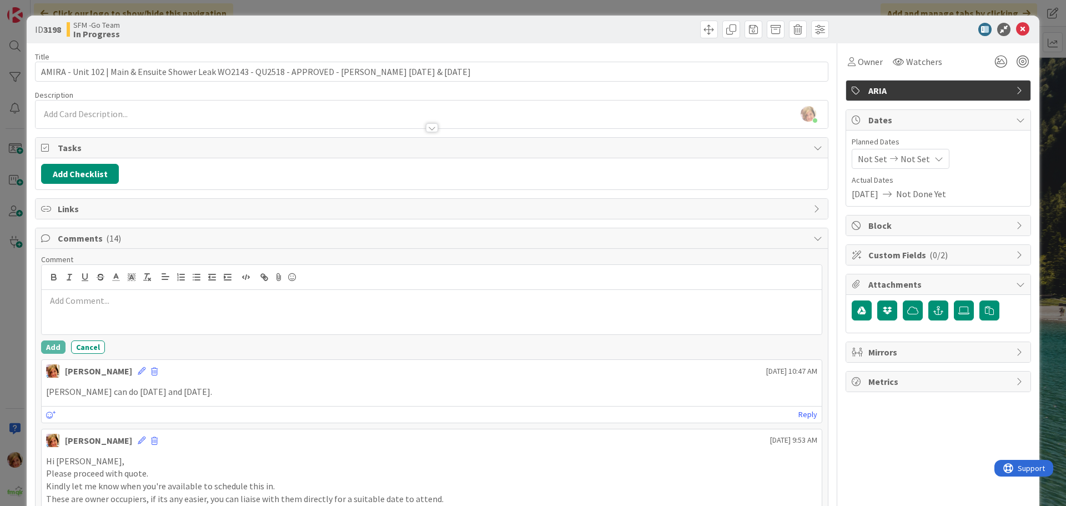
click at [88, 312] on div at bounding box center [432, 312] width 780 height 44
click at [81, 317] on div at bounding box center [432, 312] width 780 height 44
click at [92, 310] on div at bounding box center [432, 312] width 780 height 44
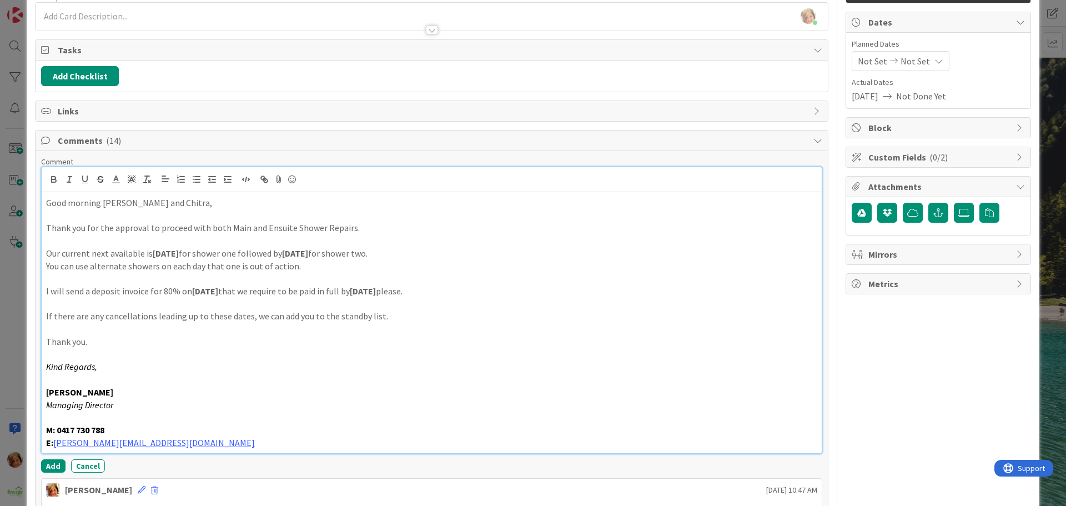
scroll to position [262, 0]
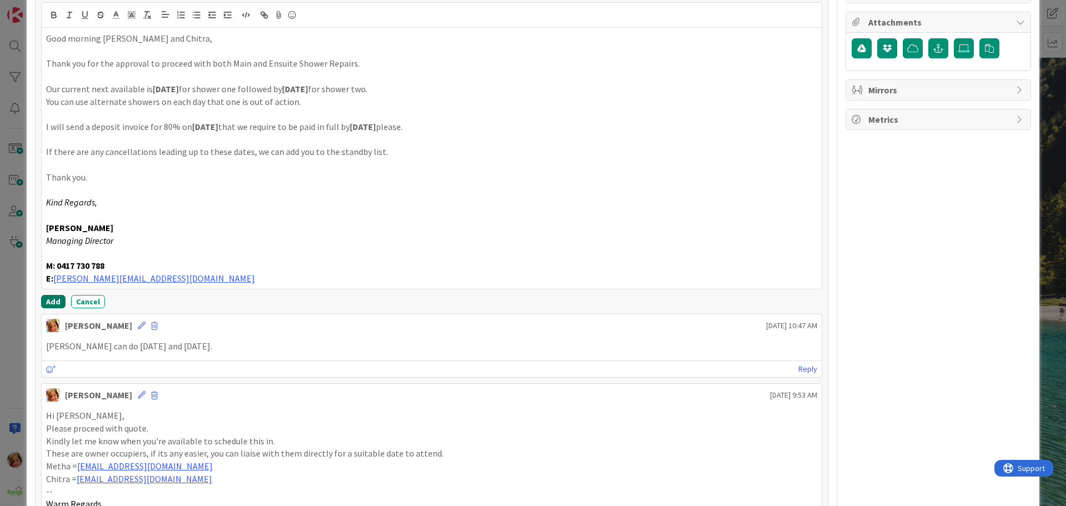
click at [51, 302] on button "Add" at bounding box center [53, 301] width 24 height 13
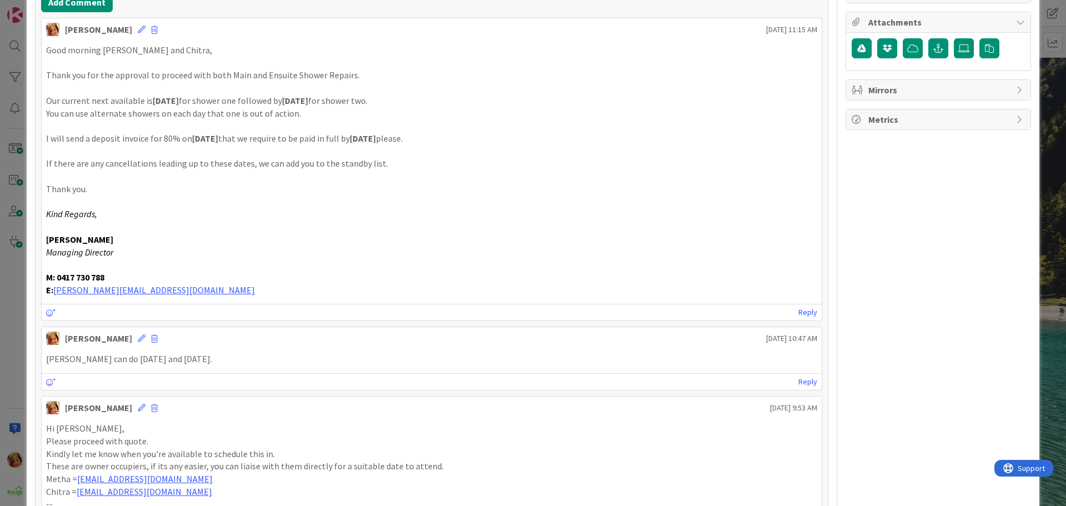
scroll to position [0, 0]
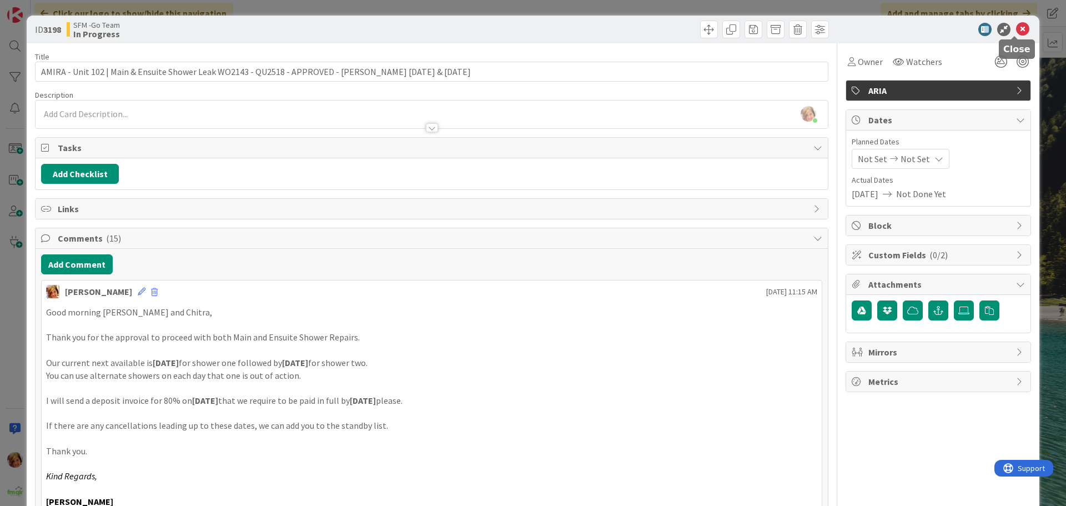
click at [1016, 30] on icon at bounding box center [1022, 29] width 13 height 13
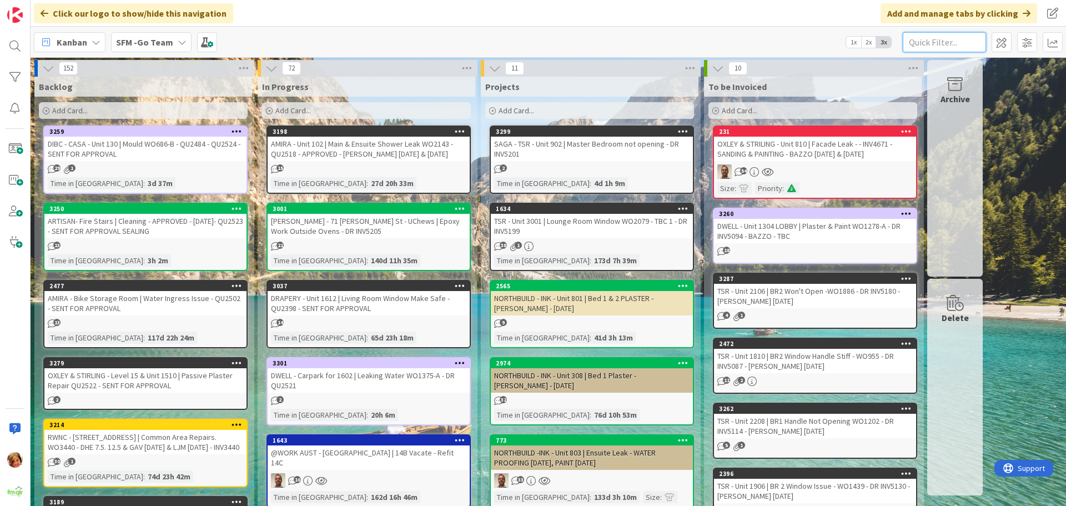
click at [946, 41] on input "text" at bounding box center [944, 42] width 83 height 20
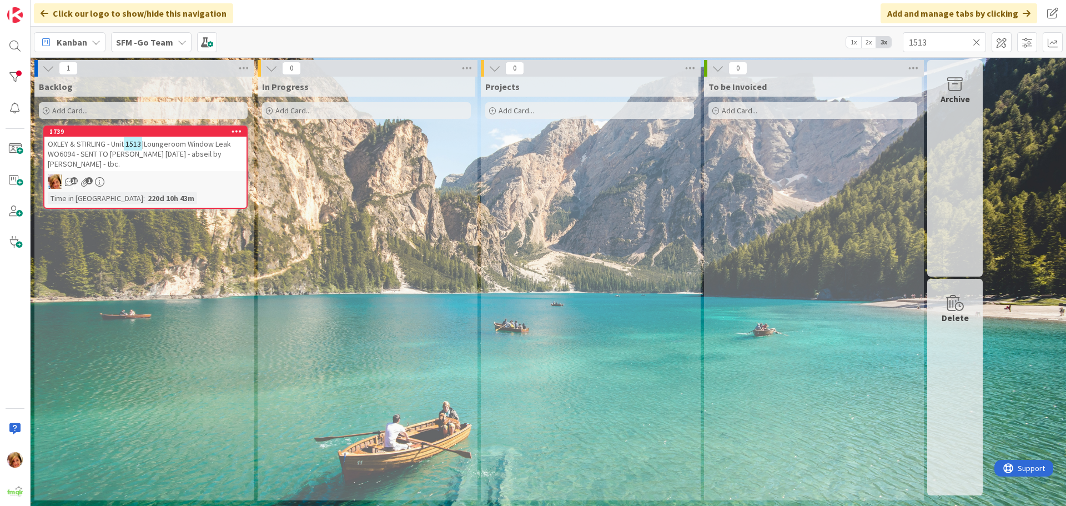
click at [181, 143] on span "|Loungeroom Window Leak WO6094 - SENT TO [PERSON_NAME] [DATE] - abseil by [PERS…" at bounding box center [139, 154] width 183 height 30
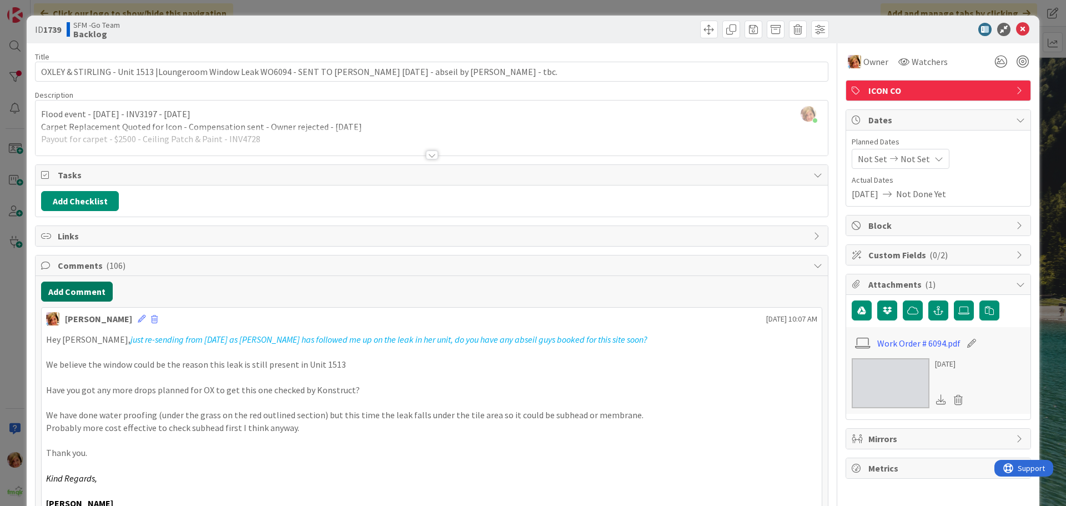
click at [77, 290] on button "Add Comment" at bounding box center [77, 292] width 72 height 20
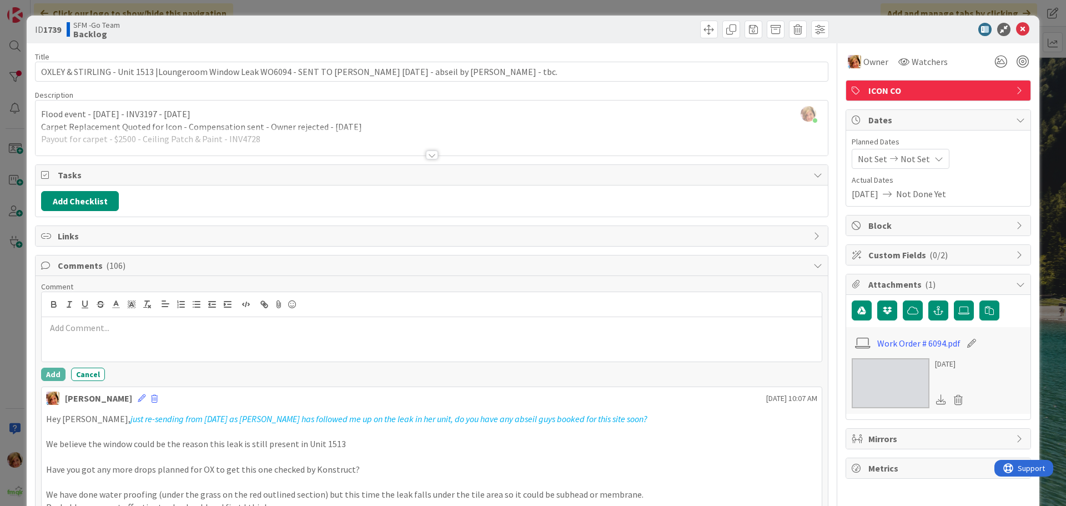
click at [102, 333] on p at bounding box center [431, 328] width 771 height 13
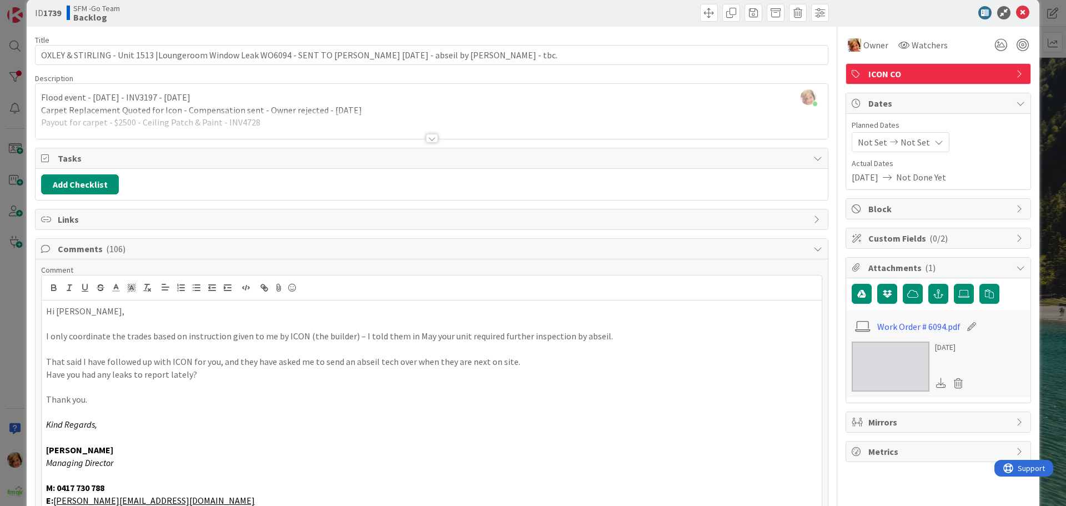
scroll to position [183, 0]
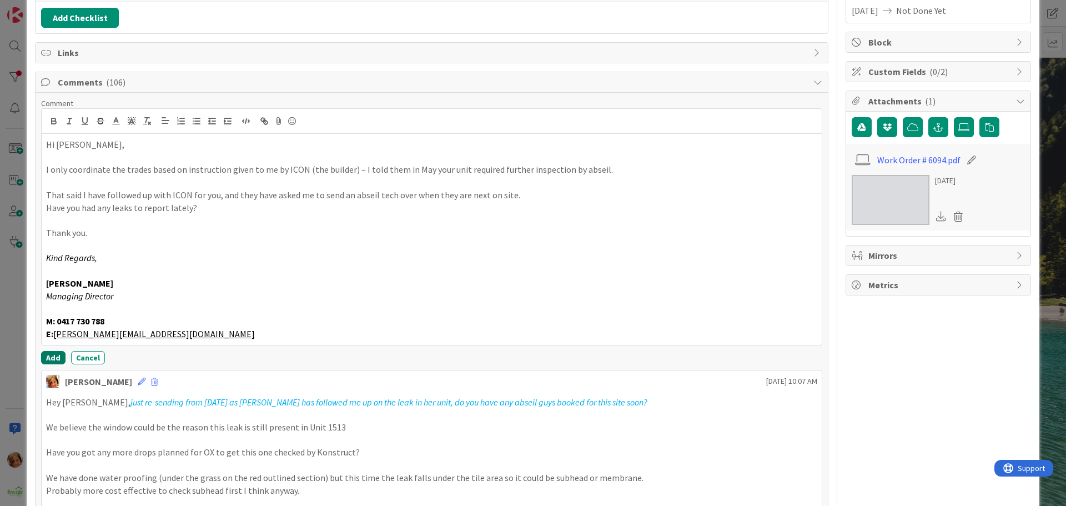
click at [52, 358] on button "Add" at bounding box center [53, 357] width 24 height 13
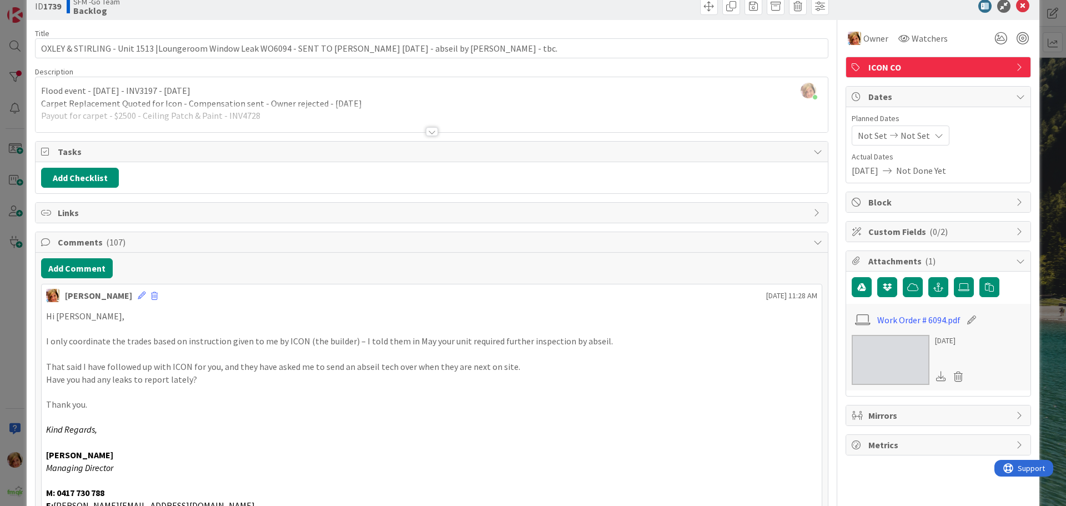
scroll to position [17, 0]
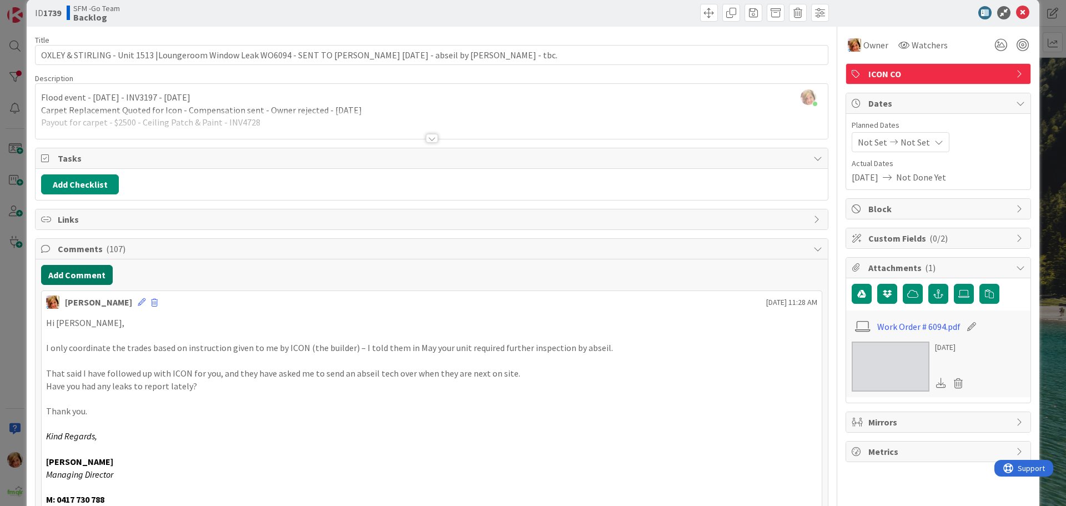
click at [61, 275] on button "Add Comment" at bounding box center [77, 275] width 72 height 20
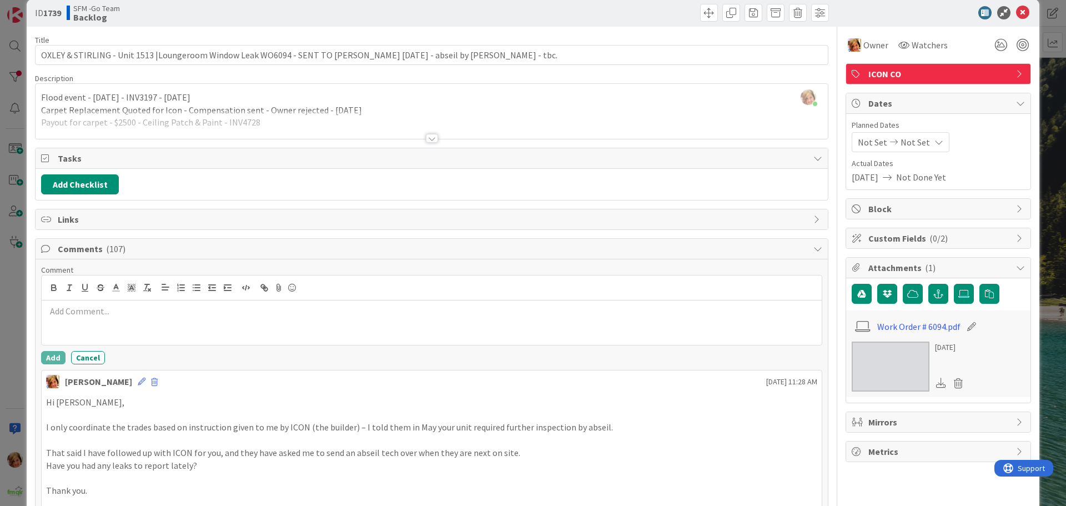
click at [116, 309] on p at bounding box center [431, 311] width 771 height 13
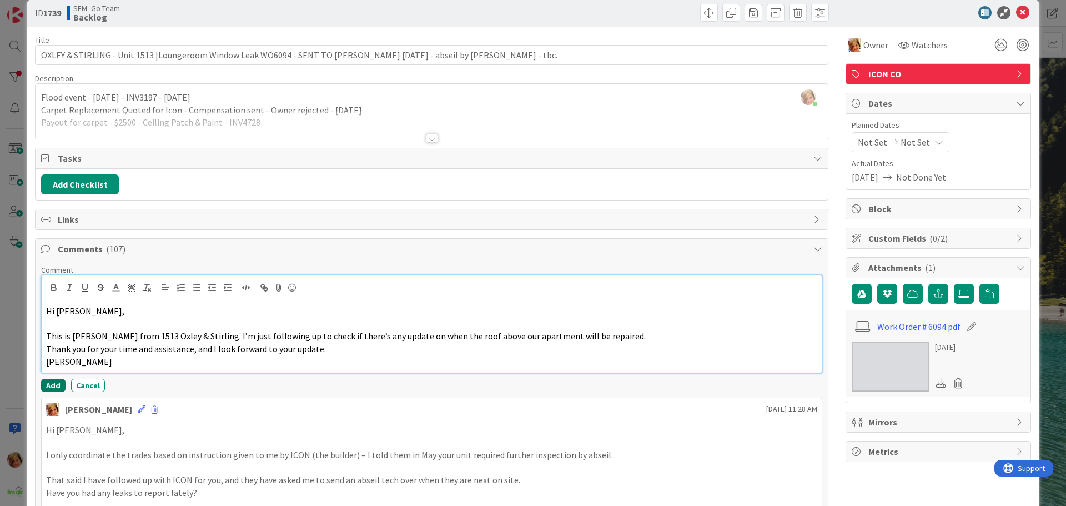
click at [51, 383] on button "Add" at bounding box center [53, 385] width 24 height 13
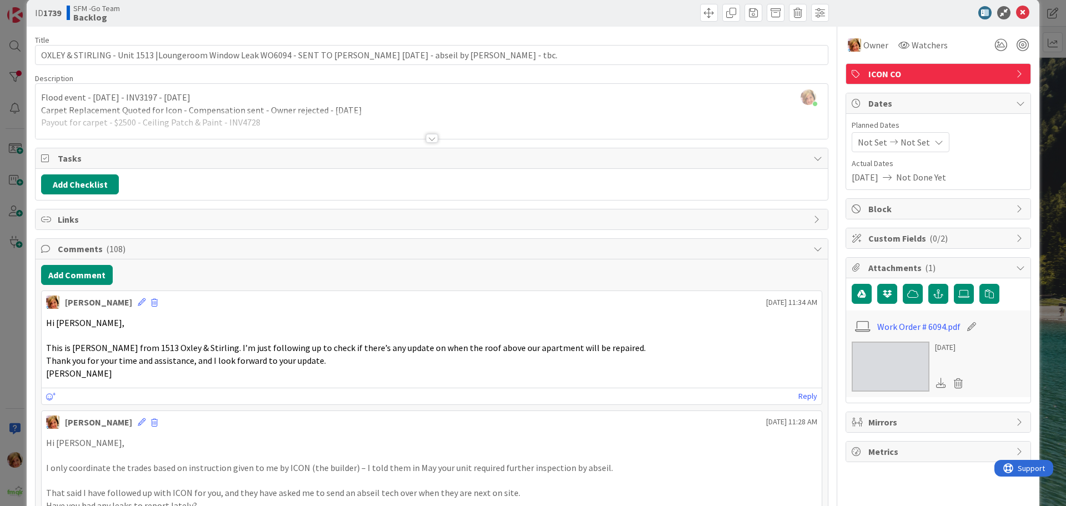
scroll to position [0, 0]
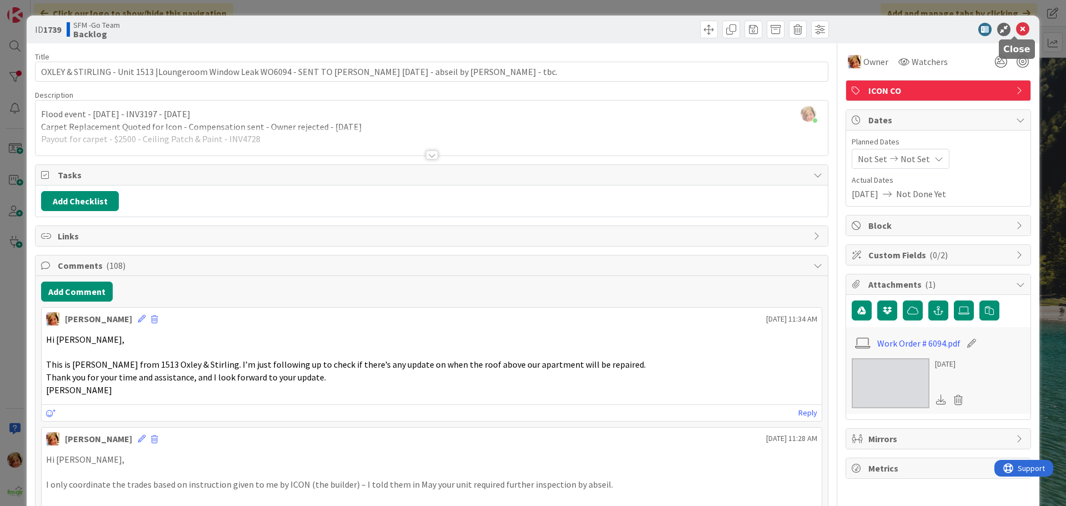
drag, startPoint x: 1014, startPoint y: 29, endPoint x: 1004, endPoint y: 29, distance: 9.5
click at [1016, 29] on icon at bounding box center [1022, 29] width 13 height 13
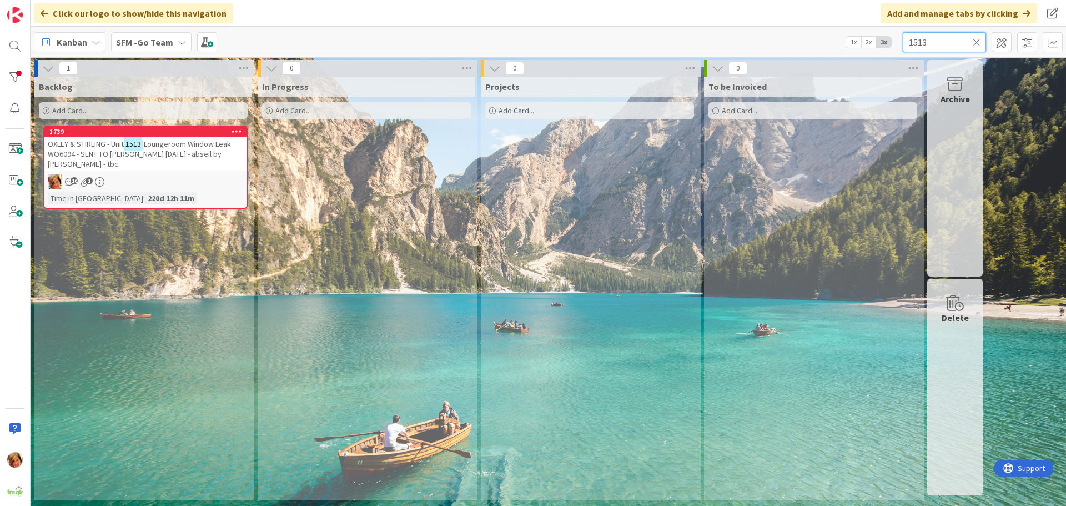
click at [952, 39] on input "1513" at bounding box center [944, 42] width 83 height 20
type input "1"
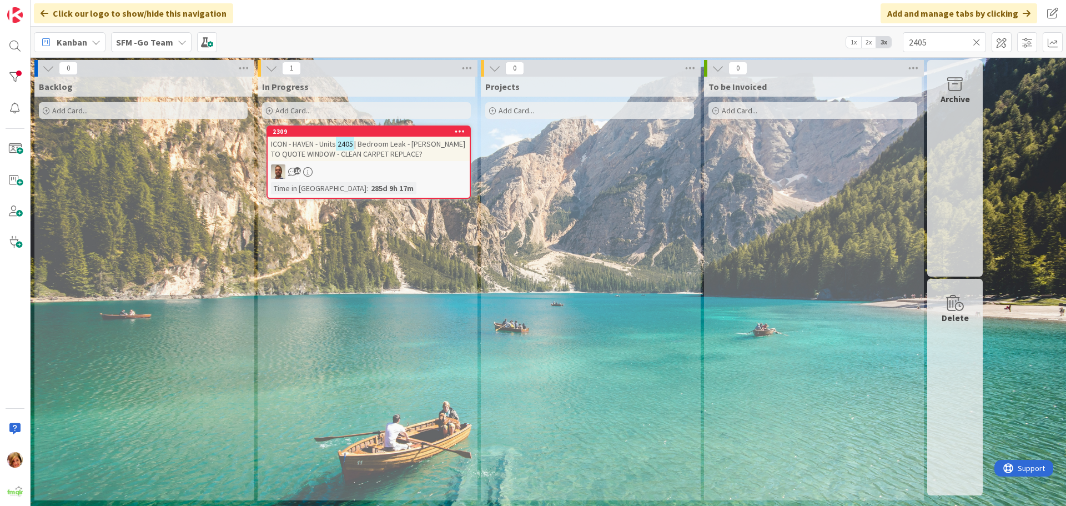
click at [382, 146] on span "| Bedroom Leak - [PERSON_NAME] TO QUOTE WINDOW - CLEAN CARPET REPLACE?" at bounding box center [368, 149] width 194 height 20
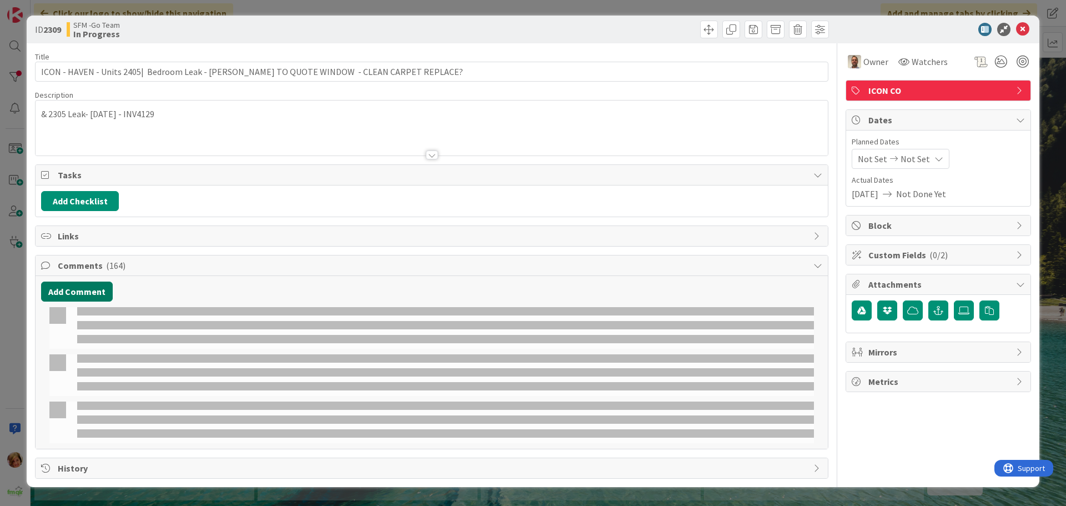
click at [90, 295] on button "Add Comment" at bounding box center [77, 292] width 72 height 20
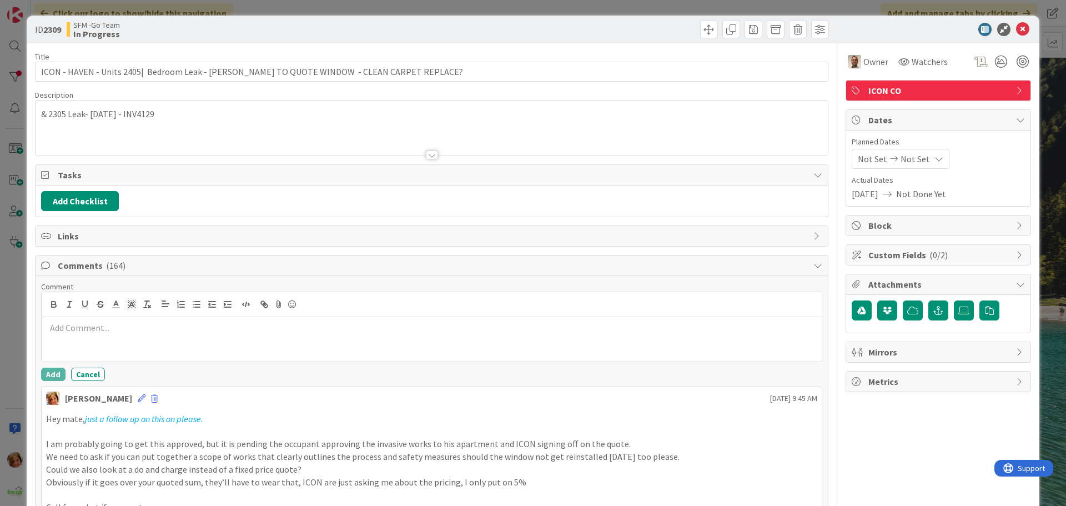
click at [91, 342] on div at bounding box center [432, 339] width 780 height 44
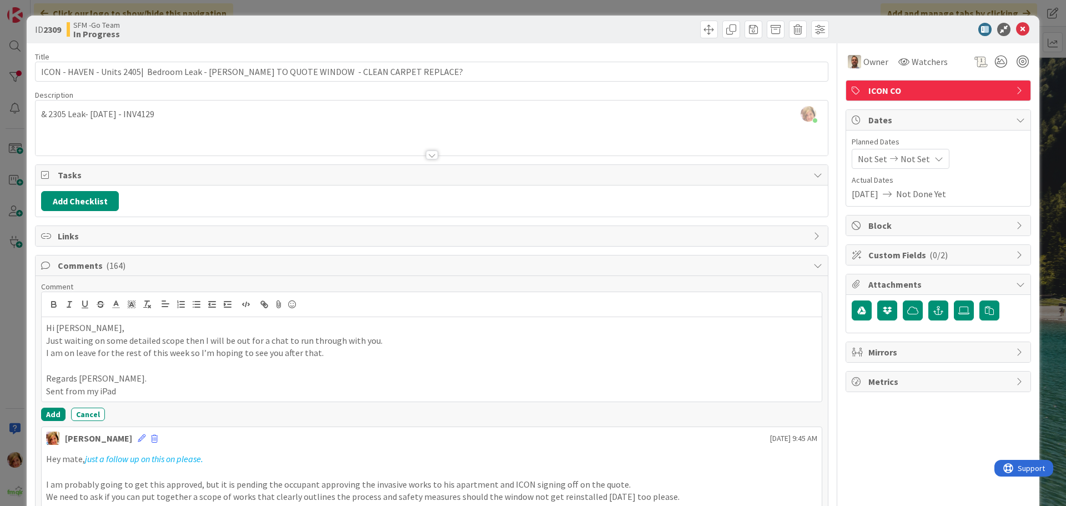
scroll to position [56, 0]
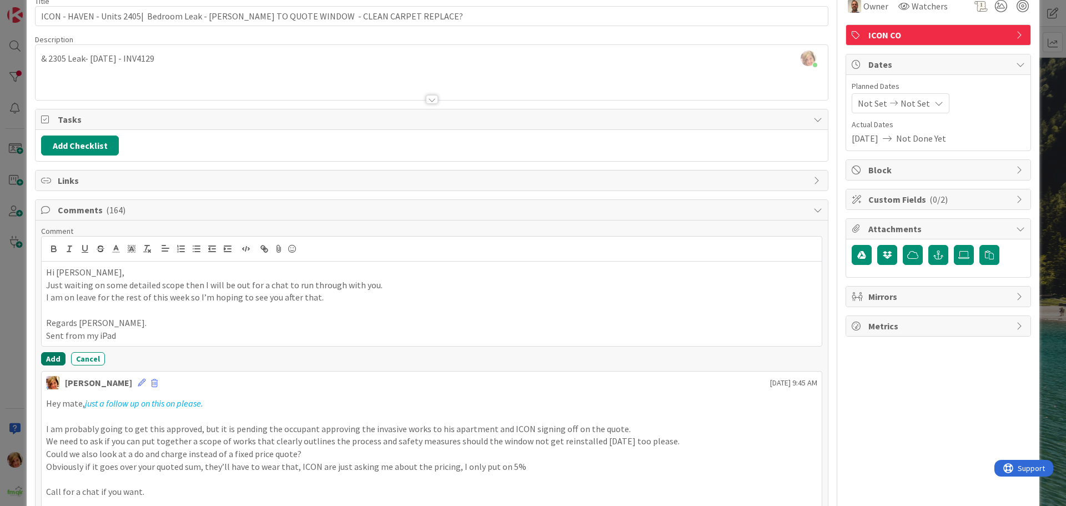
click at [53, 360] on button "Add" at bounding box center [53, 358] width 24 height 13
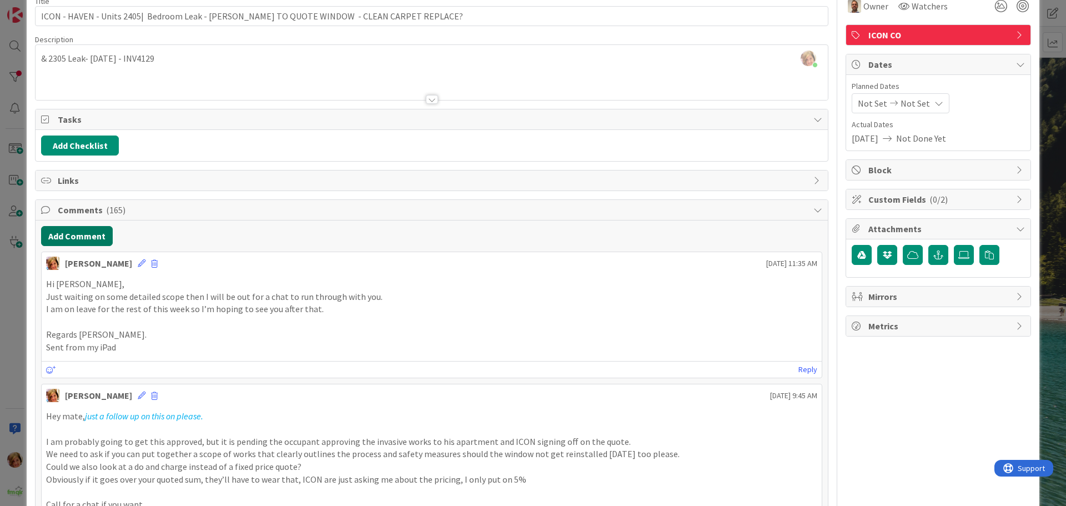
click at [83, 237] on button "Add Comment" at bounding box center [77, 236] width 72 height 20
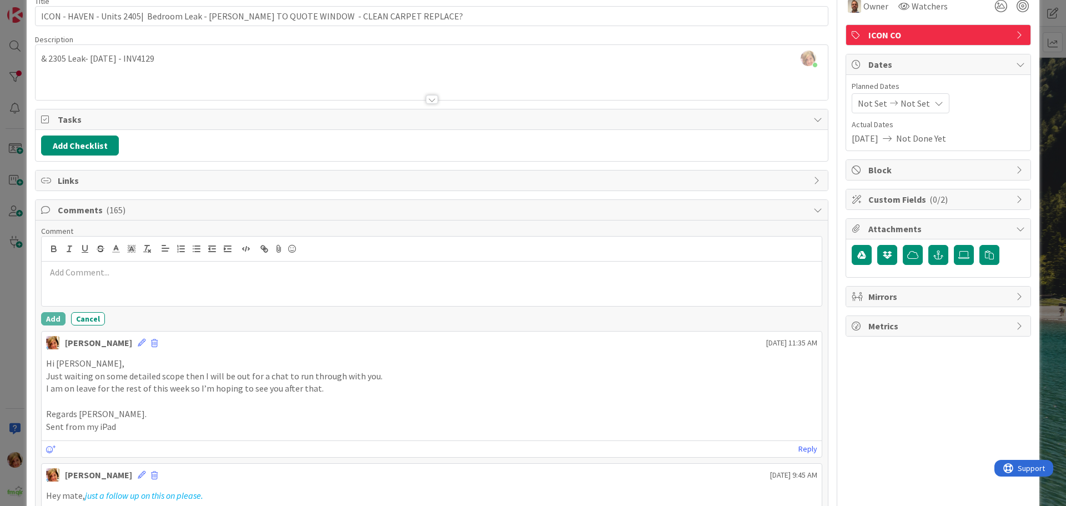
click at [103, 282] on div at bounding box center [432, 284] width 780 height 44
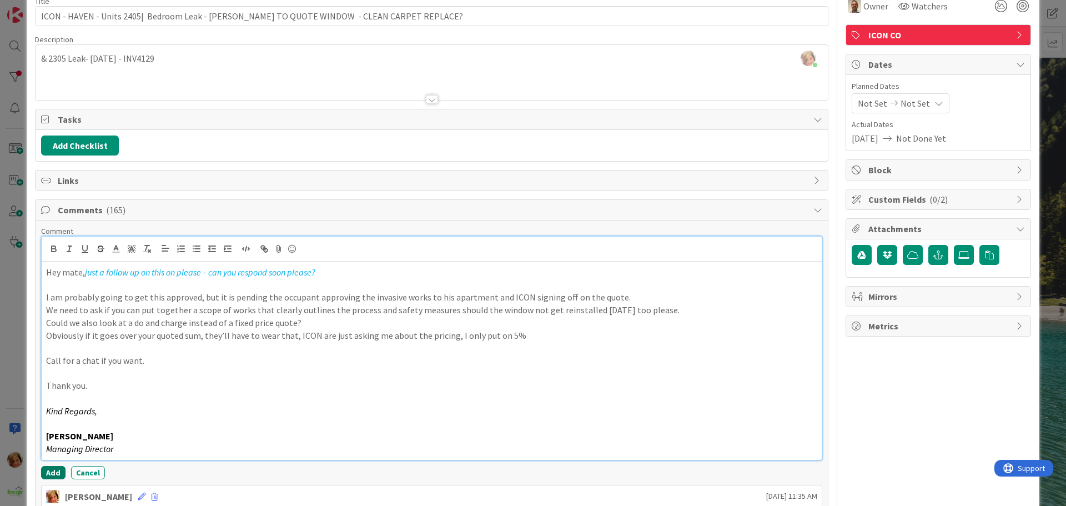
click at [54, 474] on button "Add" at bounding box center [53, 472] width 24 height 13
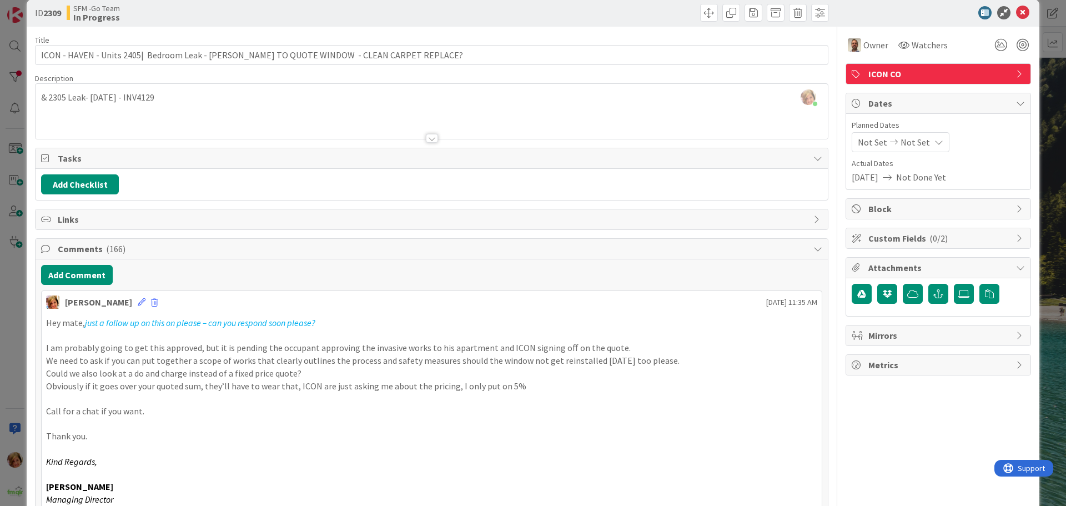
scroll to position [0, 0]
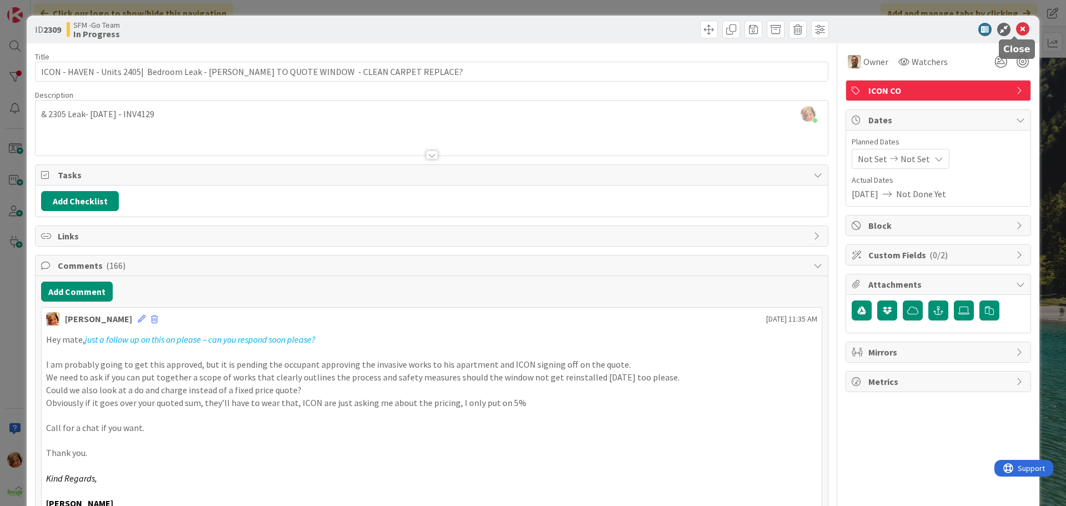
drag, startPoint x: 1014, startPoint y: 29, endPoint x: 984, endPoint y: 38, distance: 31.4
click at [1016, 29] on icon at bounding box center [1022, 29] width 13 height 13
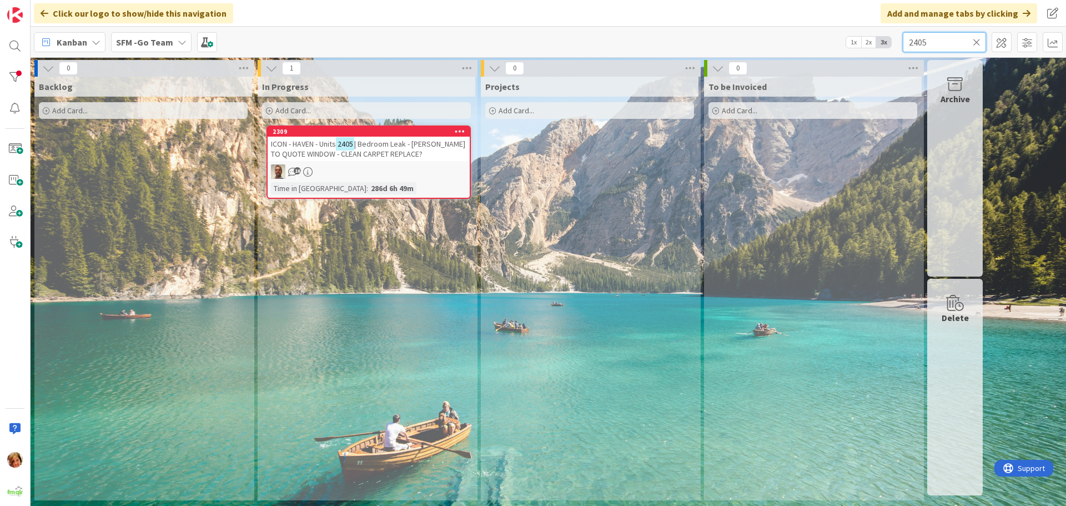
click at [957, 47] on input "2405" at bounding box center [944, 42] width 83 height 20
type input "2"
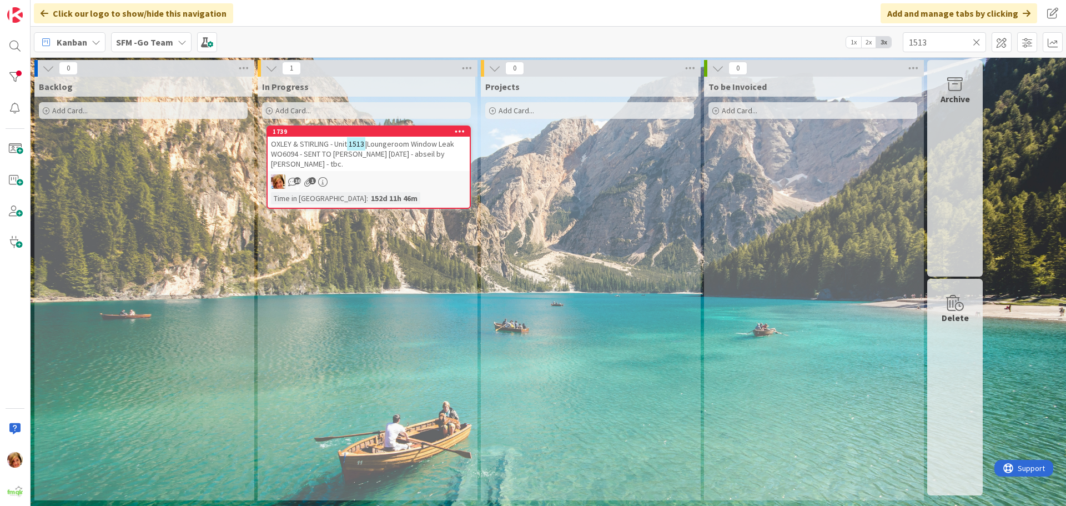
click at [424, 142] on span "|Loungeroom Window Leak WO6094 - SENT TO [PERSON_NAME] [DATE] - abseil by [PERS…" at bounding box center [362, 154] width 183 height 30
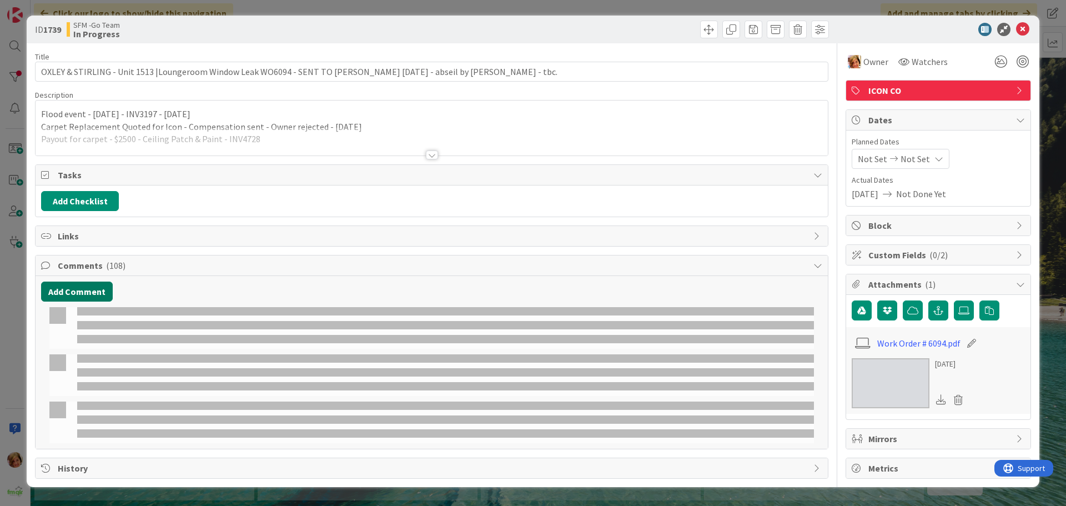
click at [86, 288] on button "Add Comment" at bounding box center [77, 292] width 72 height 20
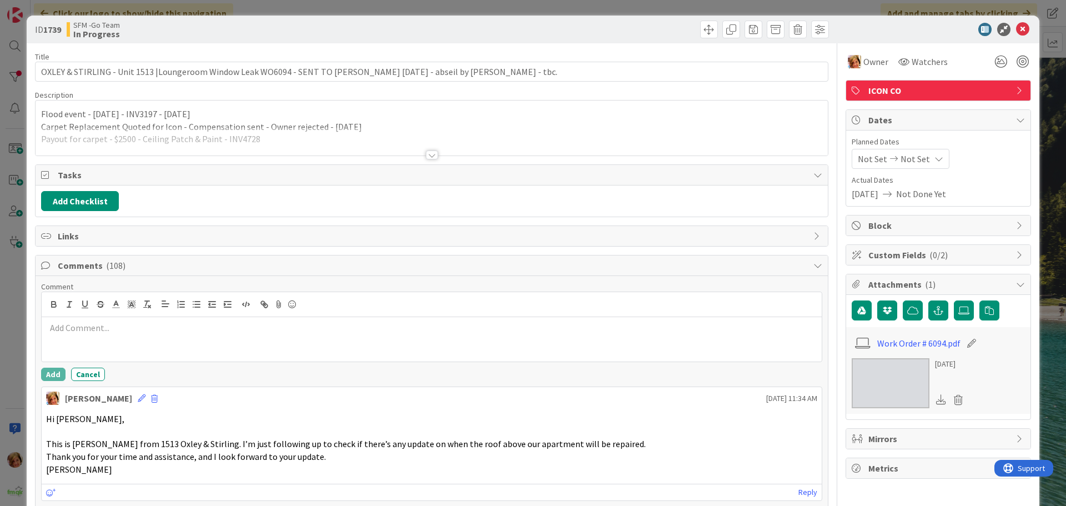
click at [108, 327] on p at bounding box center [431, 328] width 771 height 13
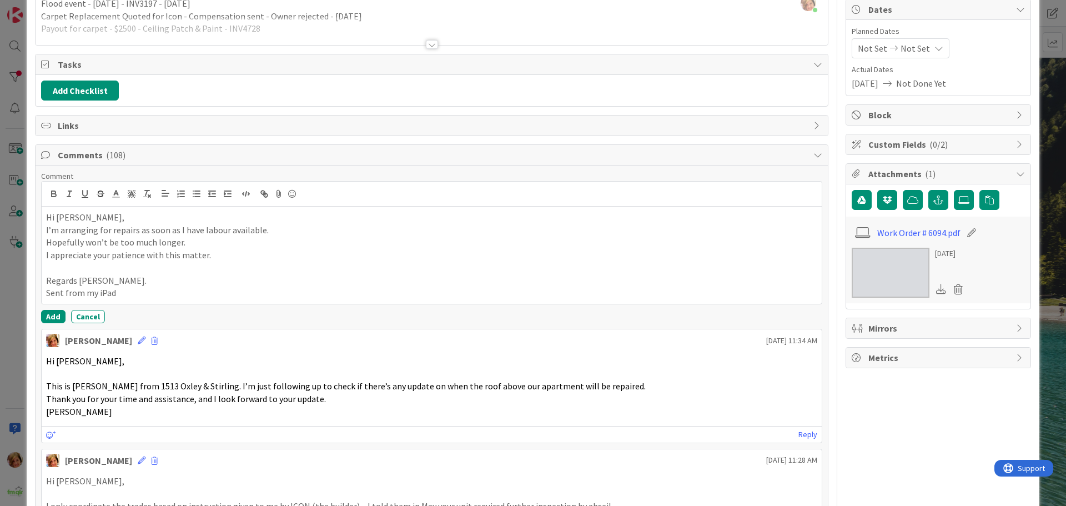
scroll to position [111, 0]
click at [56, 314] on button "Add" at bounding box center [53, 315] width 24 height 13
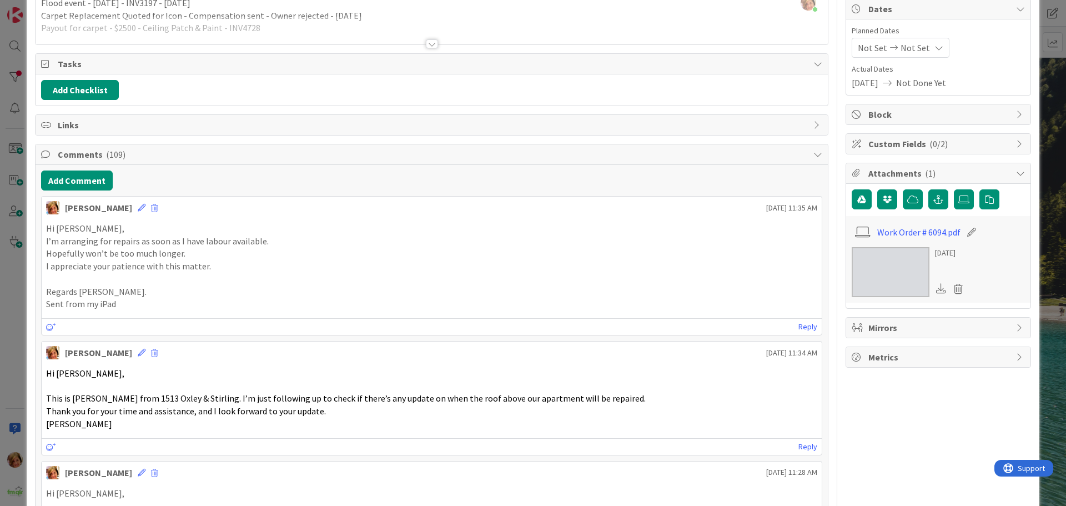
scroll to position [0, 0]
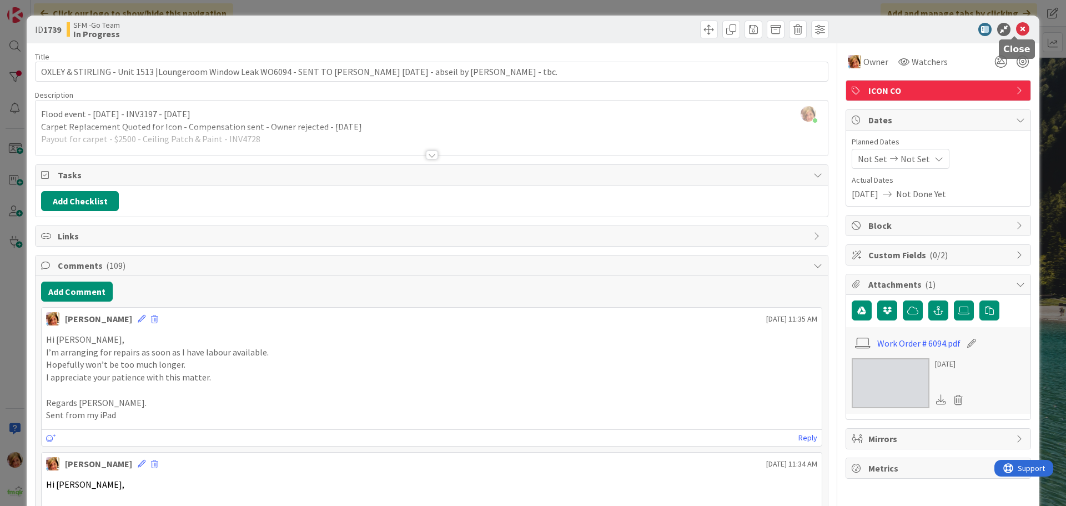
drag, startPoint x: 1017, startPoint y: 24, endPoint x: 1010, endPoint y: 29, distance: 9.2
click at [1017, 24] on icon at bounding box center [1022, 29] width 13 height 13
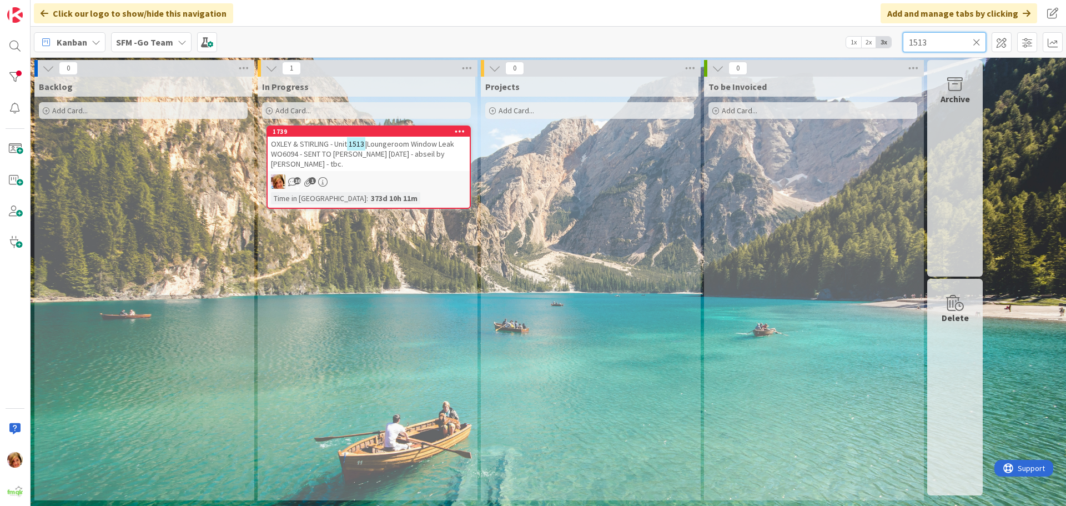
click at [945, 40] on input "1513" at bounding box center [944, 42] width 83 height 20
type input "1"
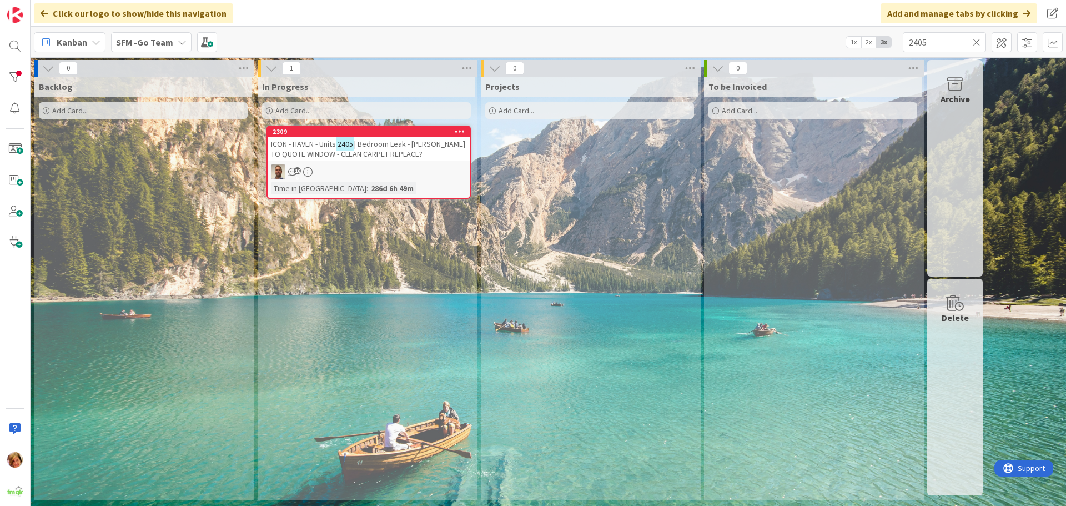
click at [383, 142] on span "| Bedroom Leak - [PERSON_NAME] TO QUOTE WINDOW - CLEAN CARPET REPLACE?" at bounding box center [368, 149] width 194 height 20
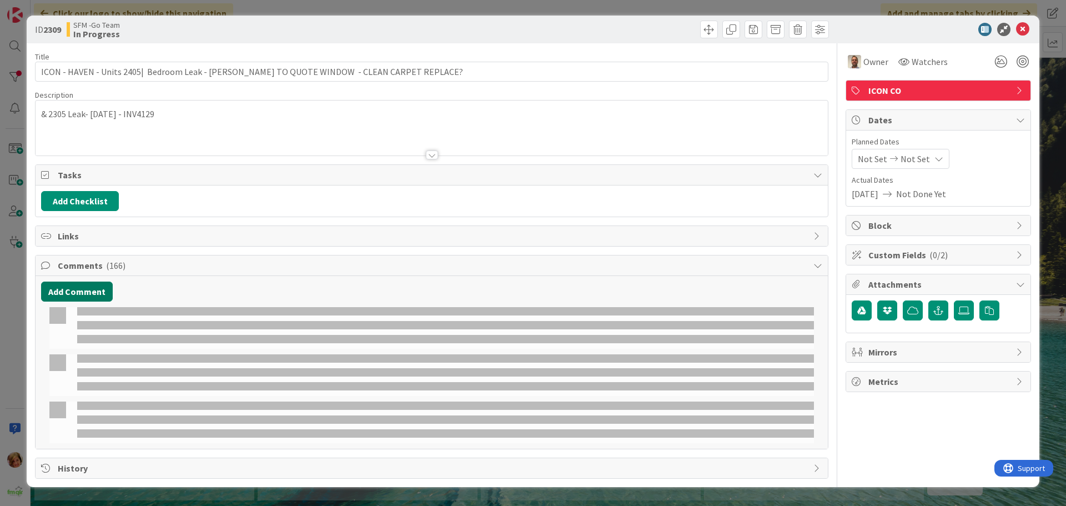
click at [97, 289] on button "Add Comment" at bounding box center [77, 292] width 72 height 20
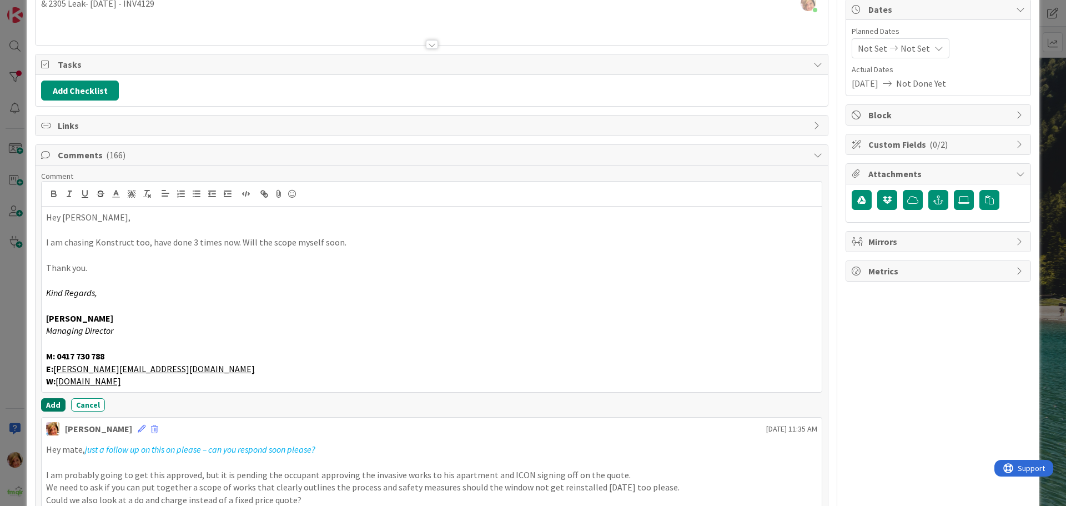
scroll to position [111, 0]
click at [55, 404] on button "Add" at bounding box center [53, 404] width 24 height 13
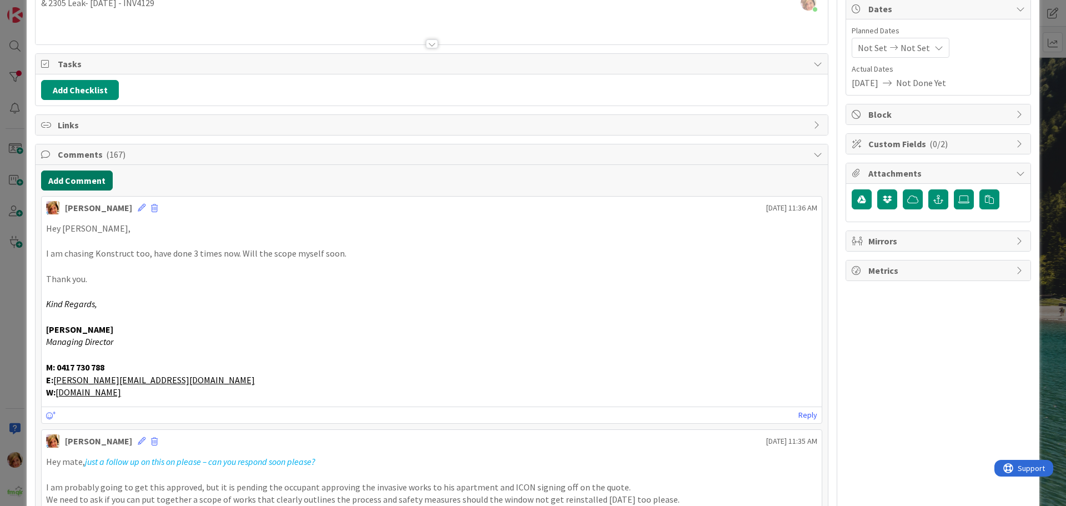
click at [75, 176] on button "Add Comment" at bounding box center [77, 181] width 72 height 20
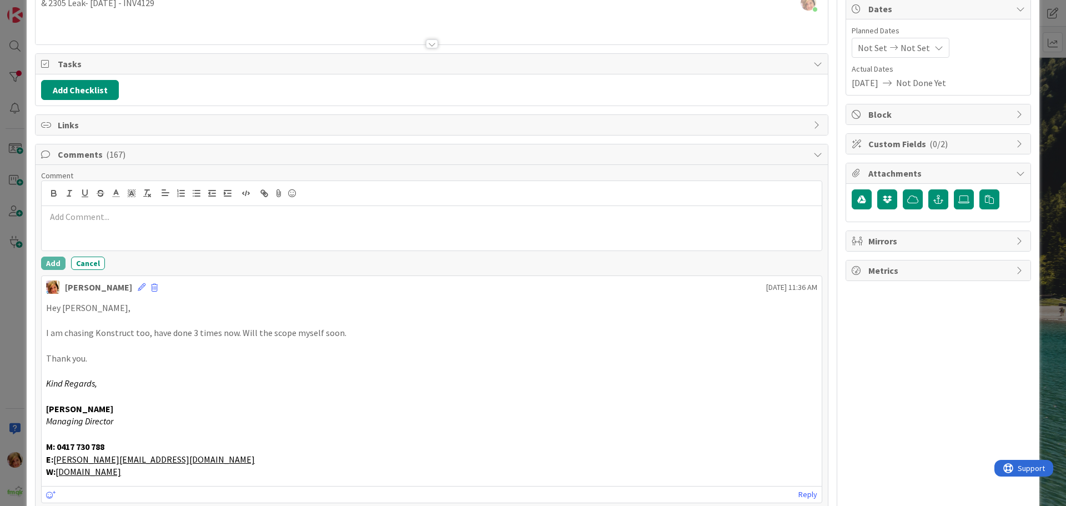
click at [127, 236] on div at bounding box center [432, 228] width 780 height 44
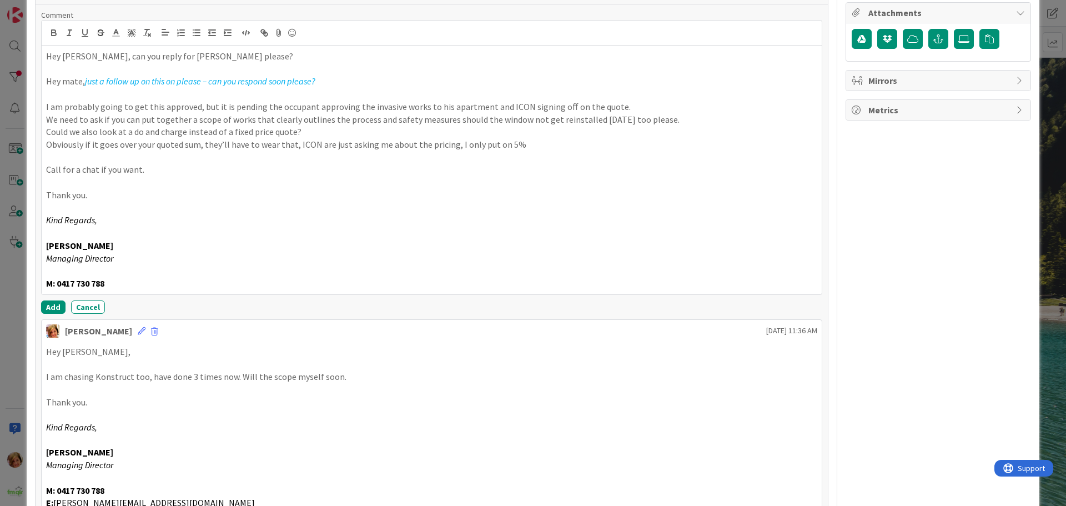
scroll to position [278, 0]
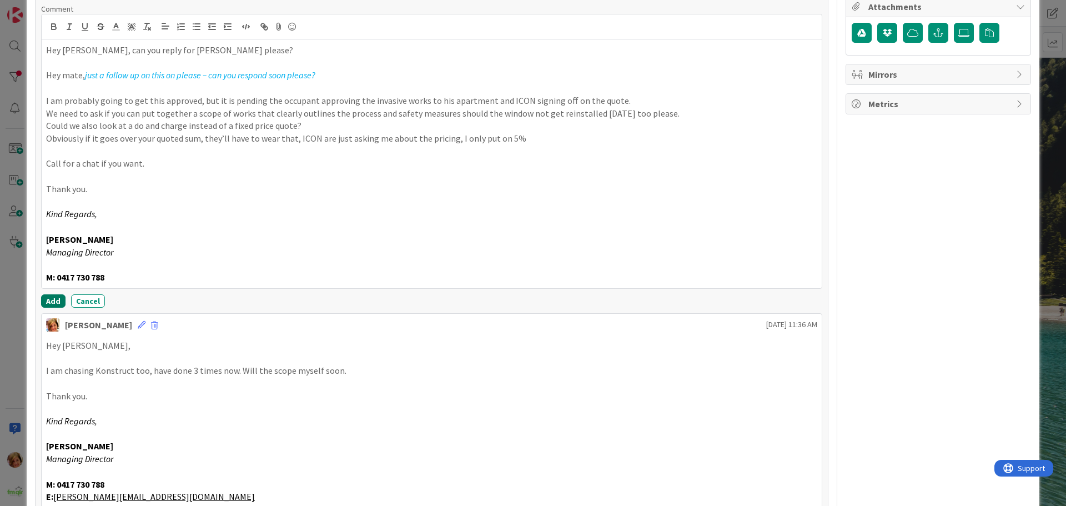
click at [55, 298] on button "Add" at bounding box center [53, 300] width 24 height 13
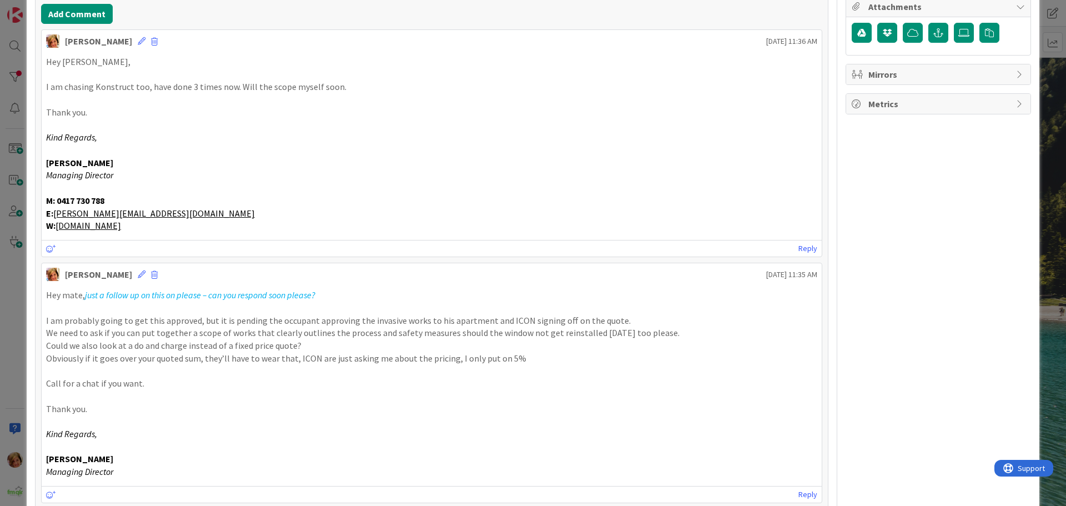
scroll to position [0, 0]
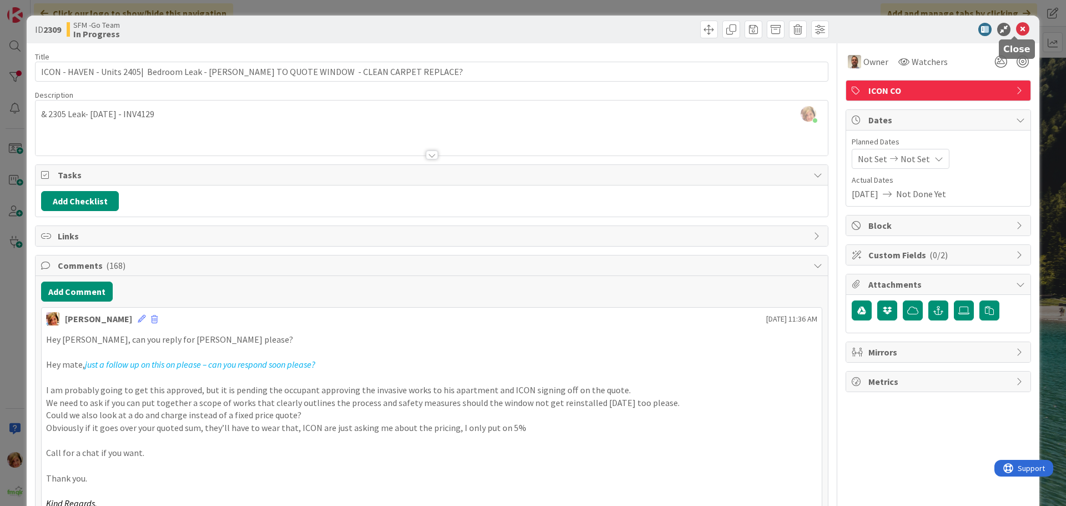
drag, startPoint x: 1015, startPoint y: 27, endPoint x: 1008, endPoint y: 27, distance: 6.7
click at [1016, 27] on icon at bounding box center [1022, 29] width 13 height 13
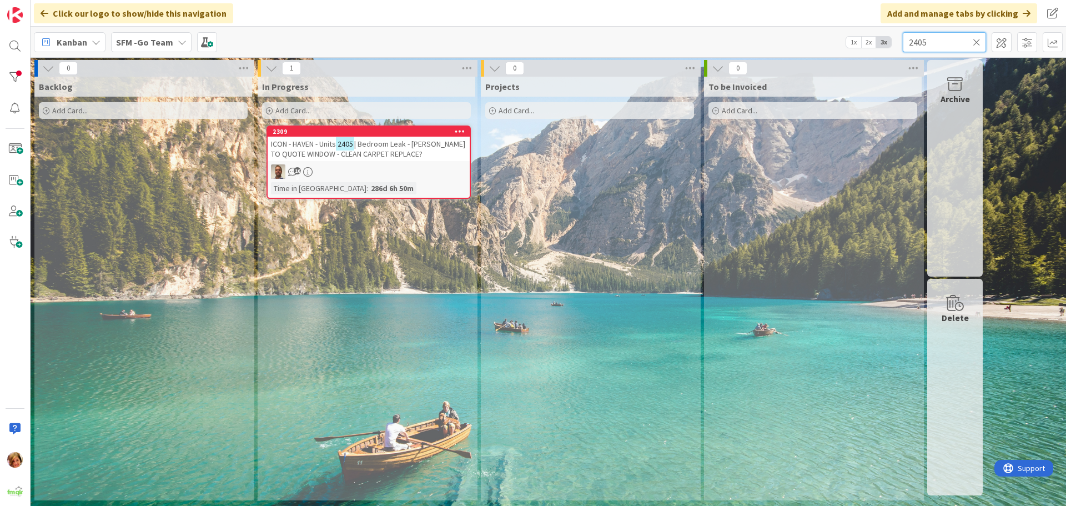
drag, startPoint x: 477, startPoint y: 283, endPoint x: 928, endPoint y: 38, distance: 513.7
click at [928, 38] on input "2405" at bounding box center [944, 42] width 83 height 20
type input "2"
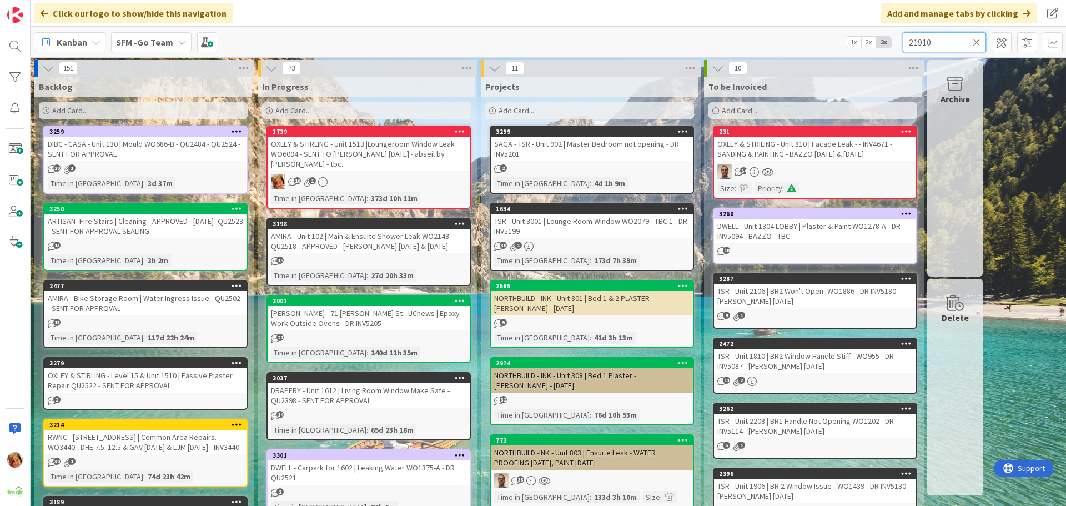
type input "21910"
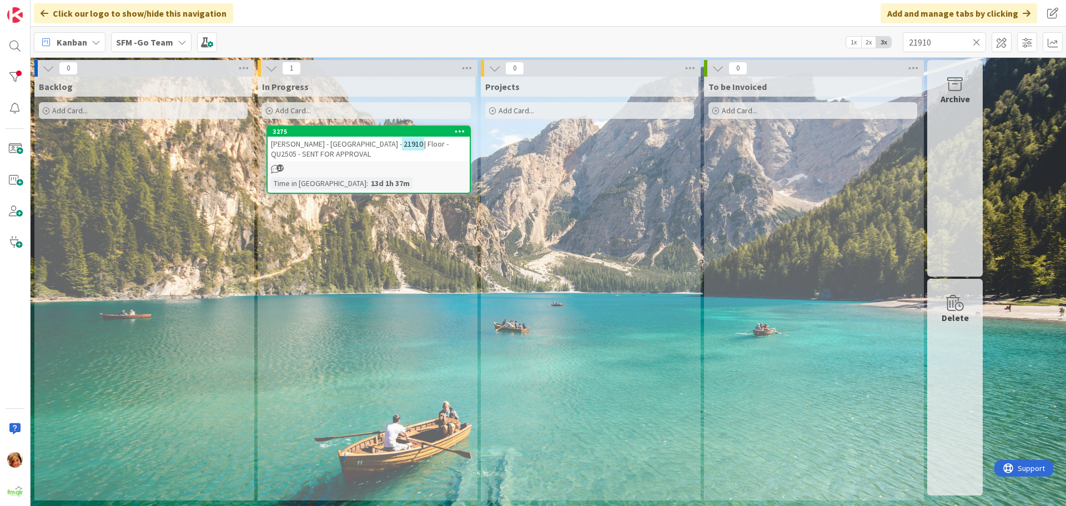
click at [321, 152] on span "| Floor - QU2505 - SENT FOR APPROVAL" at bounding box center [360, 149] width 178 height 20
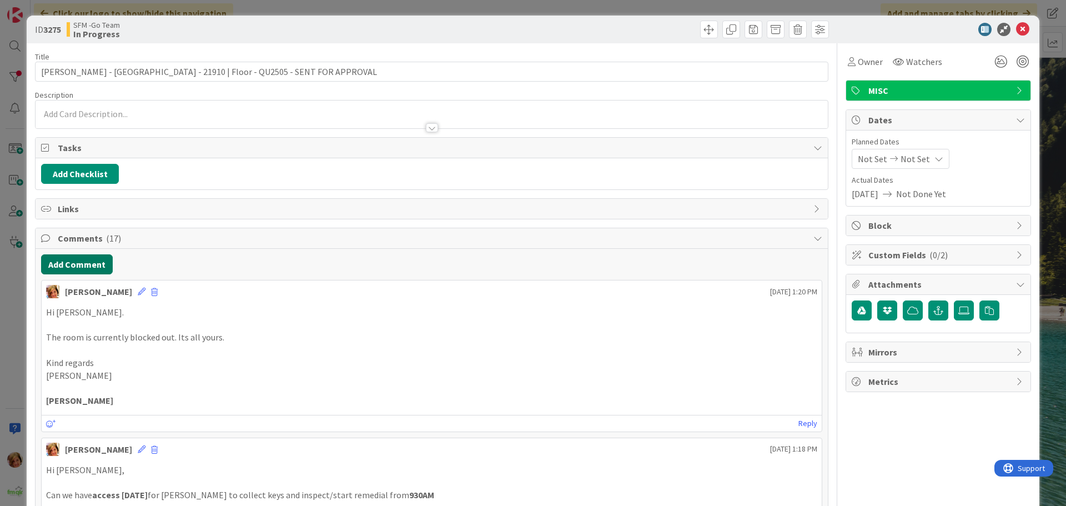
click at [82, 268] on button "Add Comment" at bounding box center [77, 264] width 72 height 20
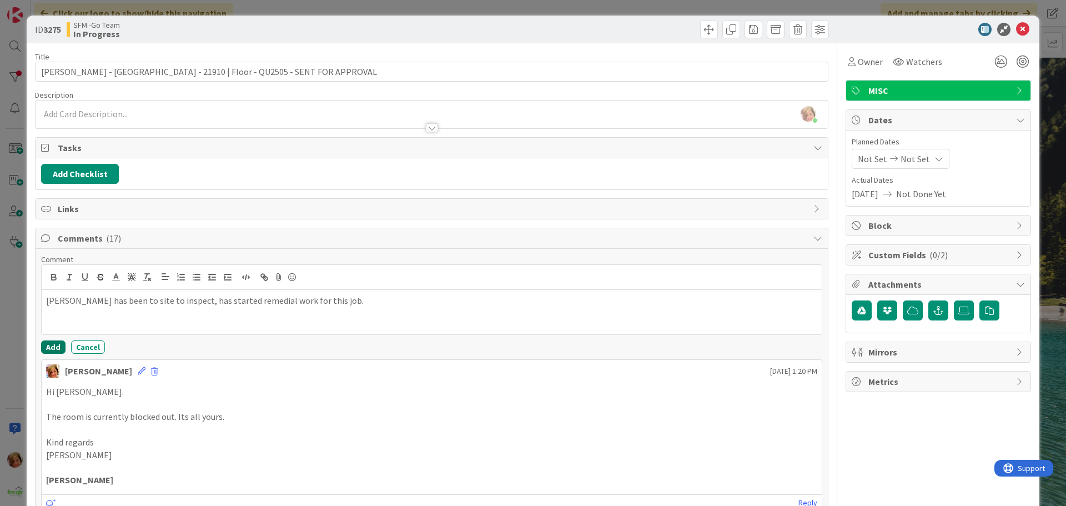
drag, startPoint x: 82, startPoint y: 268, endPoint x: 56, endPoint y: 341, distance: 77.1
click at [56, 341] on button "Add" at bounding box center [53, 346] width 24 height 13
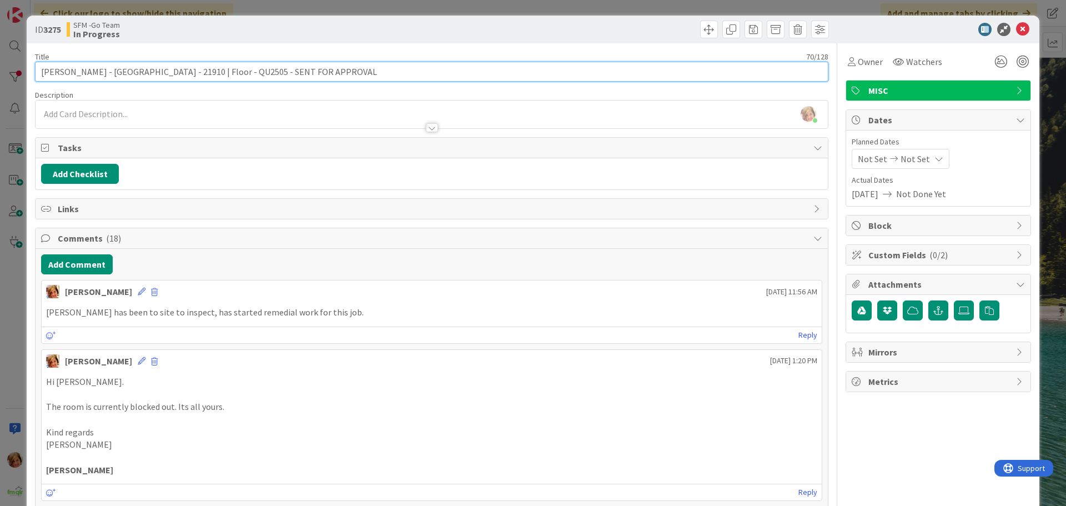
click at [362, 79] on input "[PERSON_NAME] - [GEOGRAPHIC_DATA] - 21910 | Floor - QU2505 - SENT FOR APPROVAL" at bounding box center [432, 72] width 794 height 20
type input "[PERSON_NAME] - [GEOGRAPHIC_DATA] - 21910 | Floor - QU2505 - SENT FOR APPROVAL …"
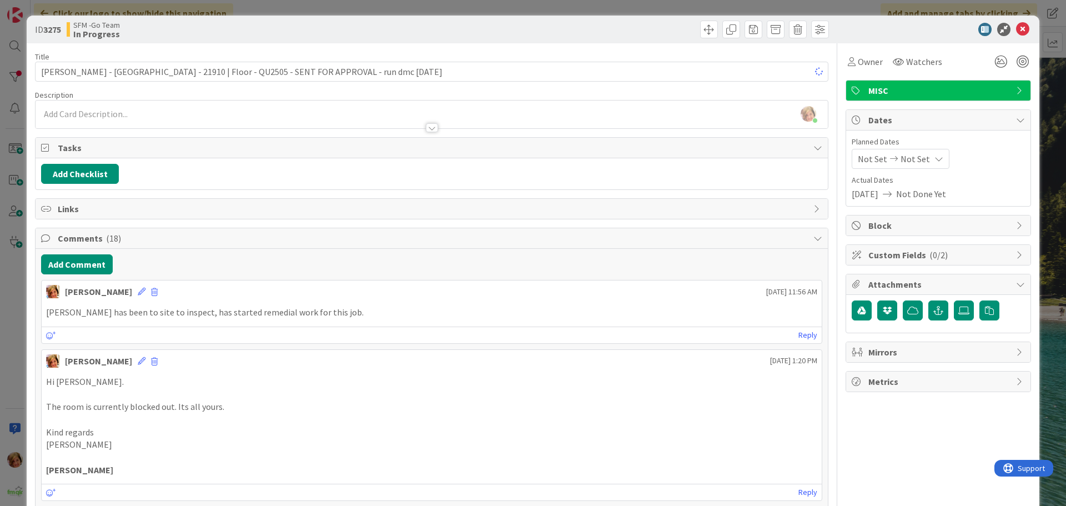
click at [470, 11] on div "ID 3275 SFM -Go Team In Progress Title 88 / 128 [PERSON_NAME] - VALLEY HOUSE - …" at bounding box center [533, 253] width 1066 height 506
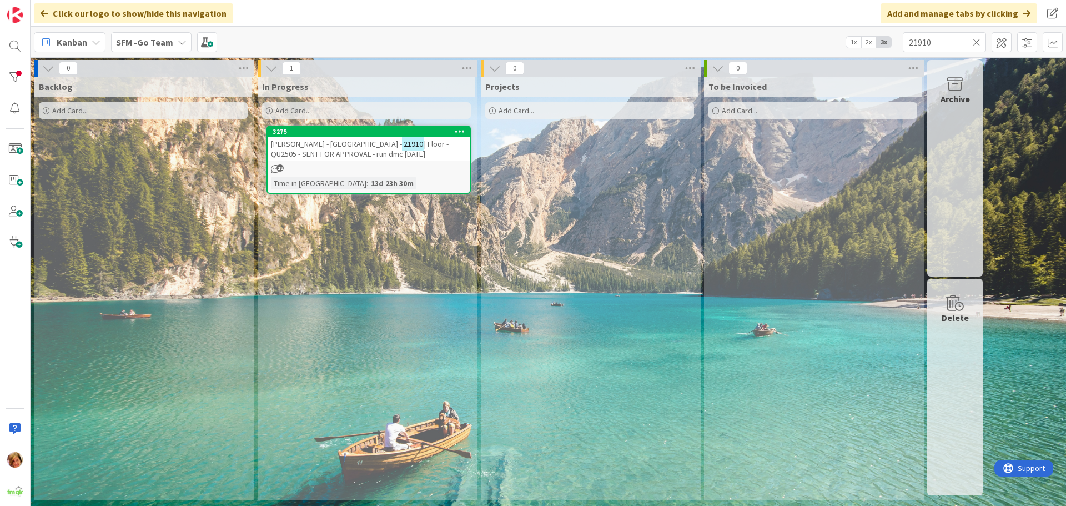
click at [979, 43] on icon at bounding box center [977, 42] width 8 height 10
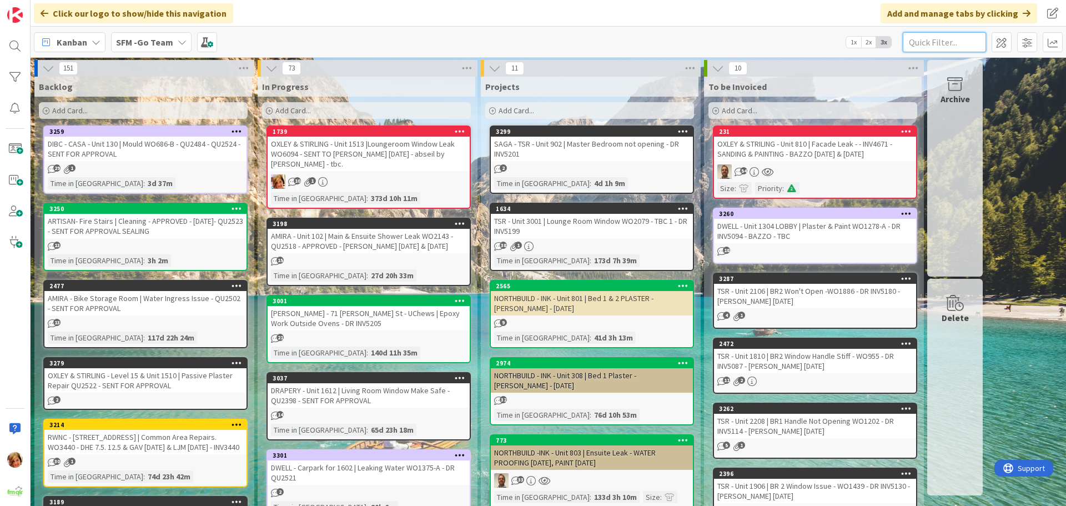
click at [962, 41] on input "text" at bounding box center [944, 42] width 83 height 20
type input "21910"
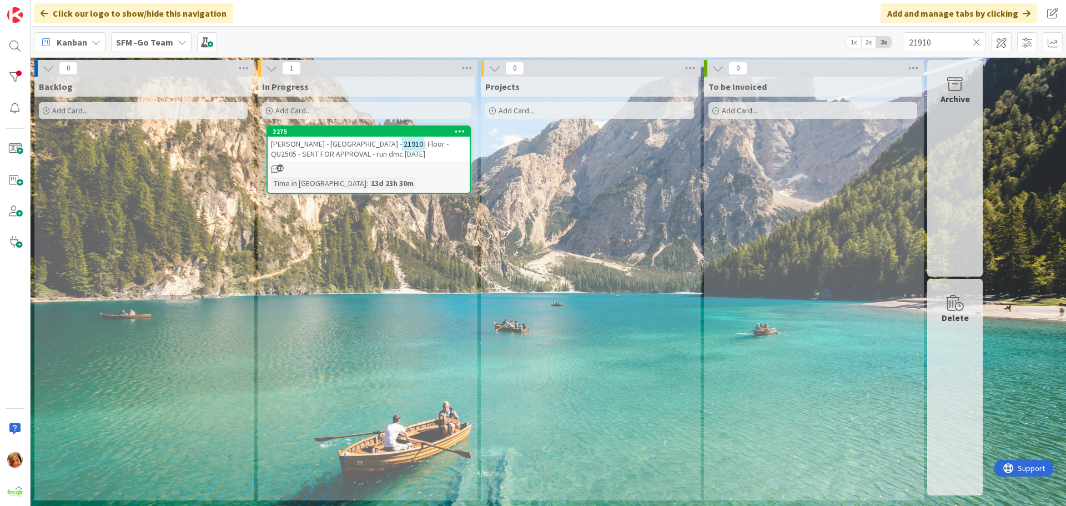
click at [978, 42] on icon at bounding box center [977, 42] width 8 height 10
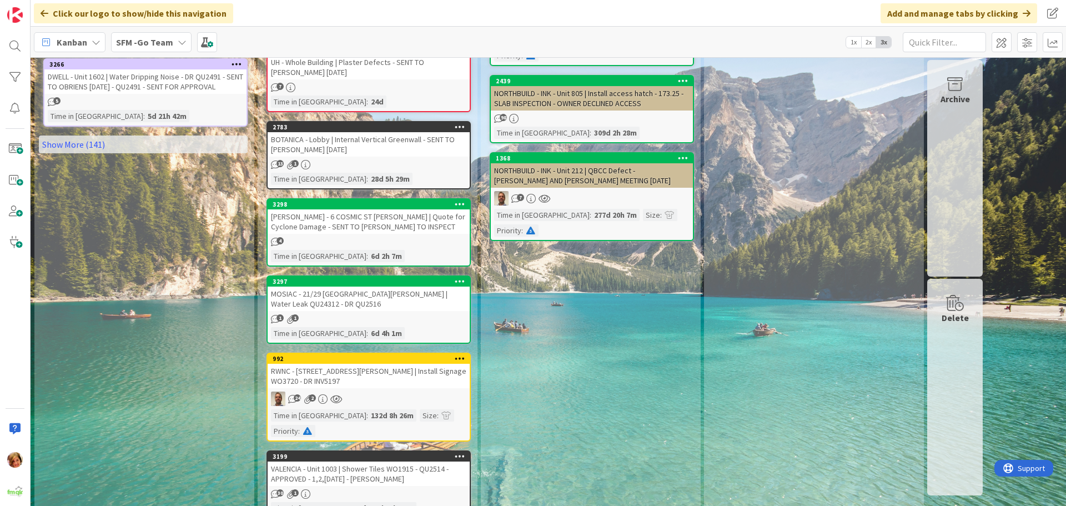
scroll to position [778, 0]
